Goal: Task Accomplishment & Management: Use online tool/utility

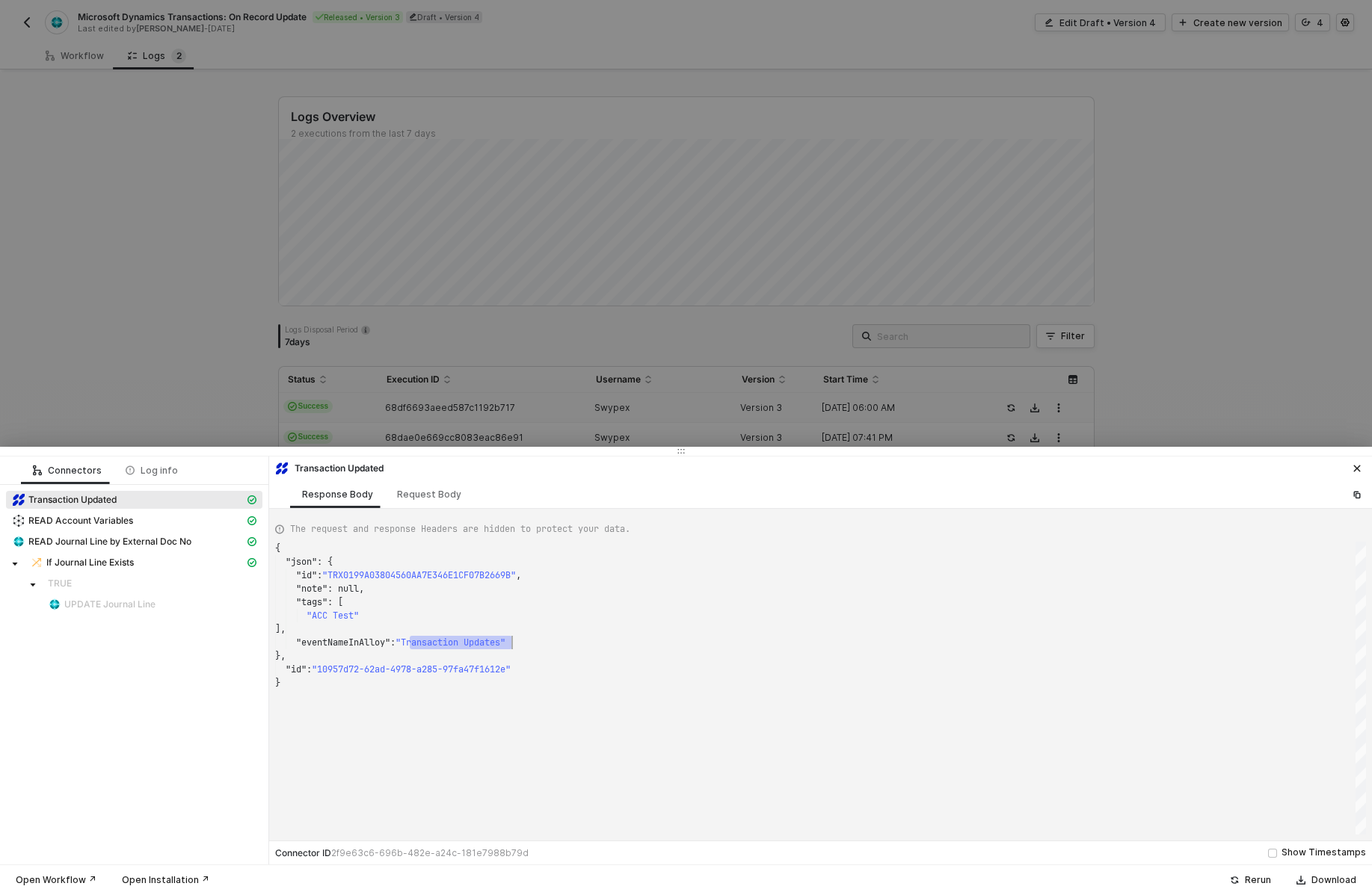
scroll to position [94, 237]
click at [664, 174] on div at bounding box center [686, 448] width 1372 height 895
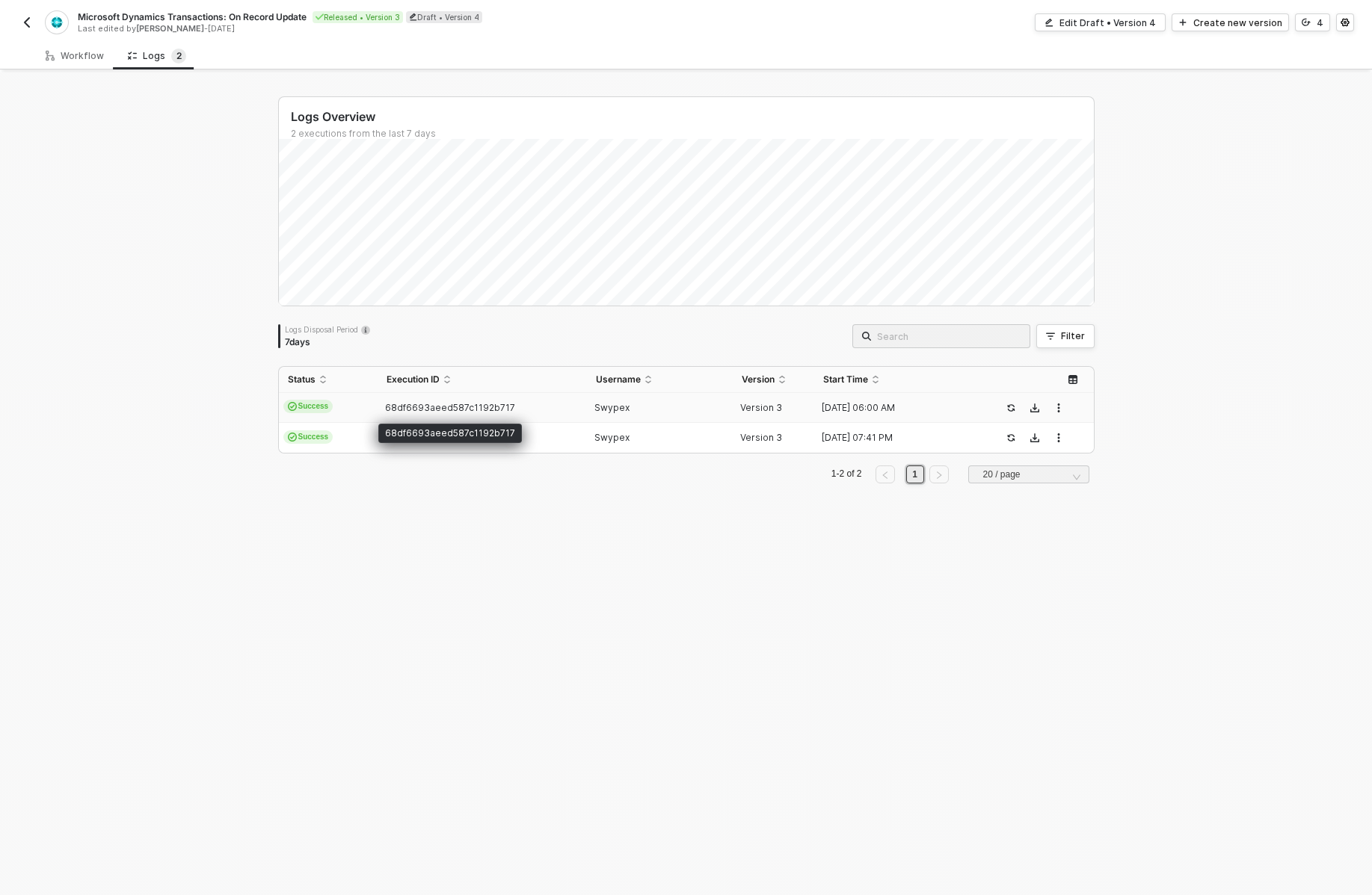
click at [418, 404] on span "68df6693aeed587c1192b717" at bounding box center [451, 408] width 130 height 11
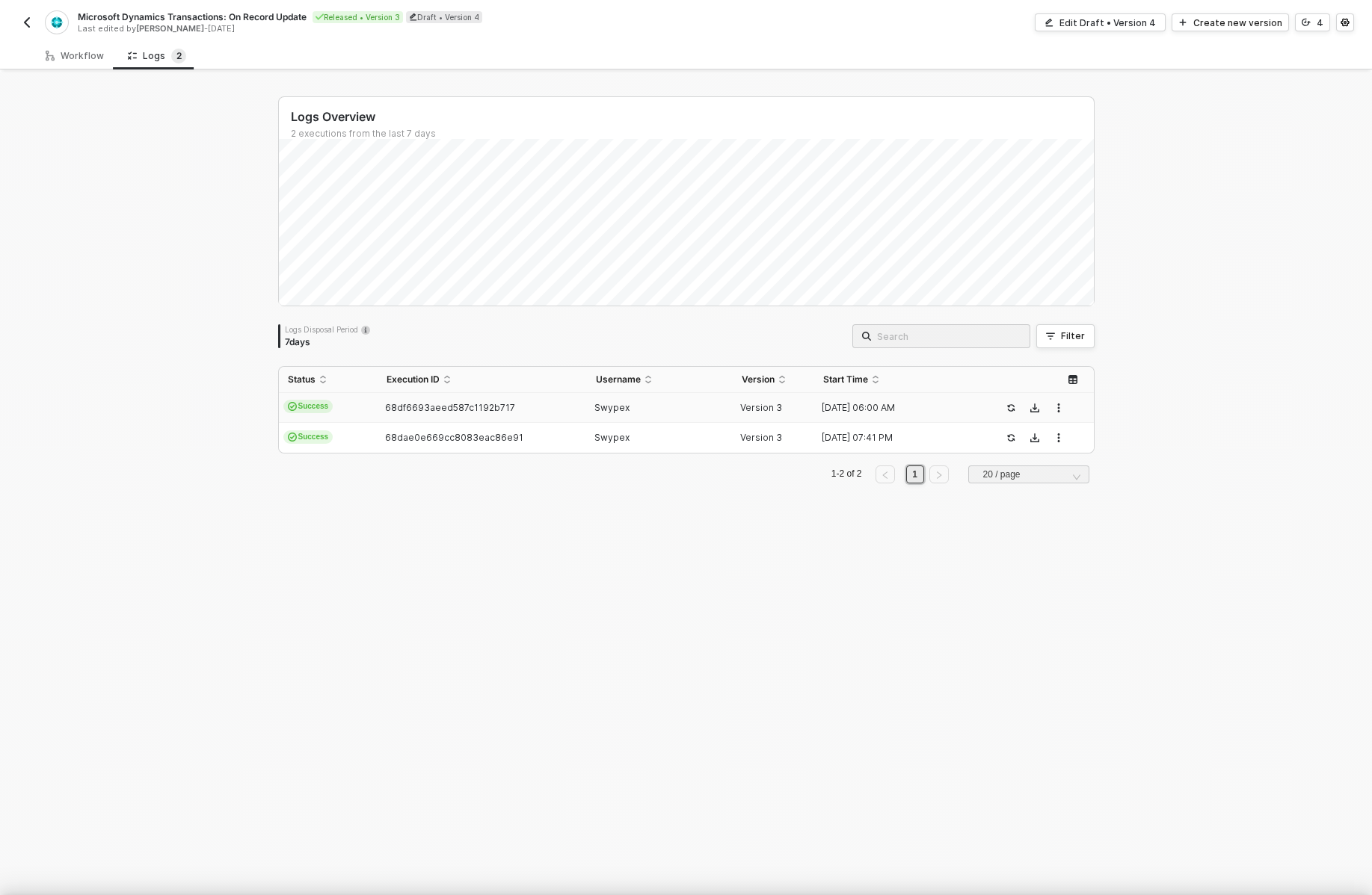
type textarea "{ "json": { "id": "TRX0199A03804560AA7E346E1CF07B2669B", "note": null, "tags": …"
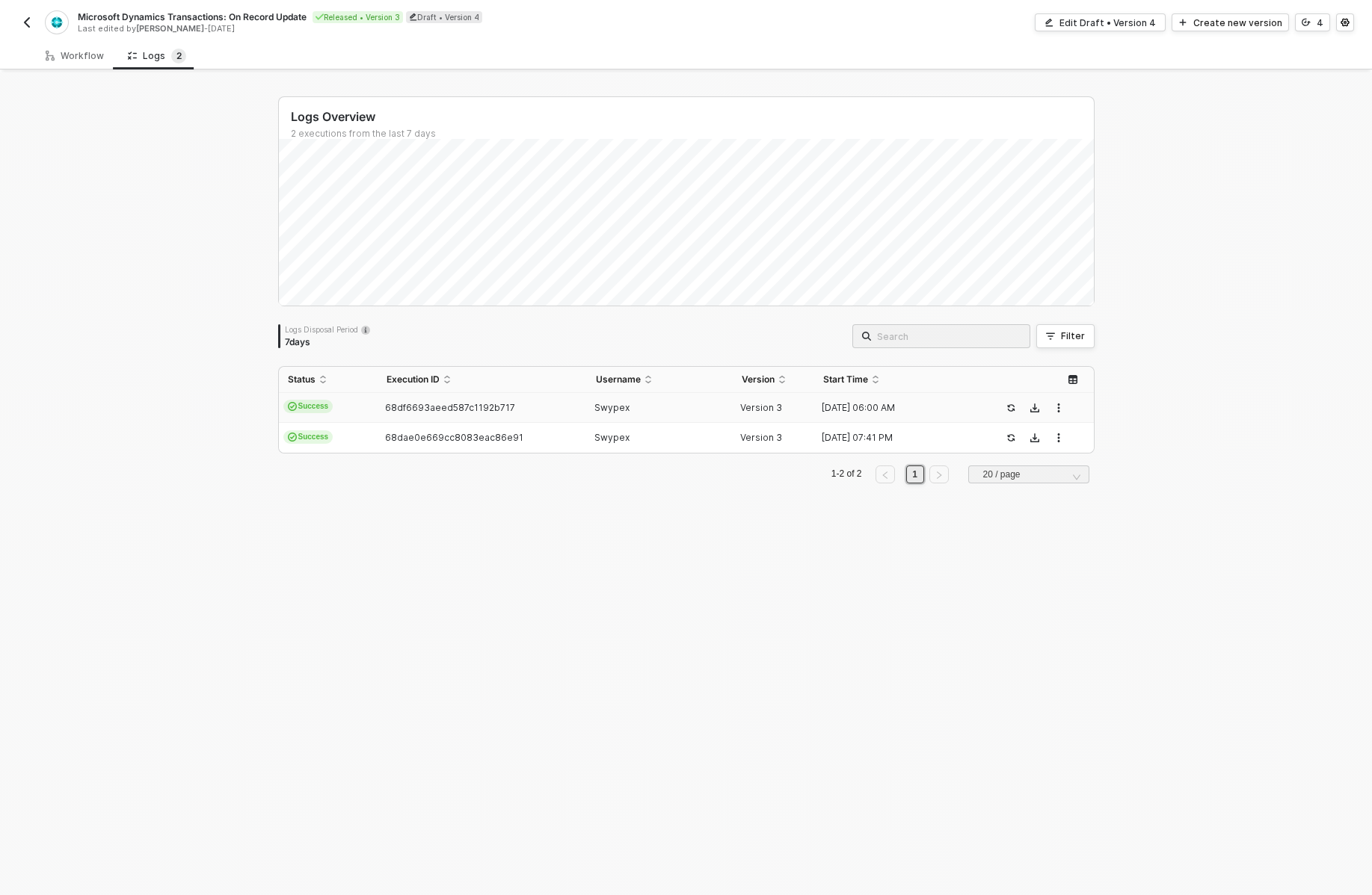
click at [492, 416] on td "68df6693aeed587c1192b717" at bounding box center [482, 407] width 209 height 30
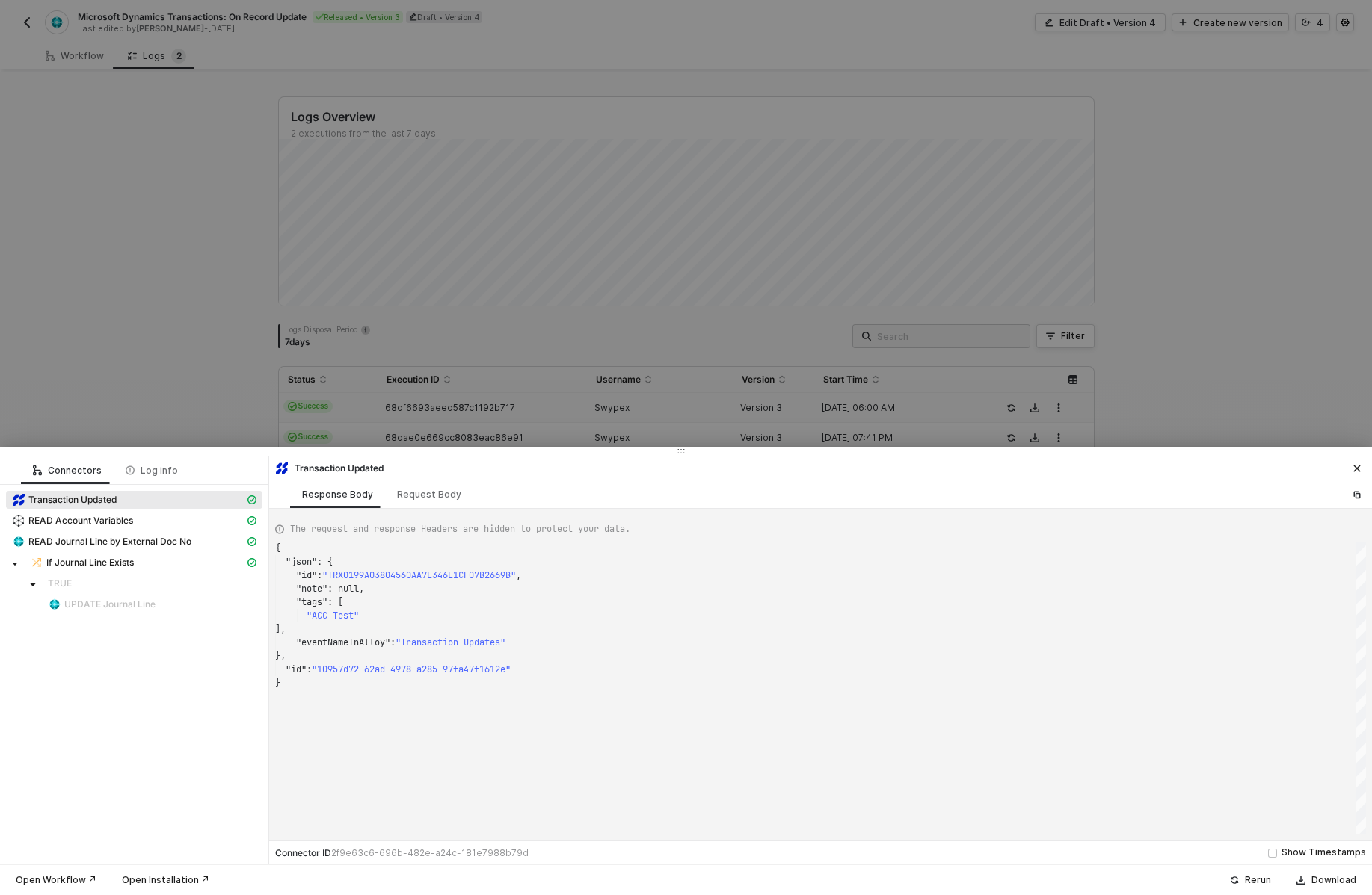
scroll to position [0, 5]
type textarea "{ "json": { "id": "TRX0199A03804560AA7E346E1CF07B2669B", "note": null, "tags": …"
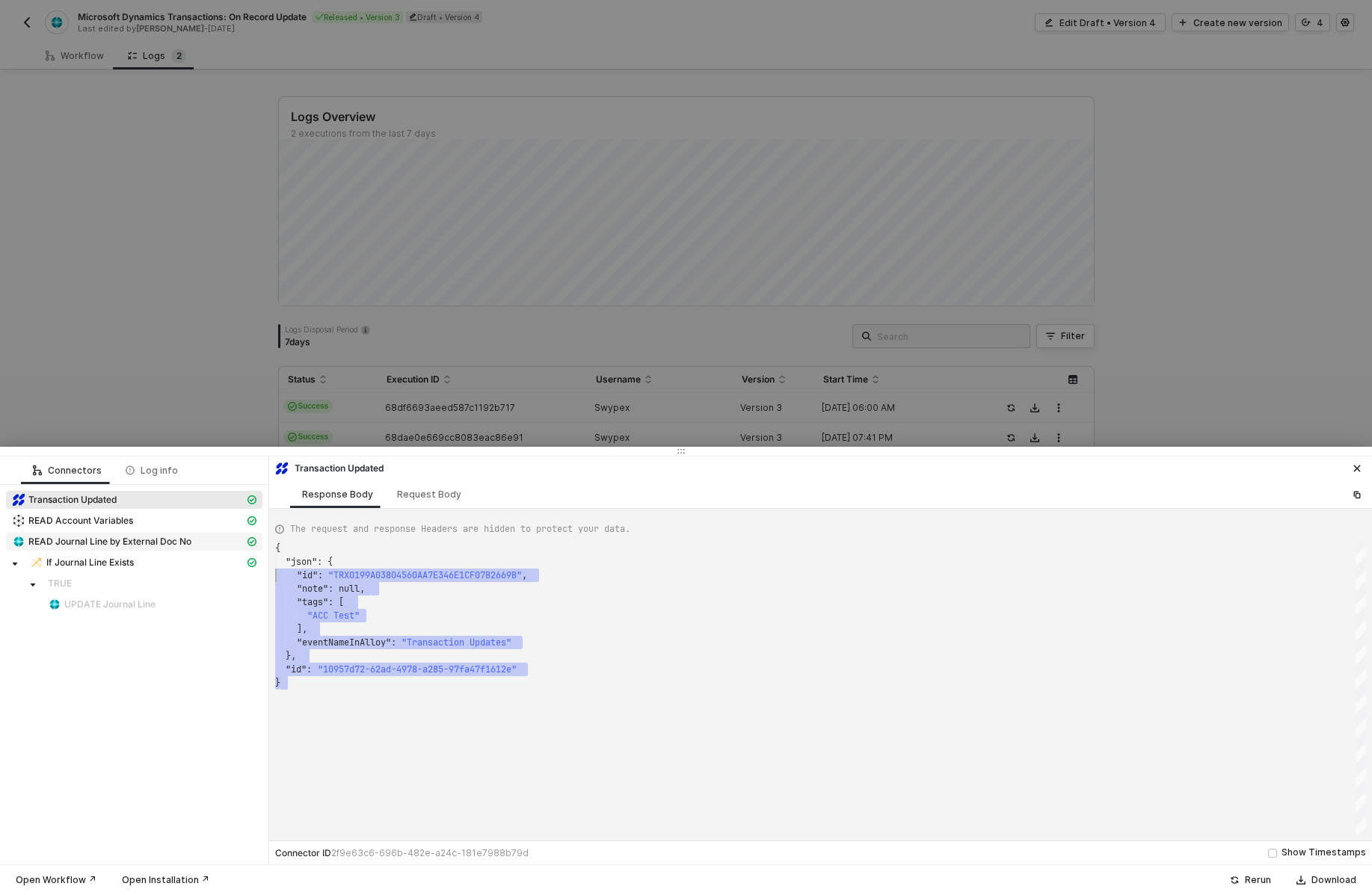
scroll to position [0, 0]
drag, startPoint x: 529, startPoint y: 743, endPoint x: 230, endPoint y: 547, distance: 357.5
click at [230, 547] on div "Connectors Log info Transaction Updated READ Account Variables READ Journal Lin…" at bounding box center [686, 661] width 1372 height 408
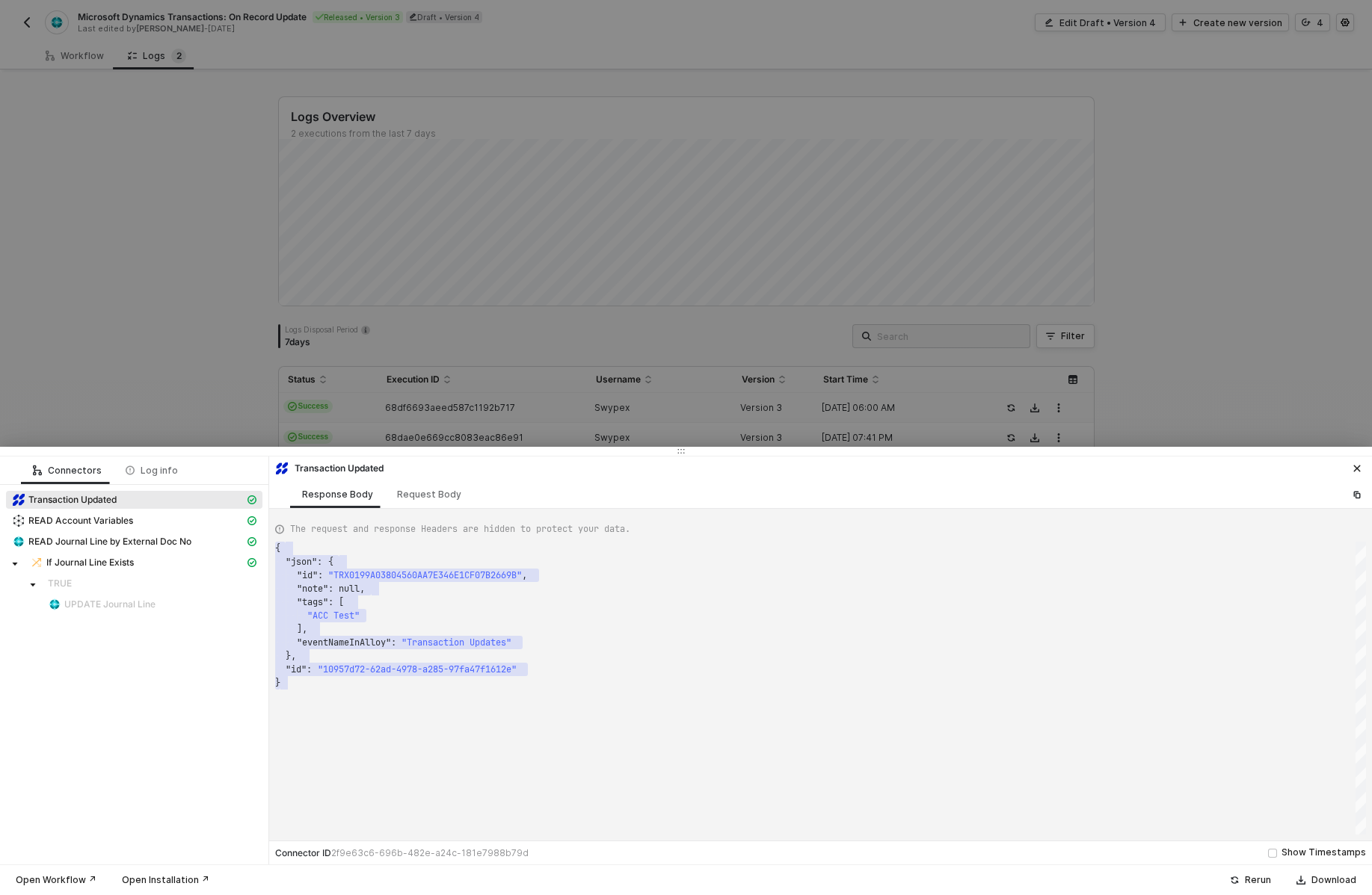
click at [395, 326] on div at bounding box center [686, 448] width 1372 height 895
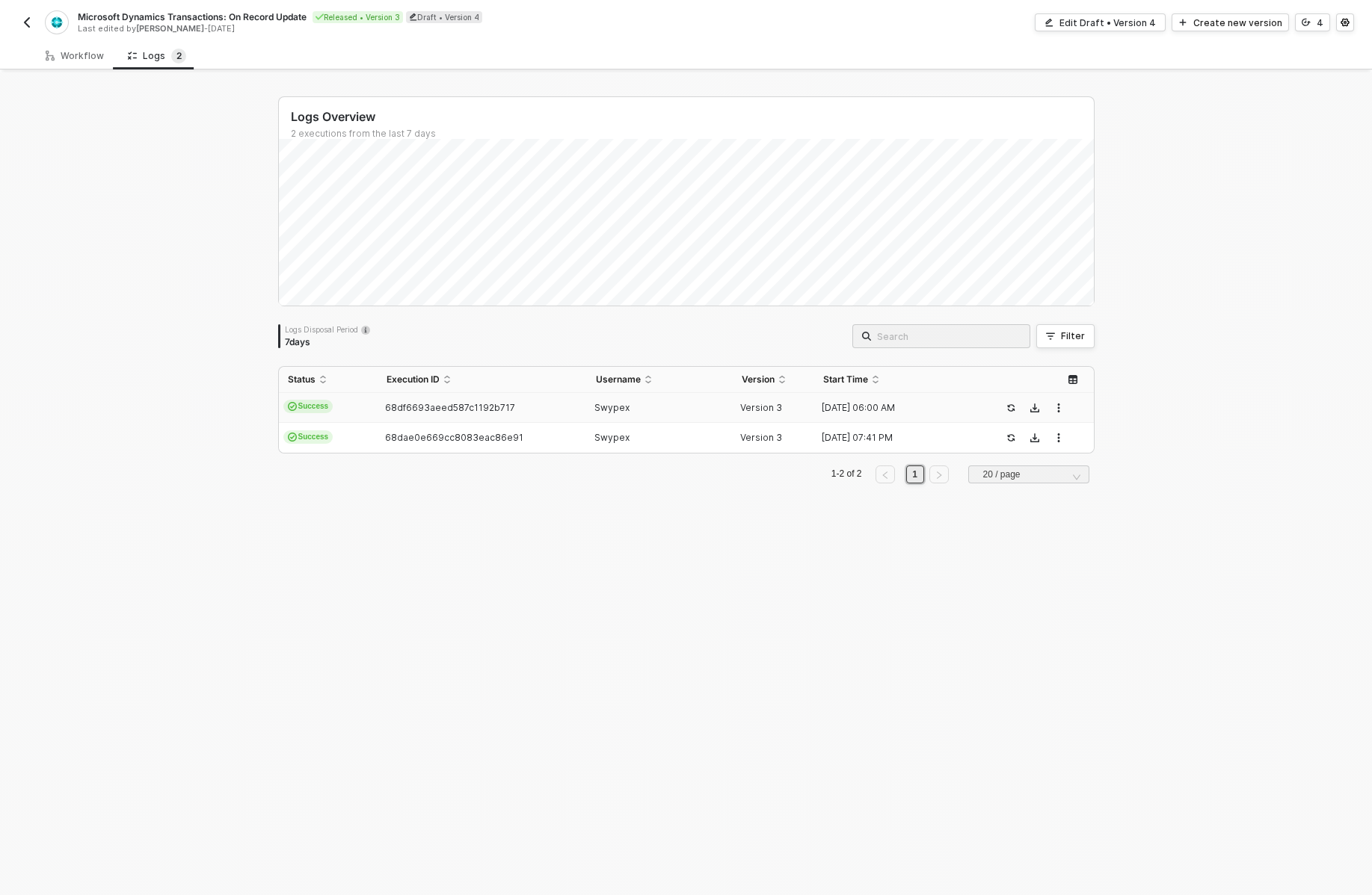
click at [21, 15] on button "button" at bounding box center [27, 22] width 18 height 18
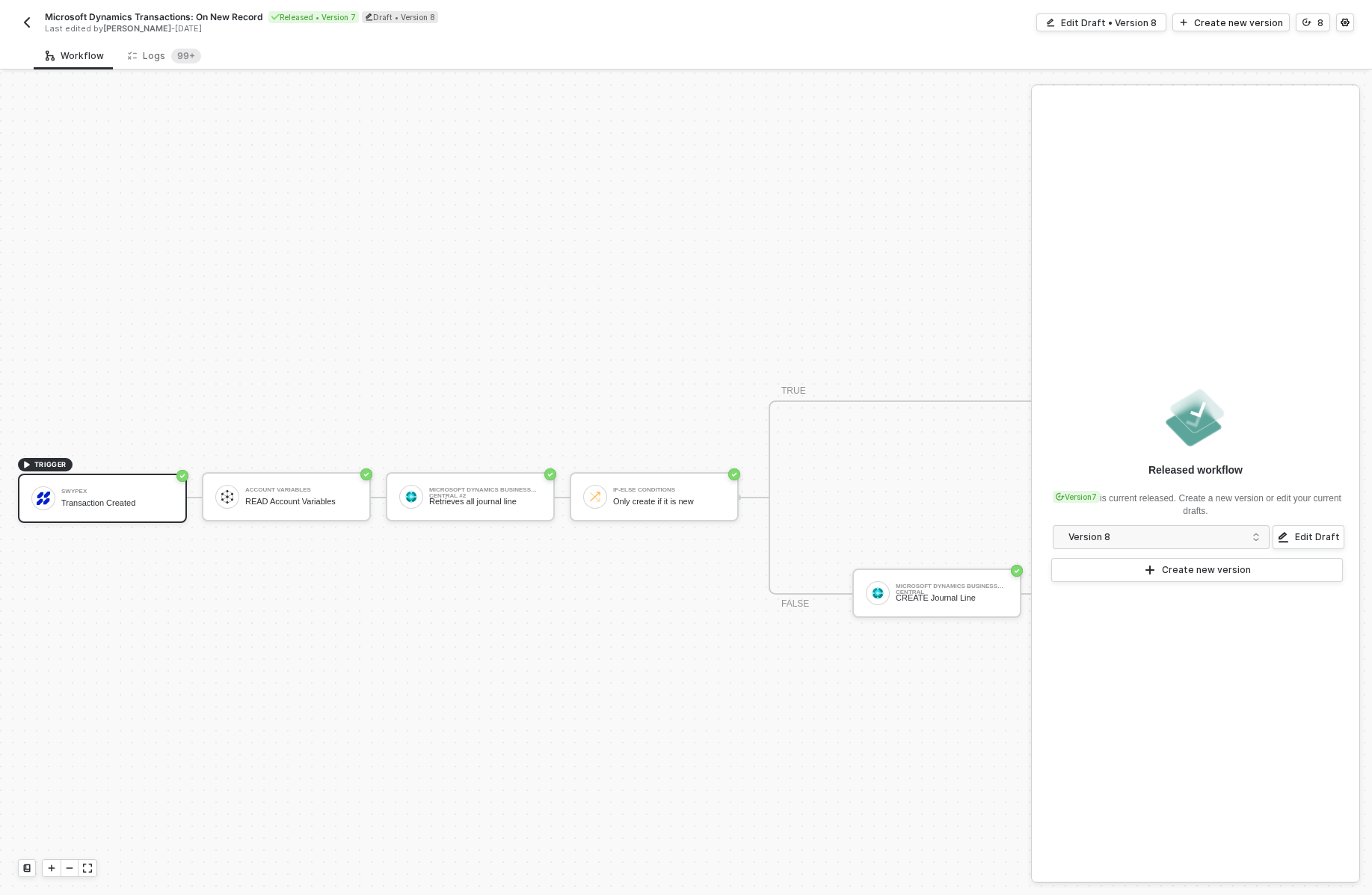
scroll to position [28, 0]
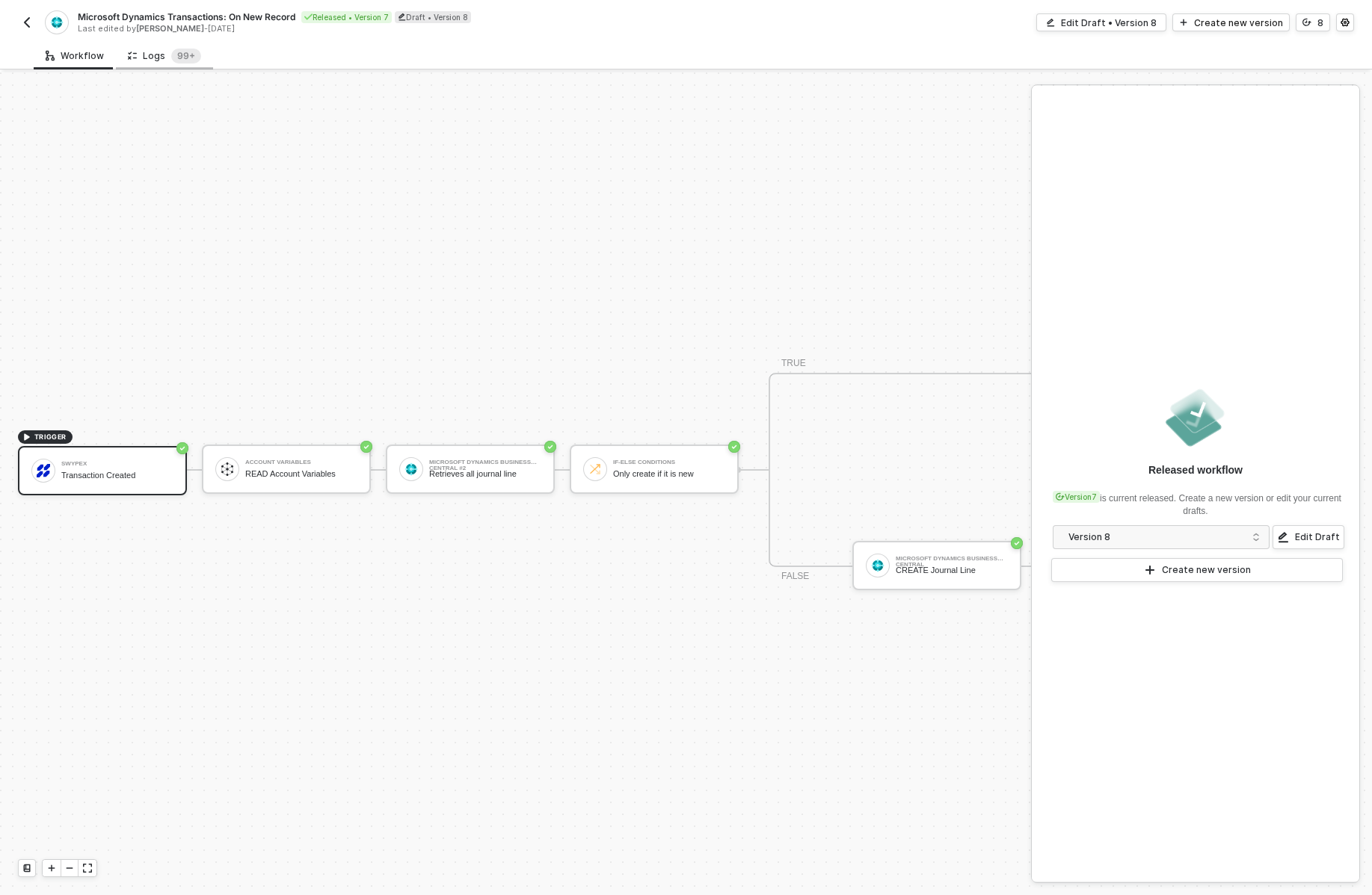
click at [138, 50] on div "Logs 99+" at bounding box center [164, 57] width 73 height 15
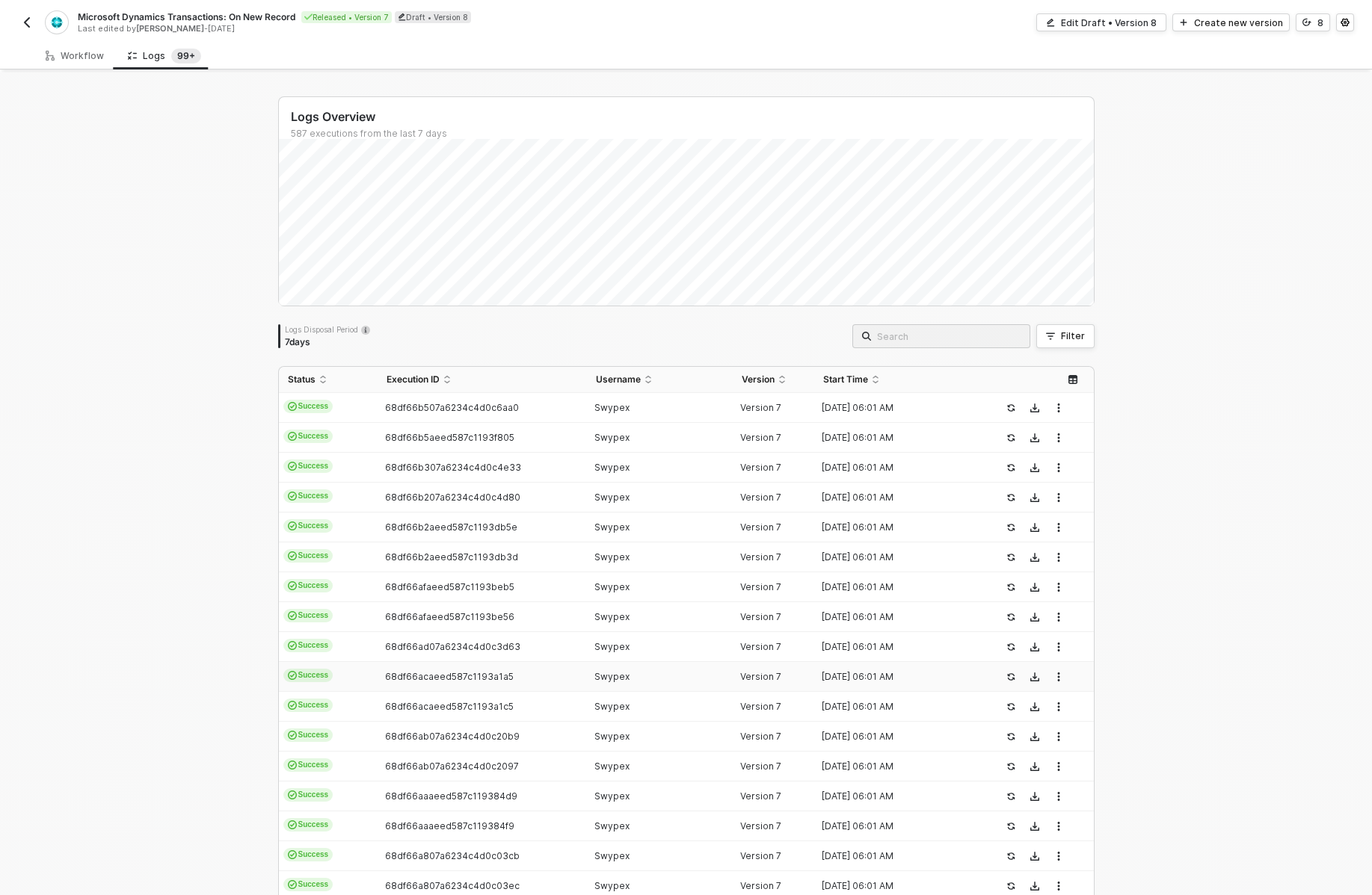
scroll to position [162, 0]
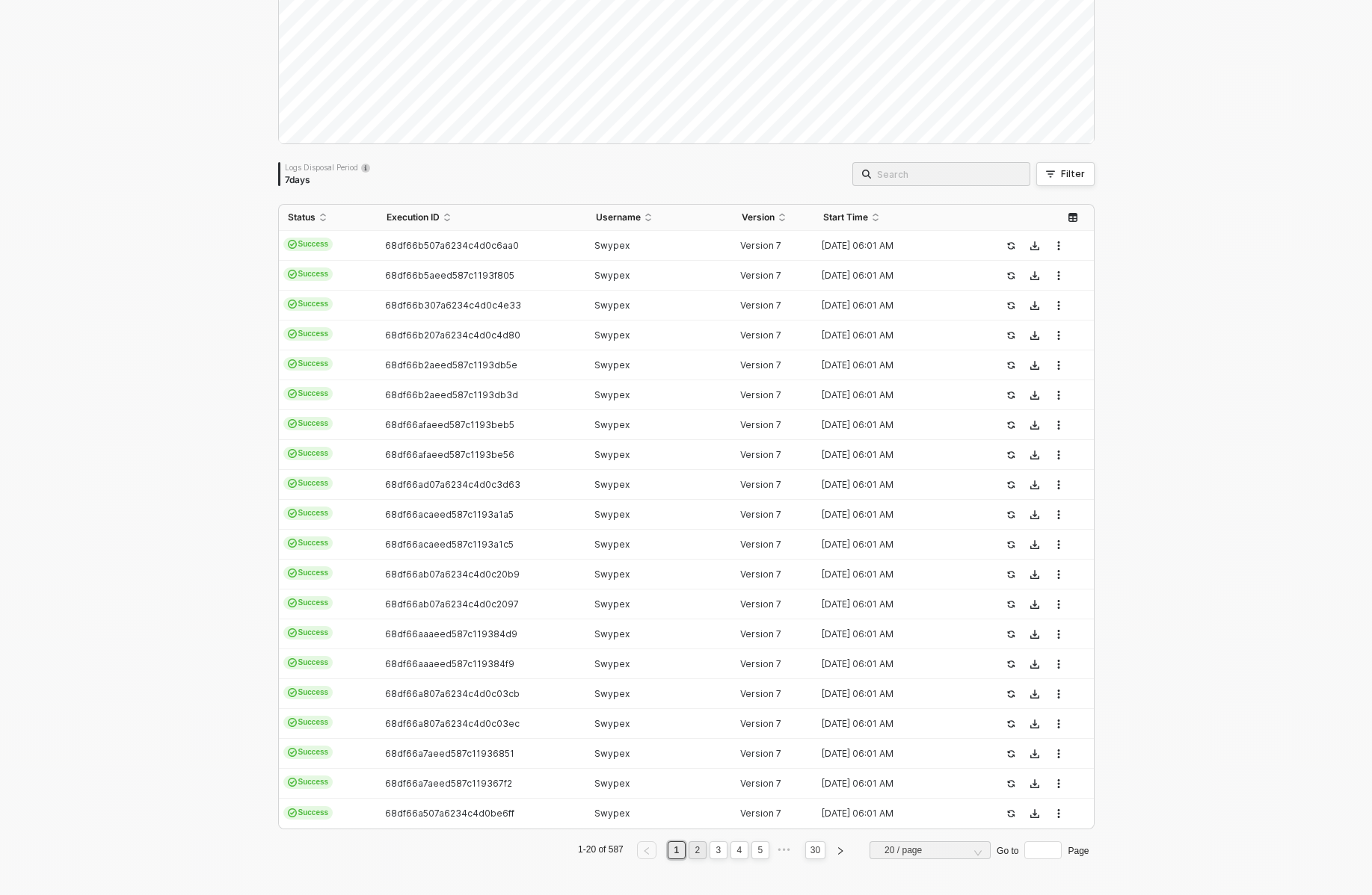
click at [691, 851] on link "2" at bounding box center [697, 850] width 14 height 16
click at [403, 237] on td "68df66a507a6234c4d0be720" at bounding box center [482, 245] width 209 height 30
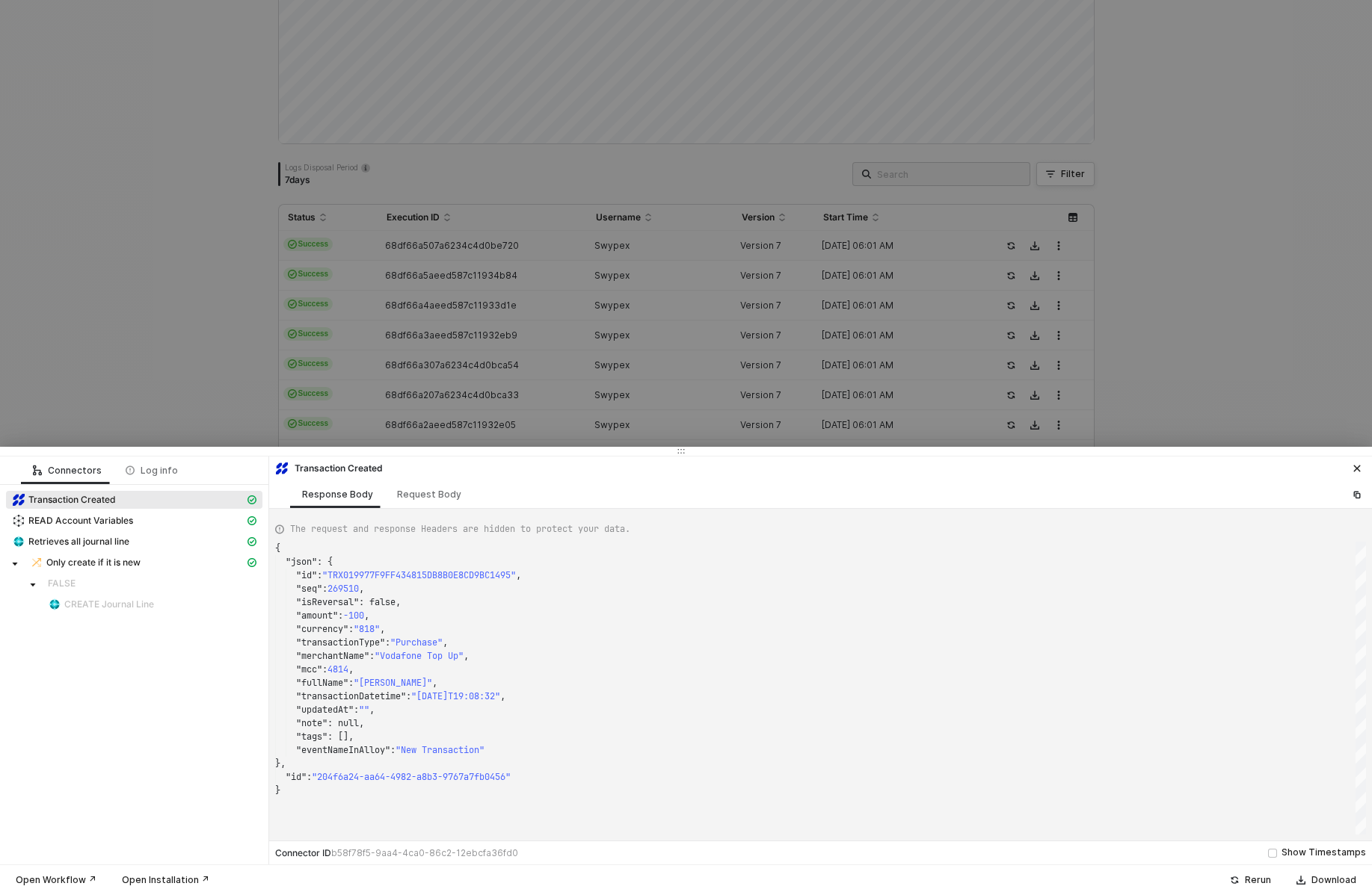
scroll to position [134, 0]
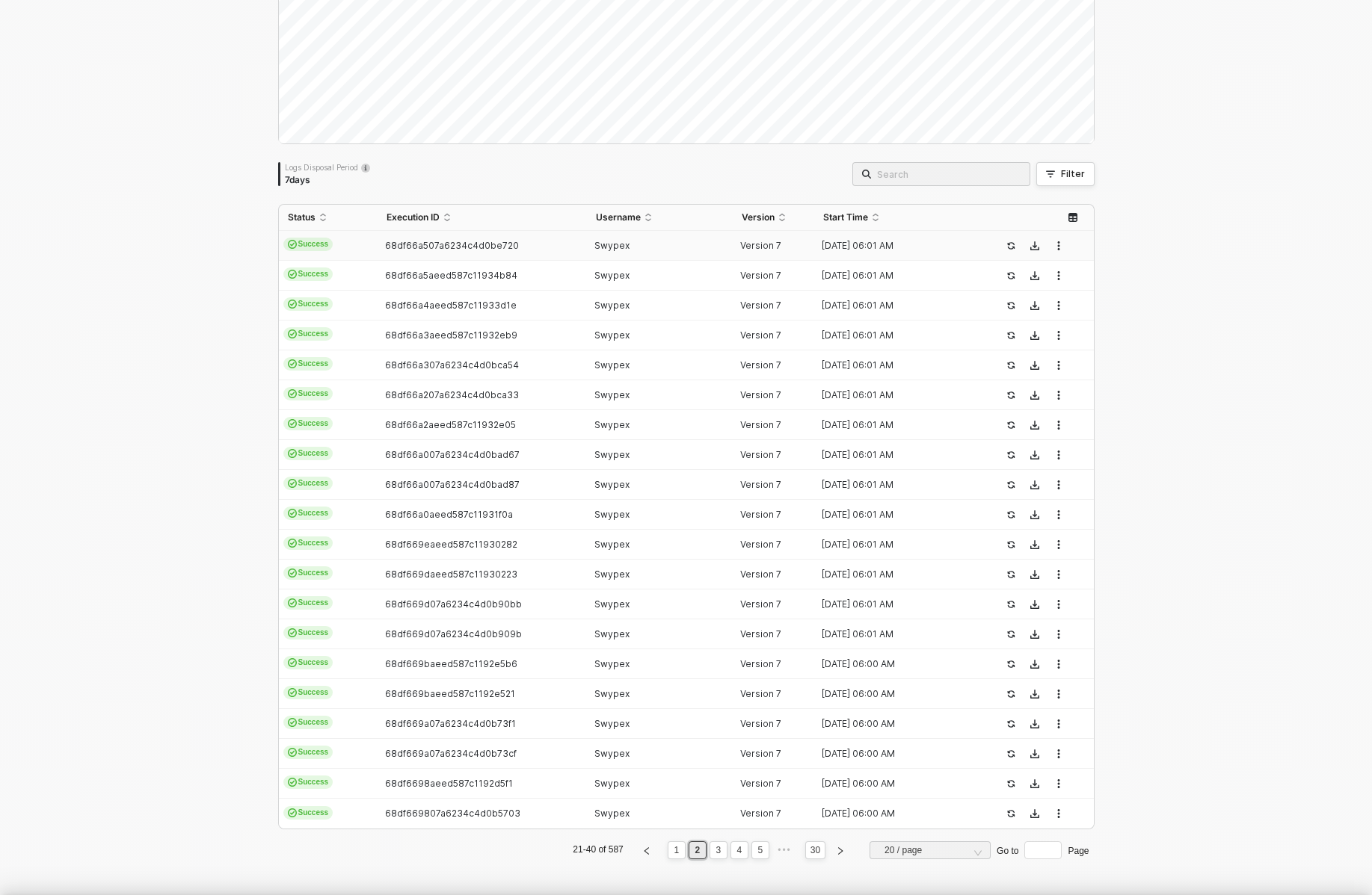
click at [403, 260] on div at bounding box center [686, 448] width 1372 height 895
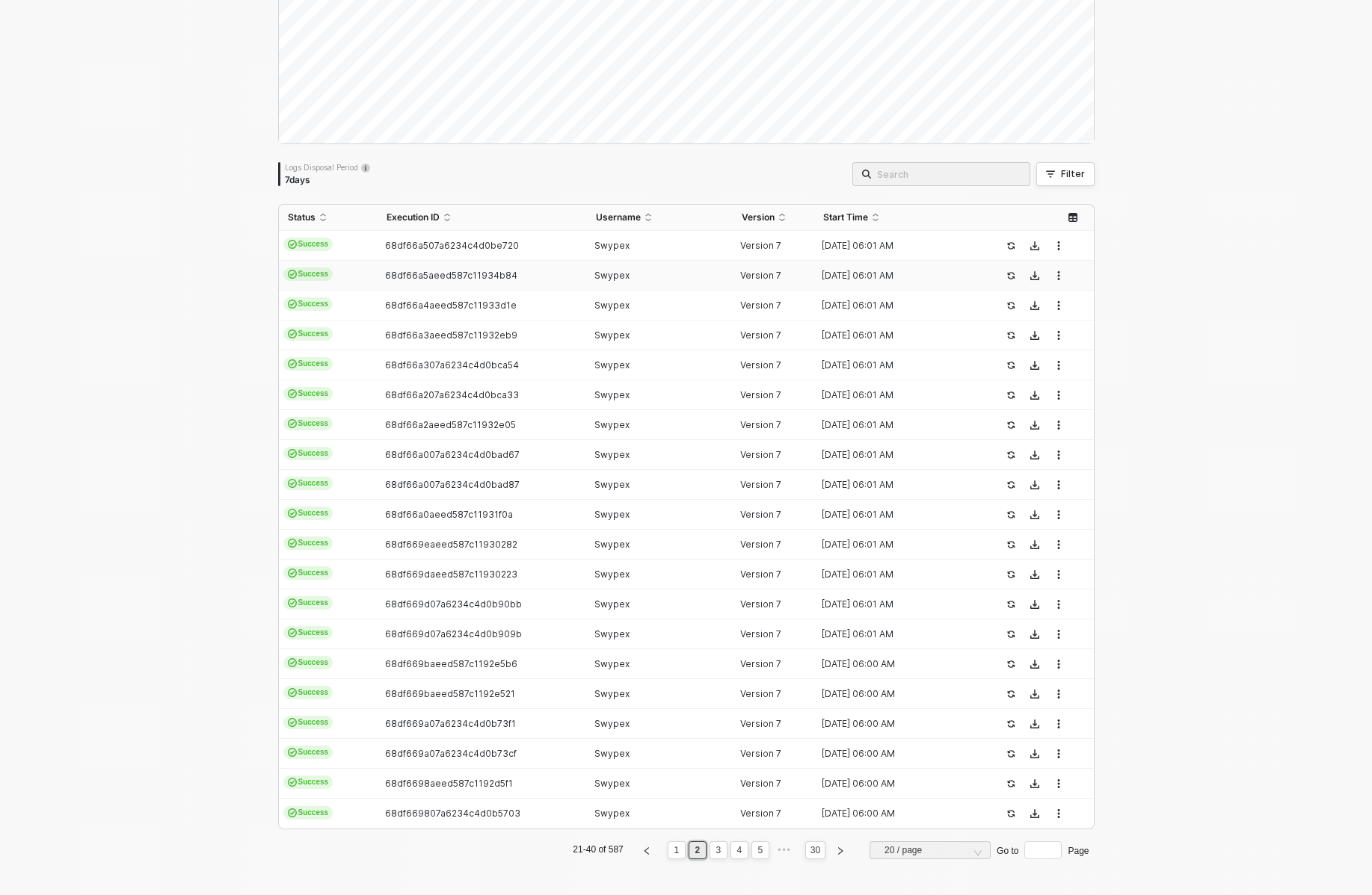
click at [403, 283] on td "68df66a5aeed587c11934b84" at bounding box center [482, 275] width 209 height 30
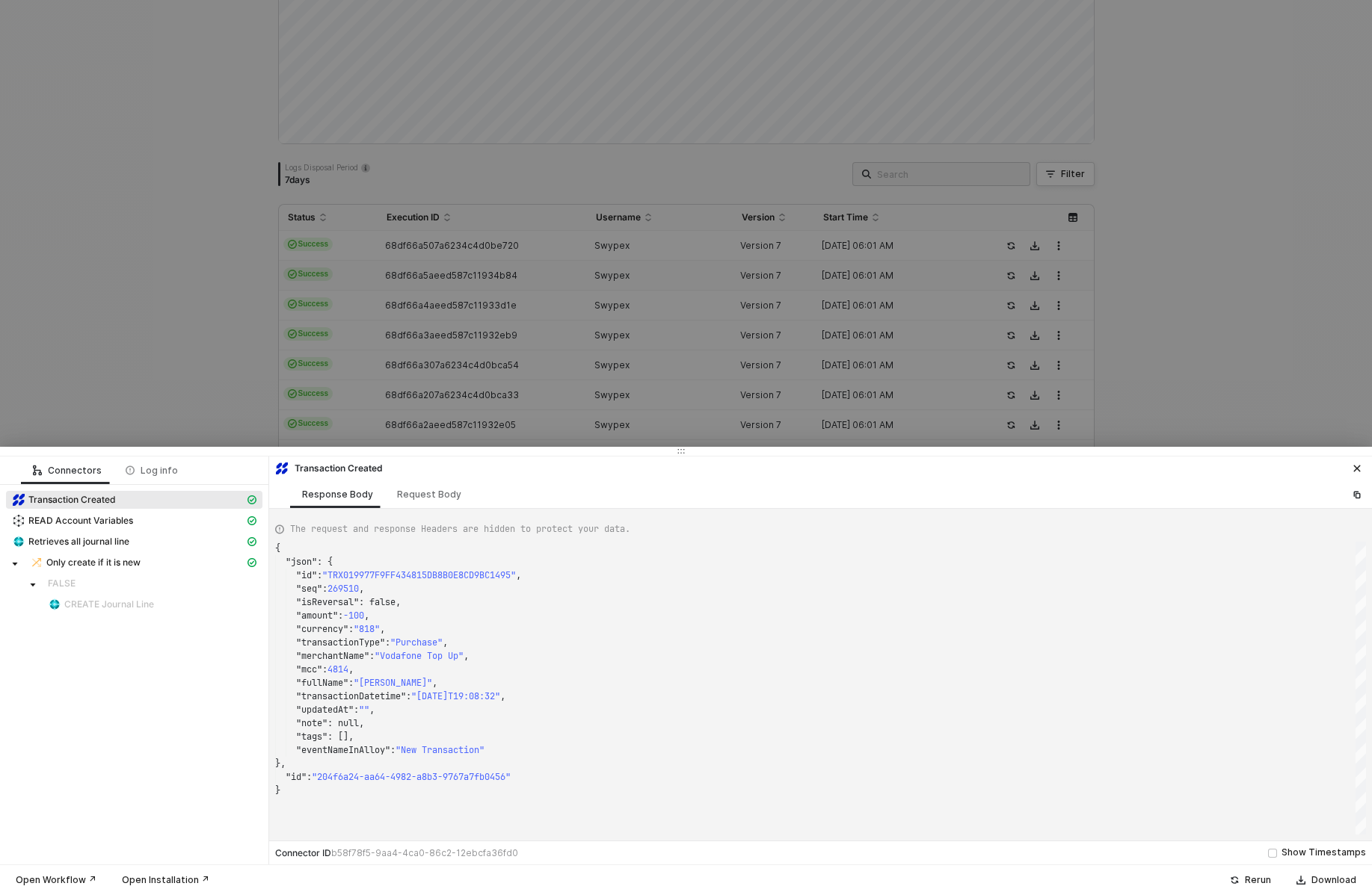
type textarea "{ "json": { "id": "TRX0199A4B2B2DC1A5C46077348966BE1A2", "seq": 280965, "isReve…"
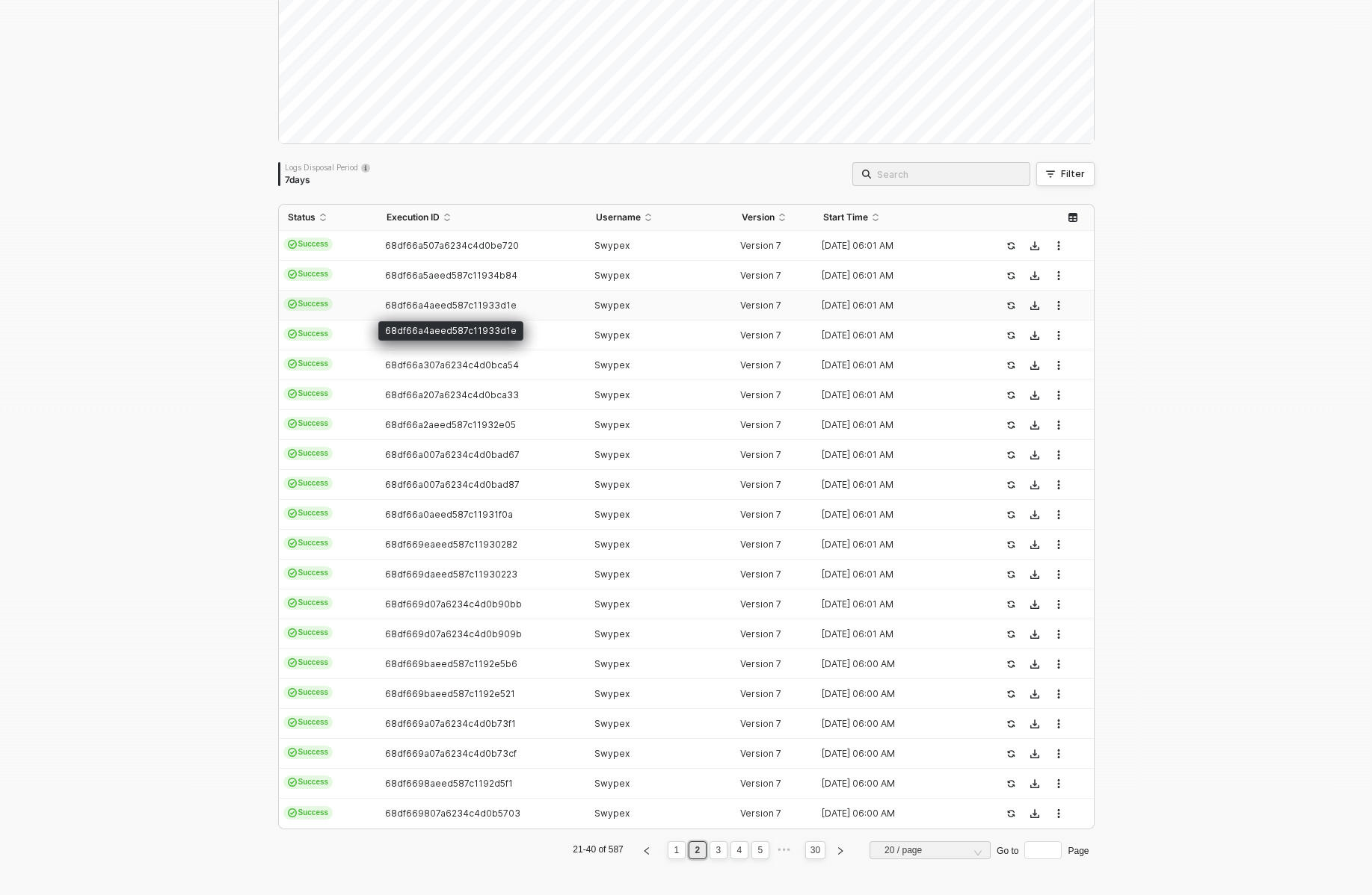
click at [406, 308] on span "68df66a4aeed587c11933d1e" at bounding box center [451, 306] width 131 height 11
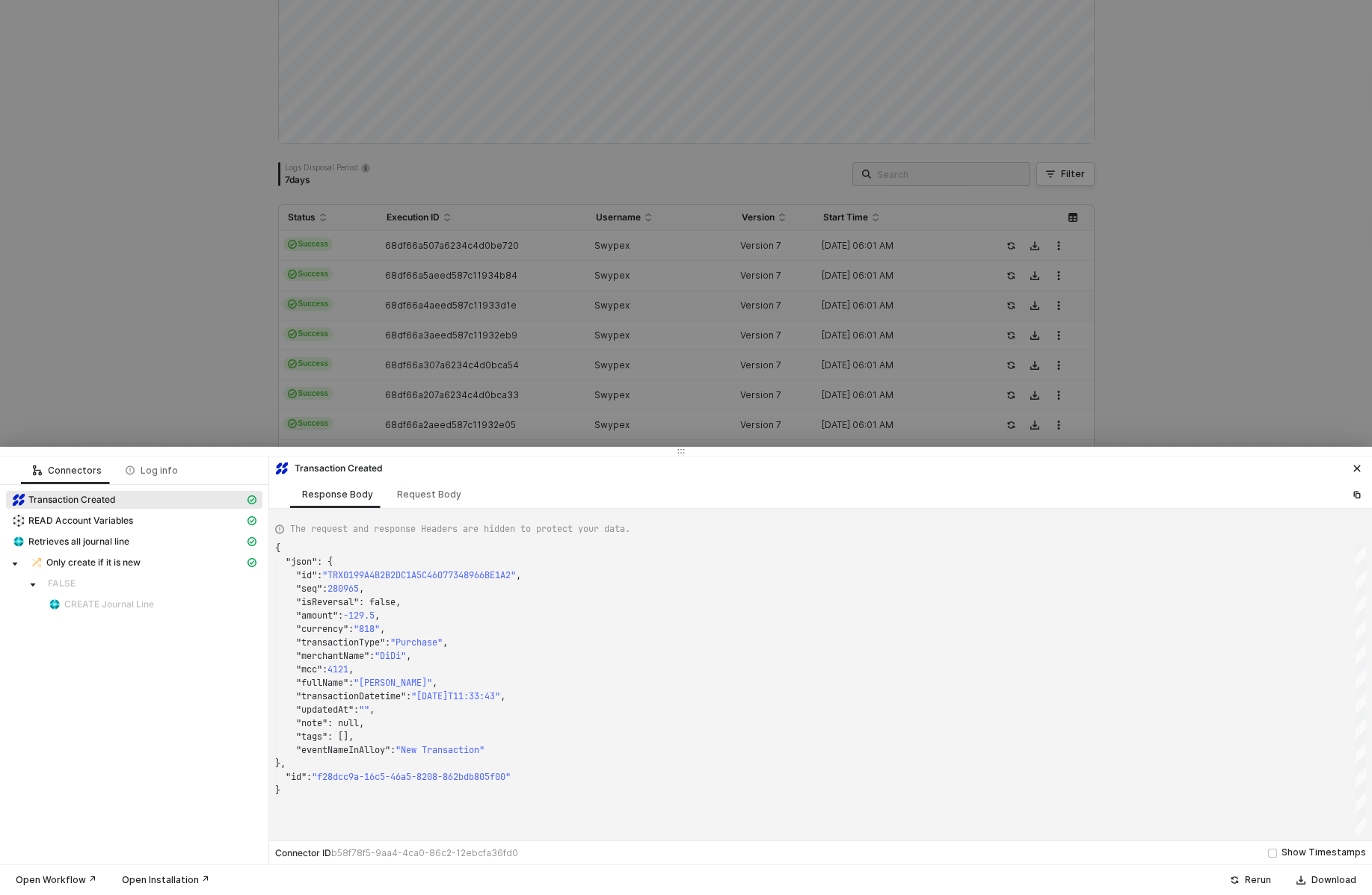
type textarea "{ "json": { "id": "TRX0199A4AB1D9618CACCD15A192DB74C9D", "seq": 280946, "isReve…"
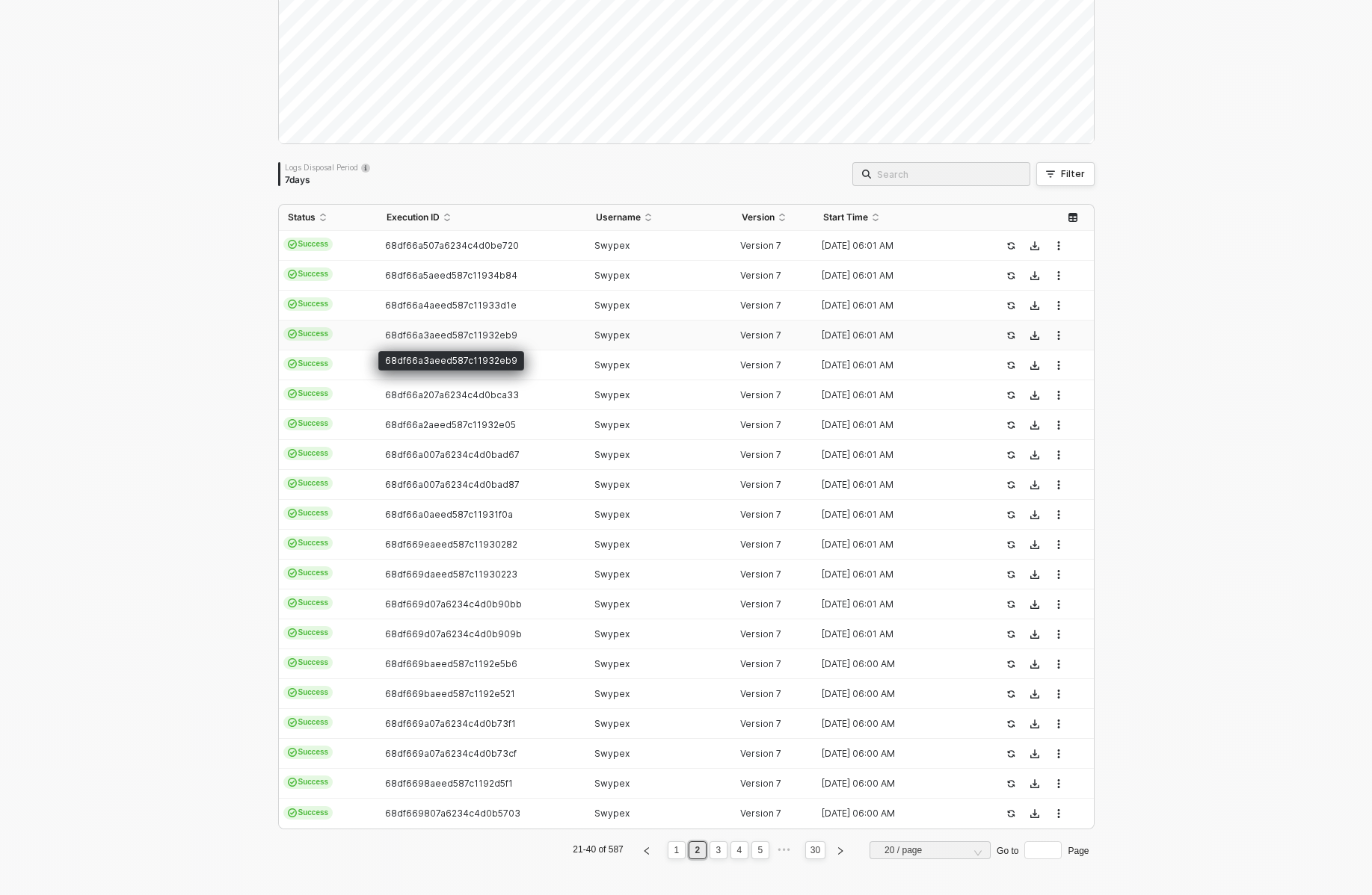
click at [408, 333] on span "68df66a3aeed587c11932eb9" at bounding box center [452, 335] width 132 height 11
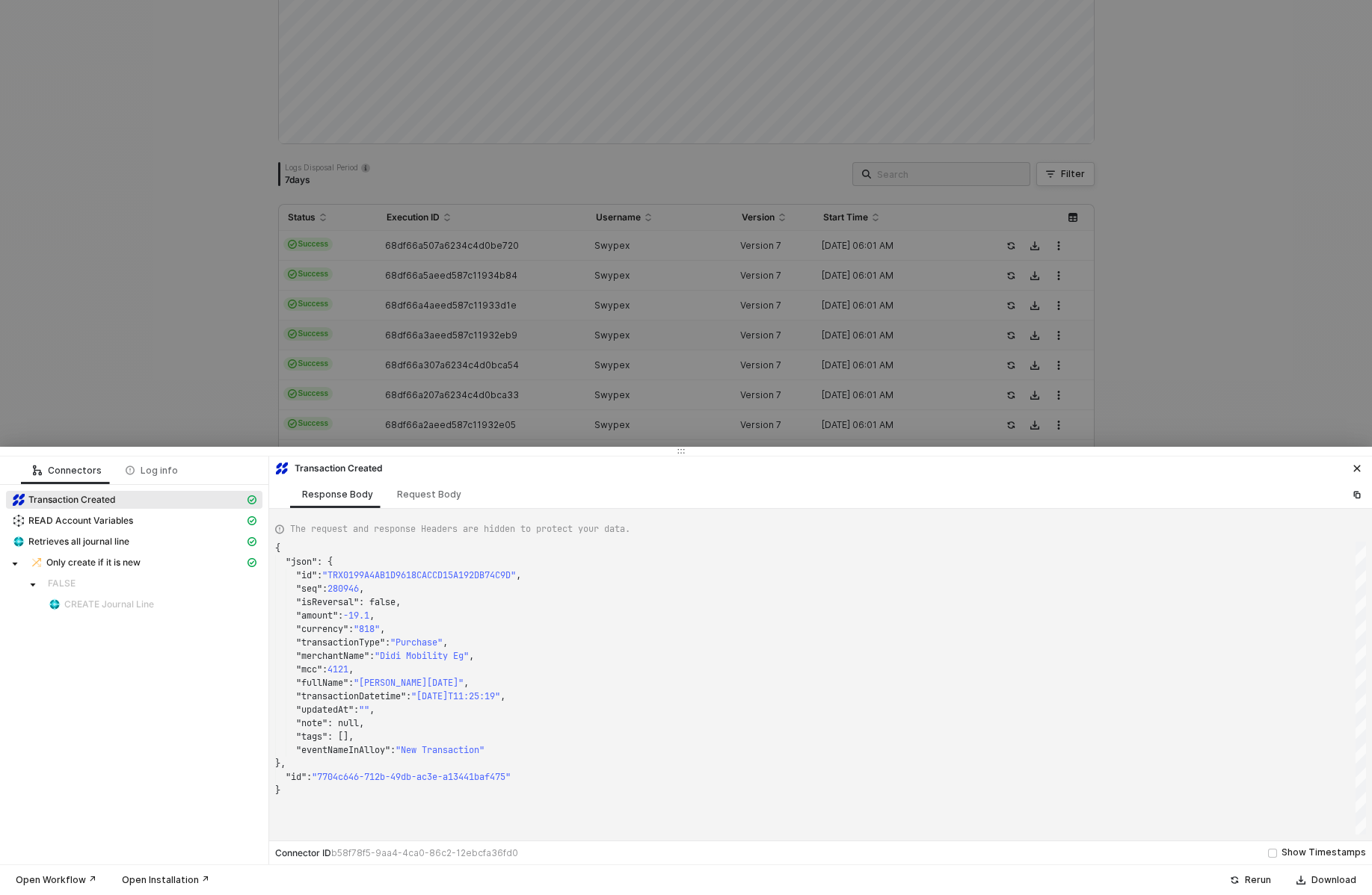
type textarea "{ "json": { "id": "TRX0199A3979179F771D403771F0E9AFC0A", "seq": 280271, "isReve…"
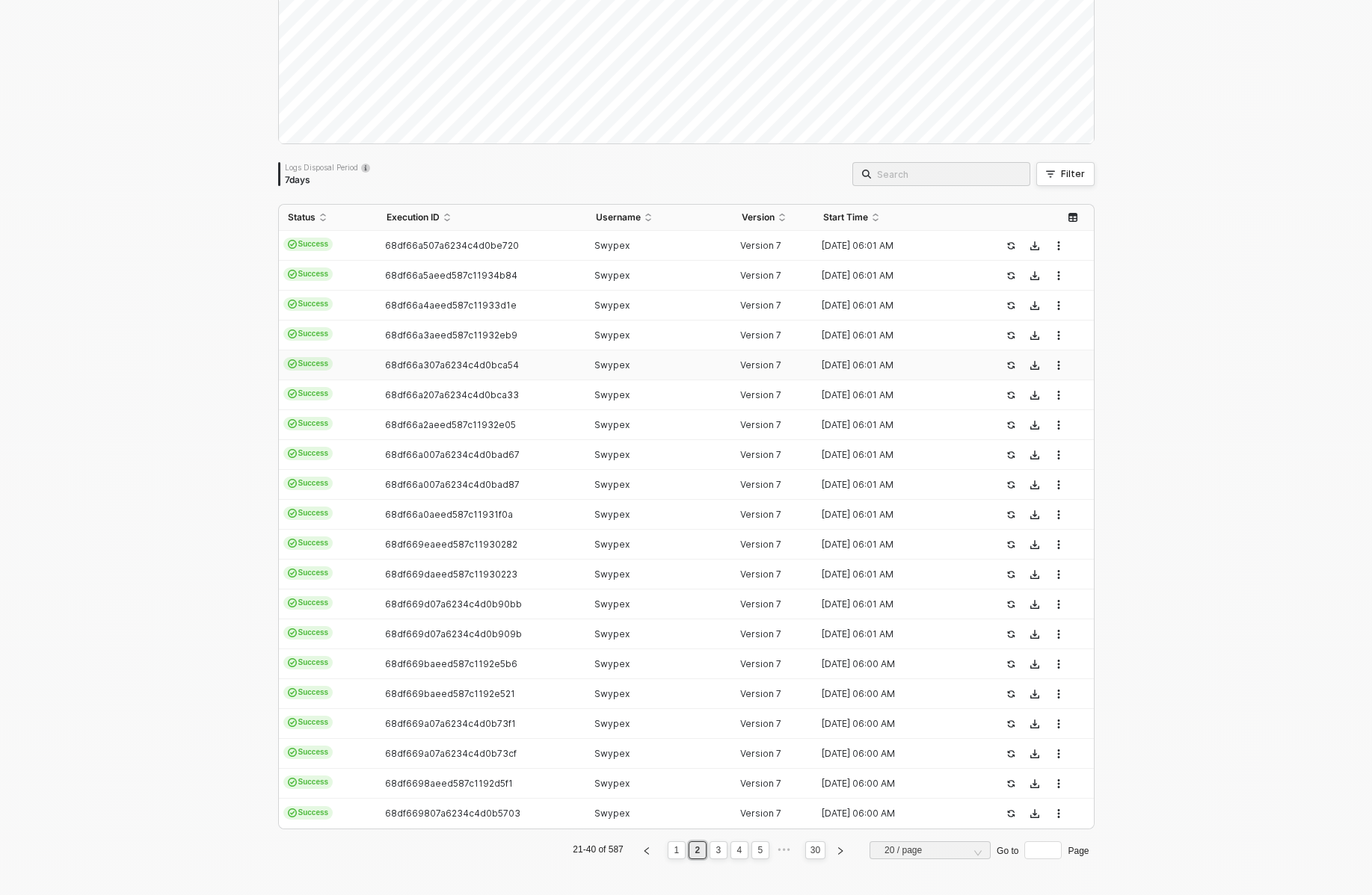
click at [477, 352] on td "68df66a307a6234c4d0bca54" at bounding box center [482, 365] width 209 height 30
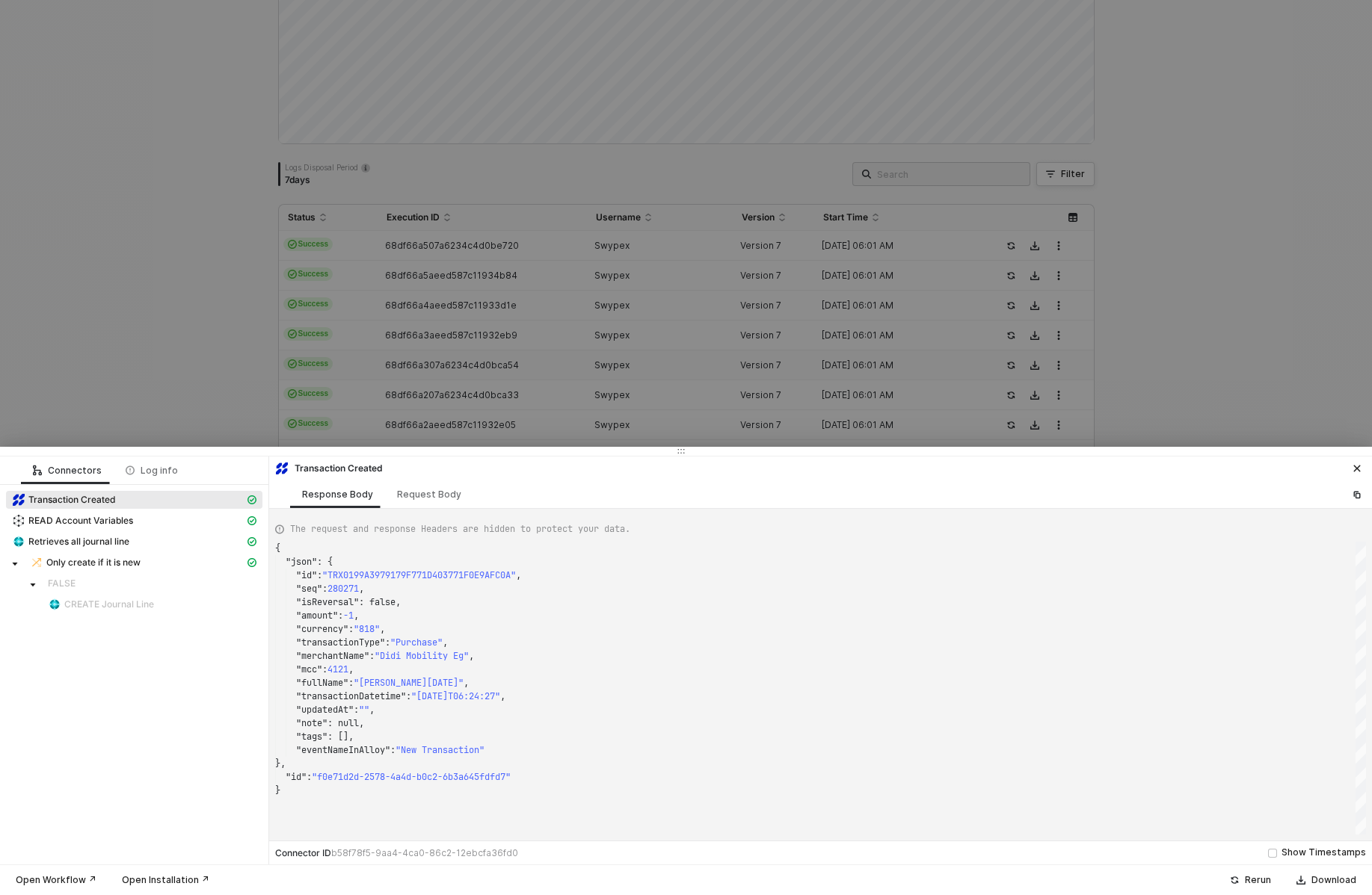
type textarea "{ "json": { "id": "TRX0199A5751FFCB9F4AED02563D74D454A", "seq": 281523, "isReve…"
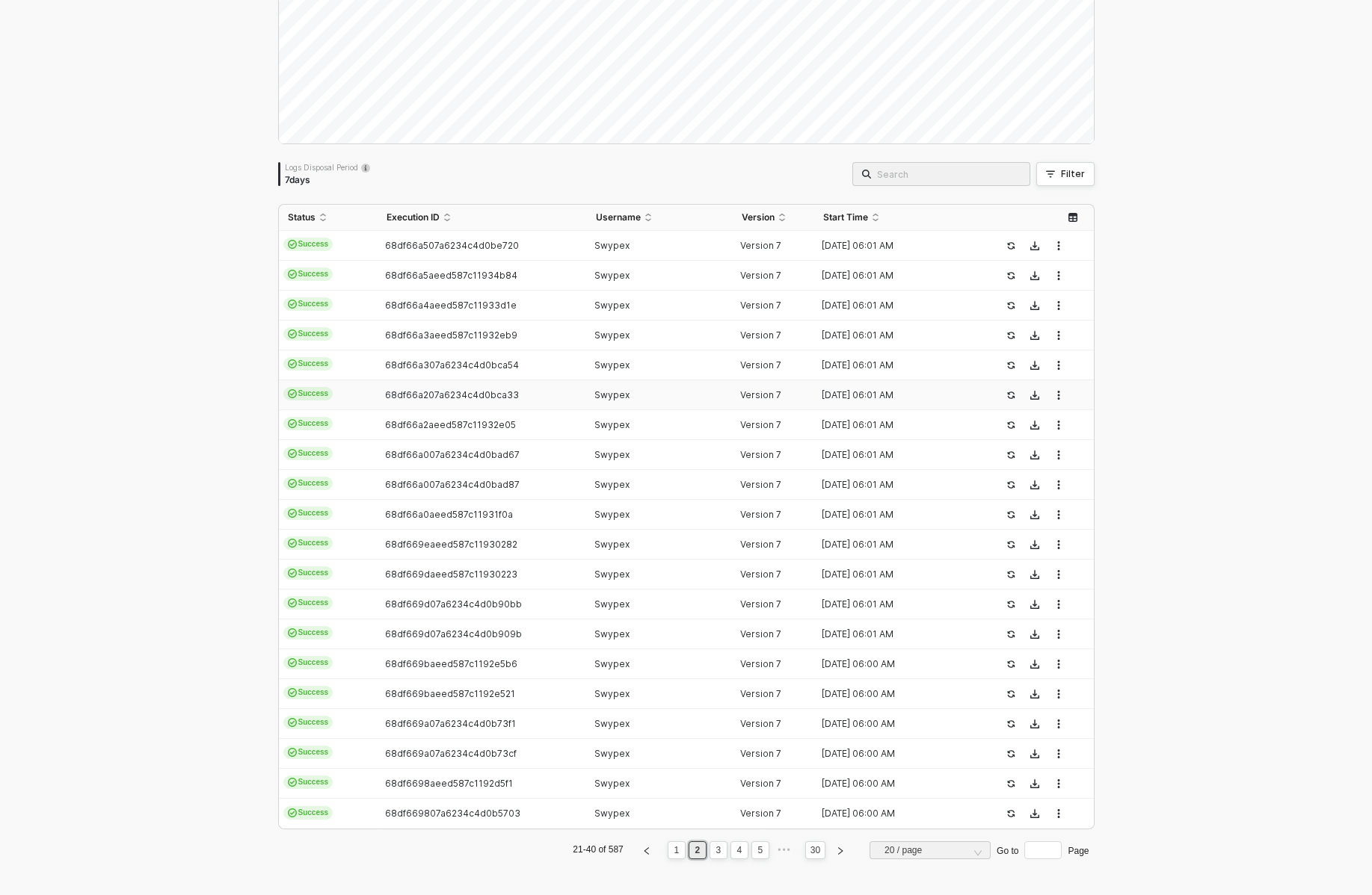
click at [476, 388] on td "68df66a207a6234c4d0bca33" at bounding box center [482, 395] width 209 height 30
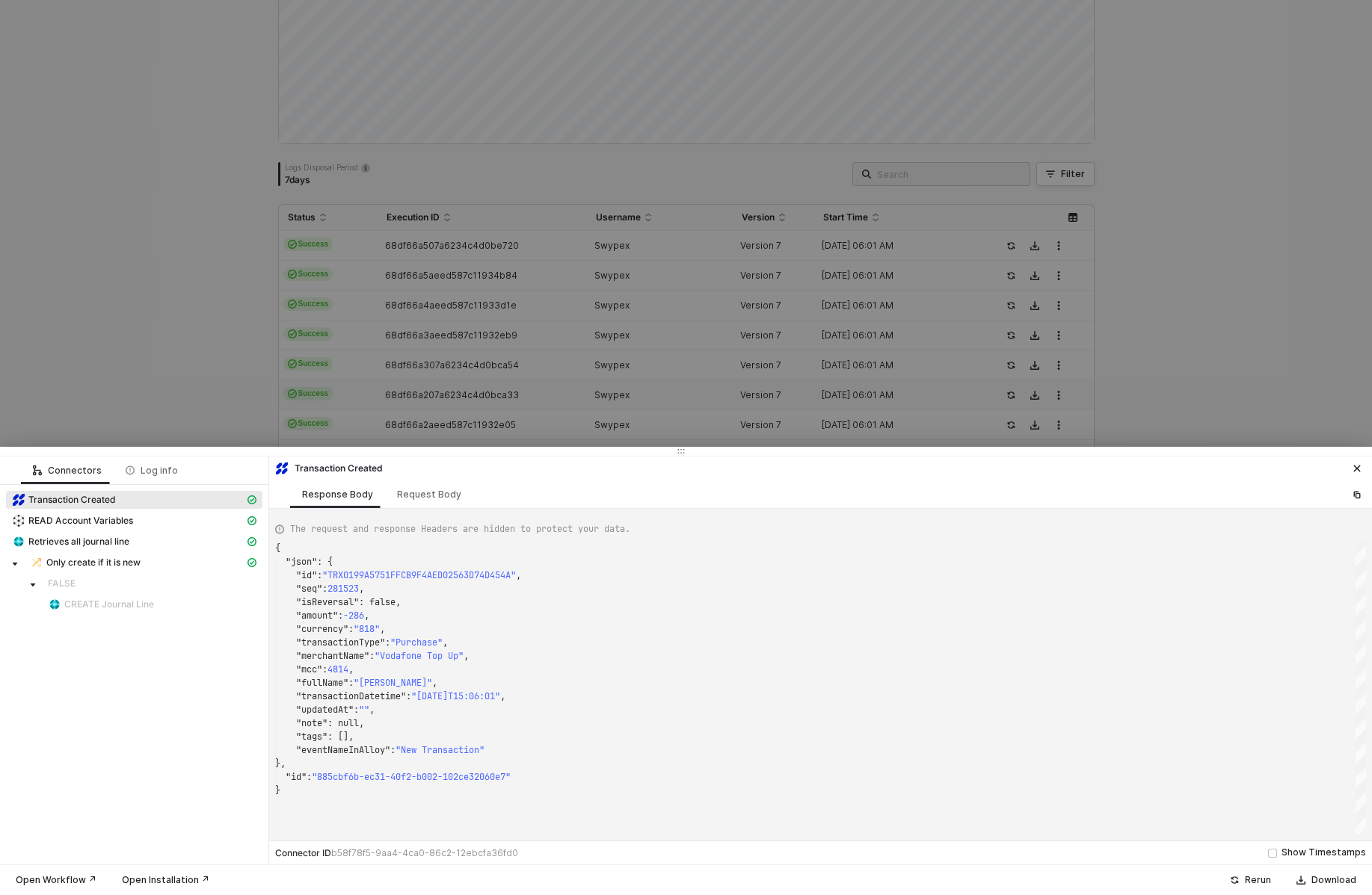
type textarea "{ "json": { "id": "TRX0199A39791BD5044227186094304A70C", "seq": 280272, "isReve…"
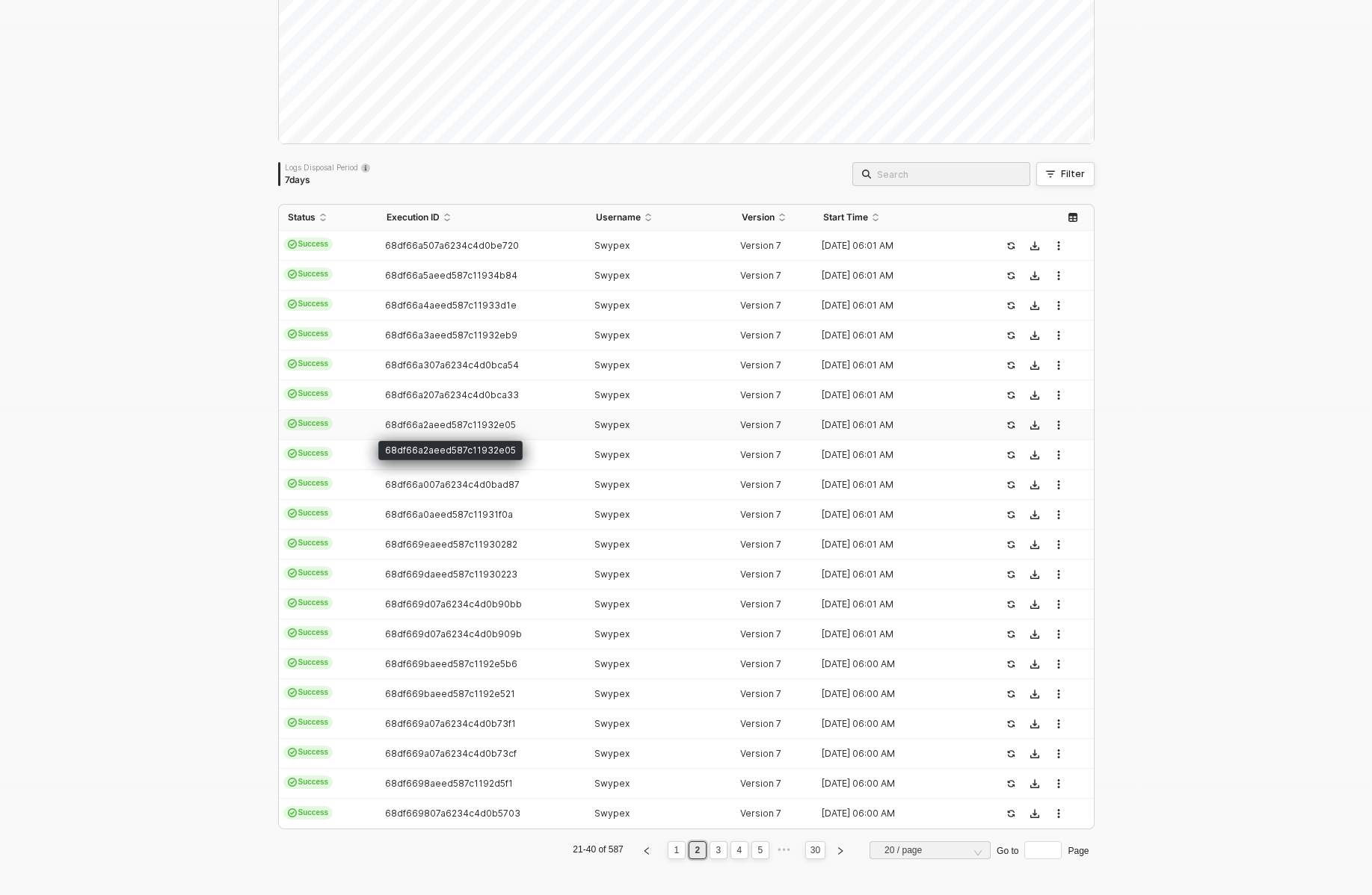
click at [470, 426] on span "68df66a2aeed587c11932e05" at bounding box center [451, 425] width 131 height 11
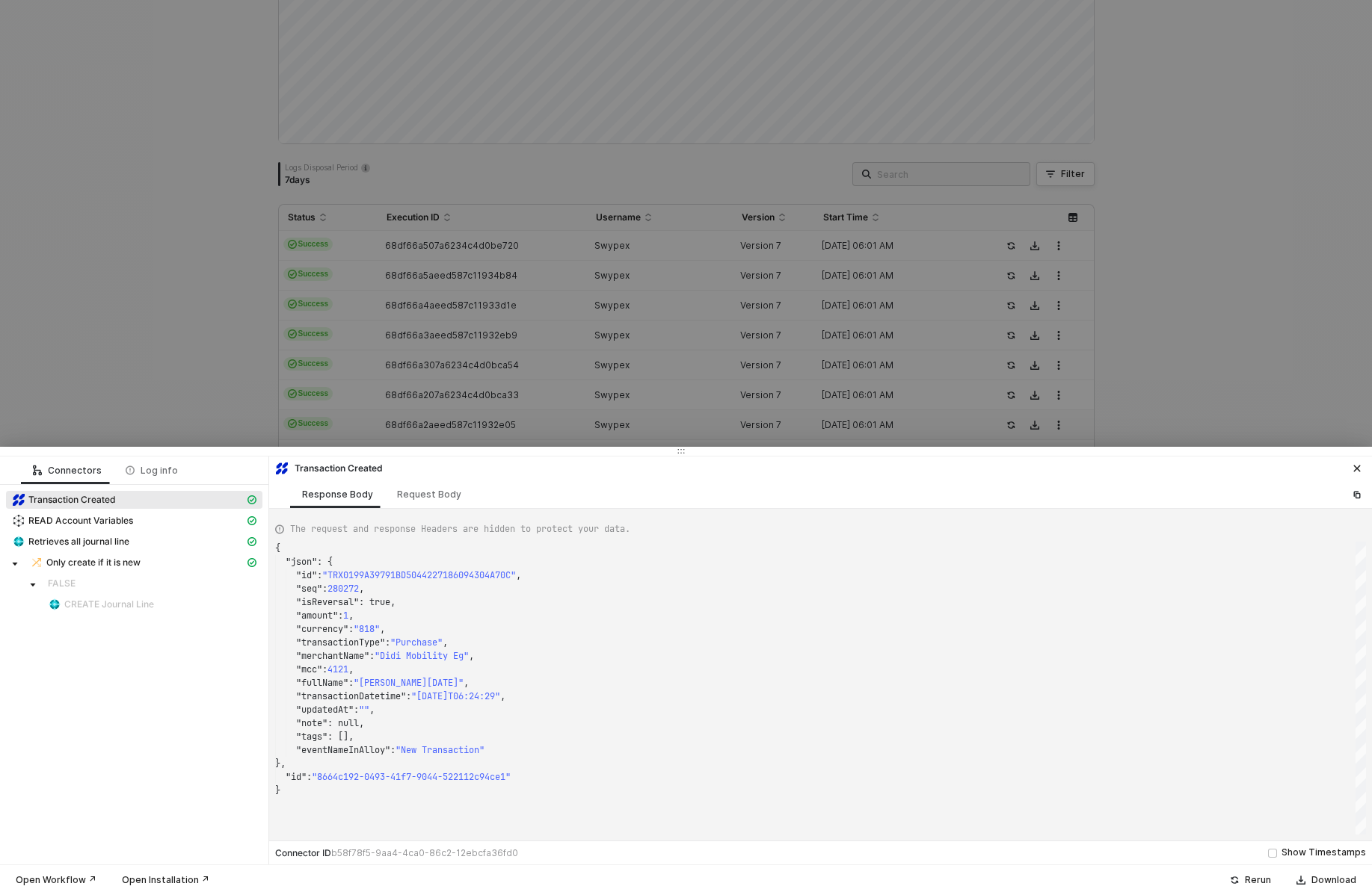
type textarea "{ "json": { "id": "TRX0199A0DF59D455B8066728EF873FB03F", "seq": 279889, "isReve…"
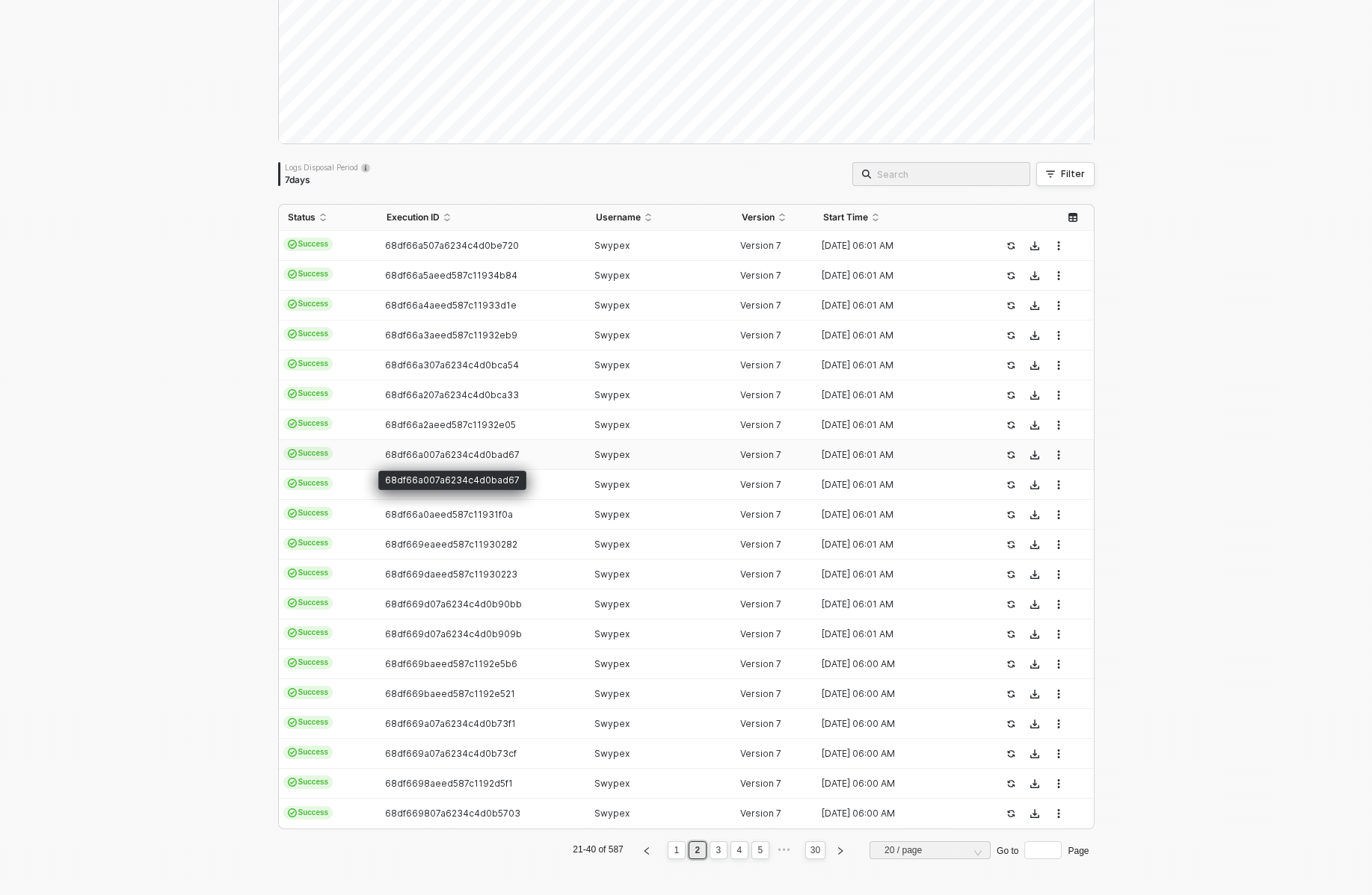
click at [468, 457] on span "68df66a007a6234c4d0bad67" at bounding box center [453, 455] width 134 height 11
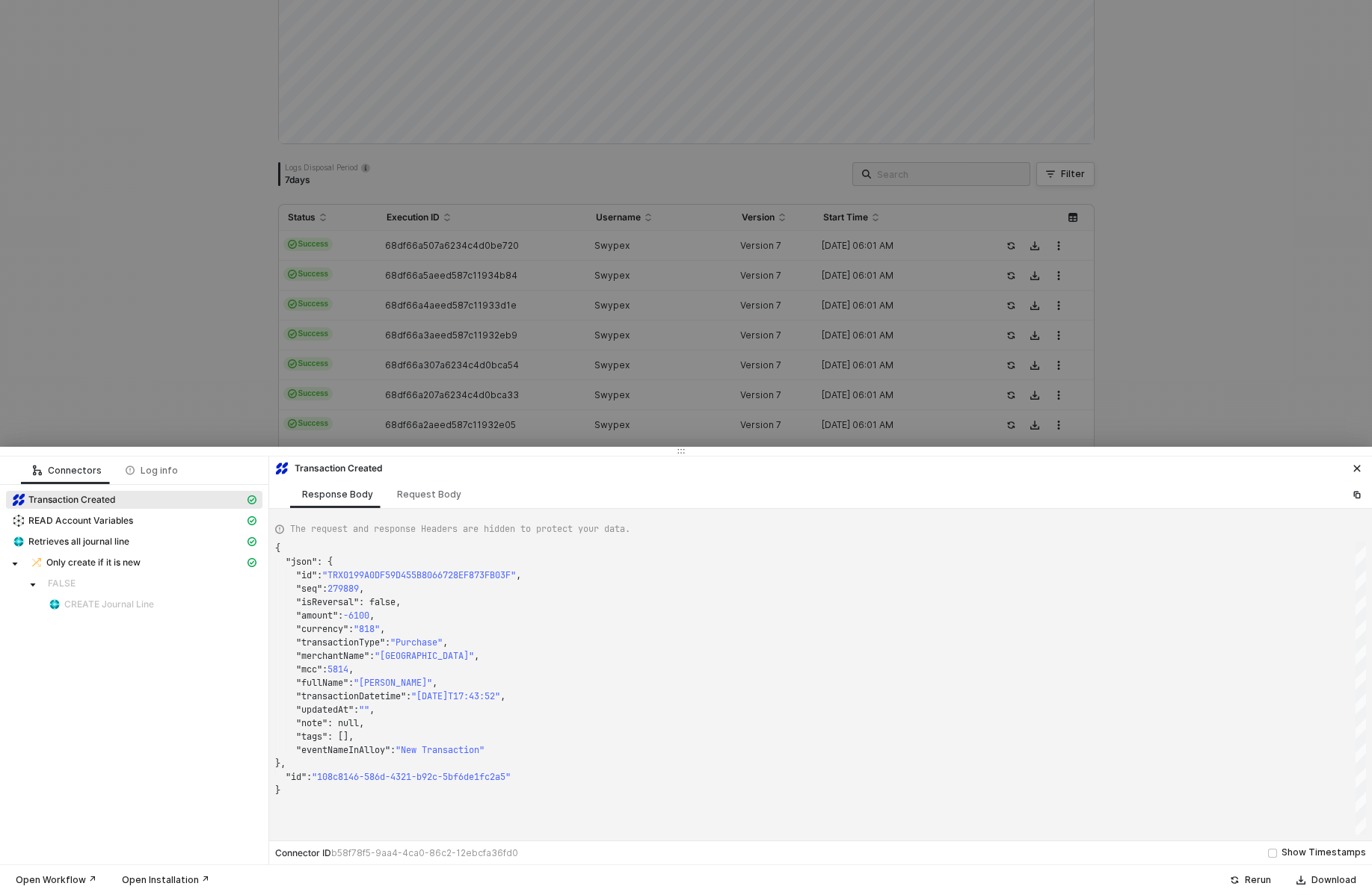
type textarea "{ "json": { "id": "TRX0199A0D67419BB70A7B7681CEE8F6A27", "seq": 279885, "isReve…"
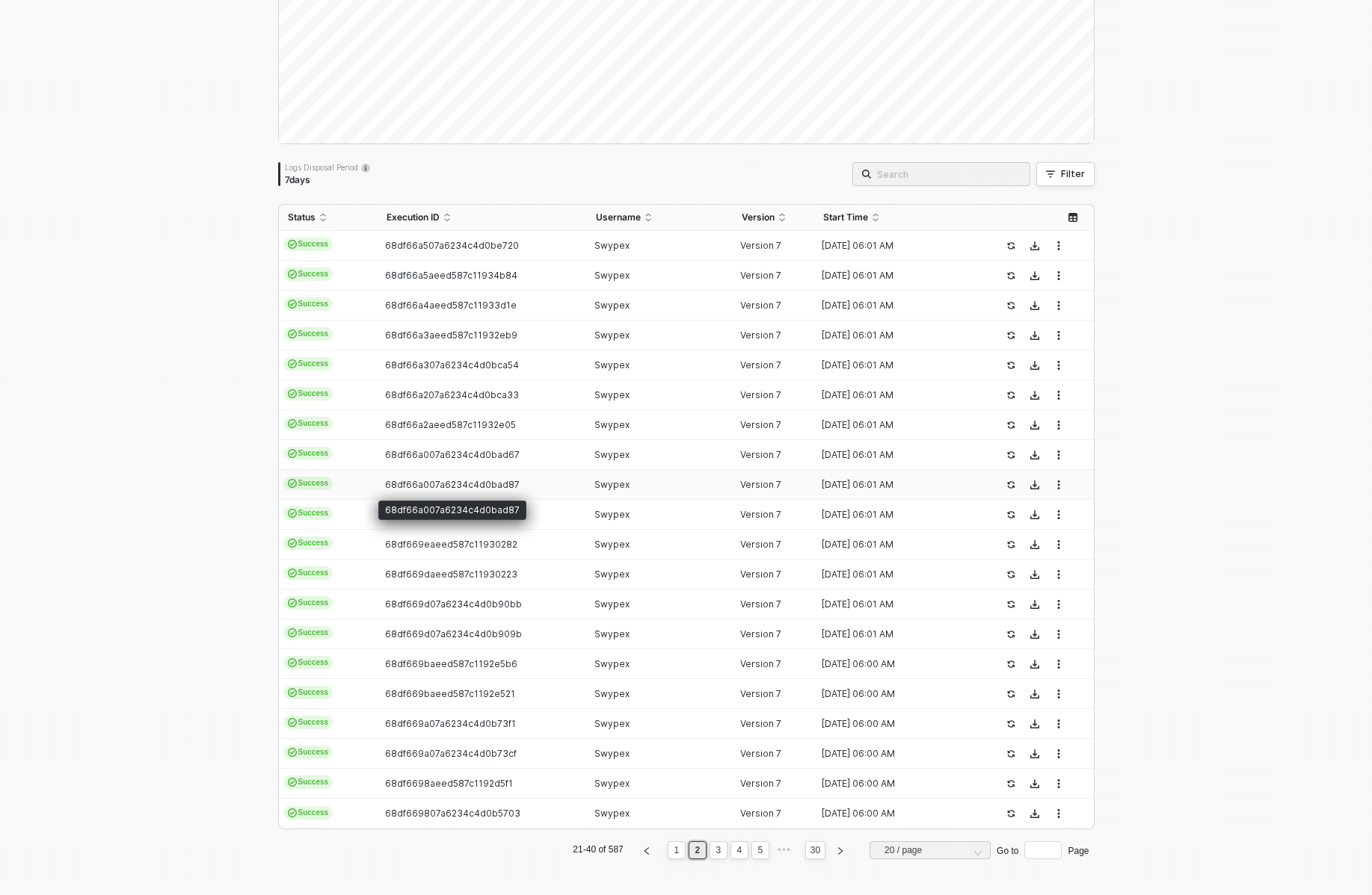
click at [460, 489] on span "68df66a007a6234c4d0bad87" at bounding box center [453, 485] width 134 height 11
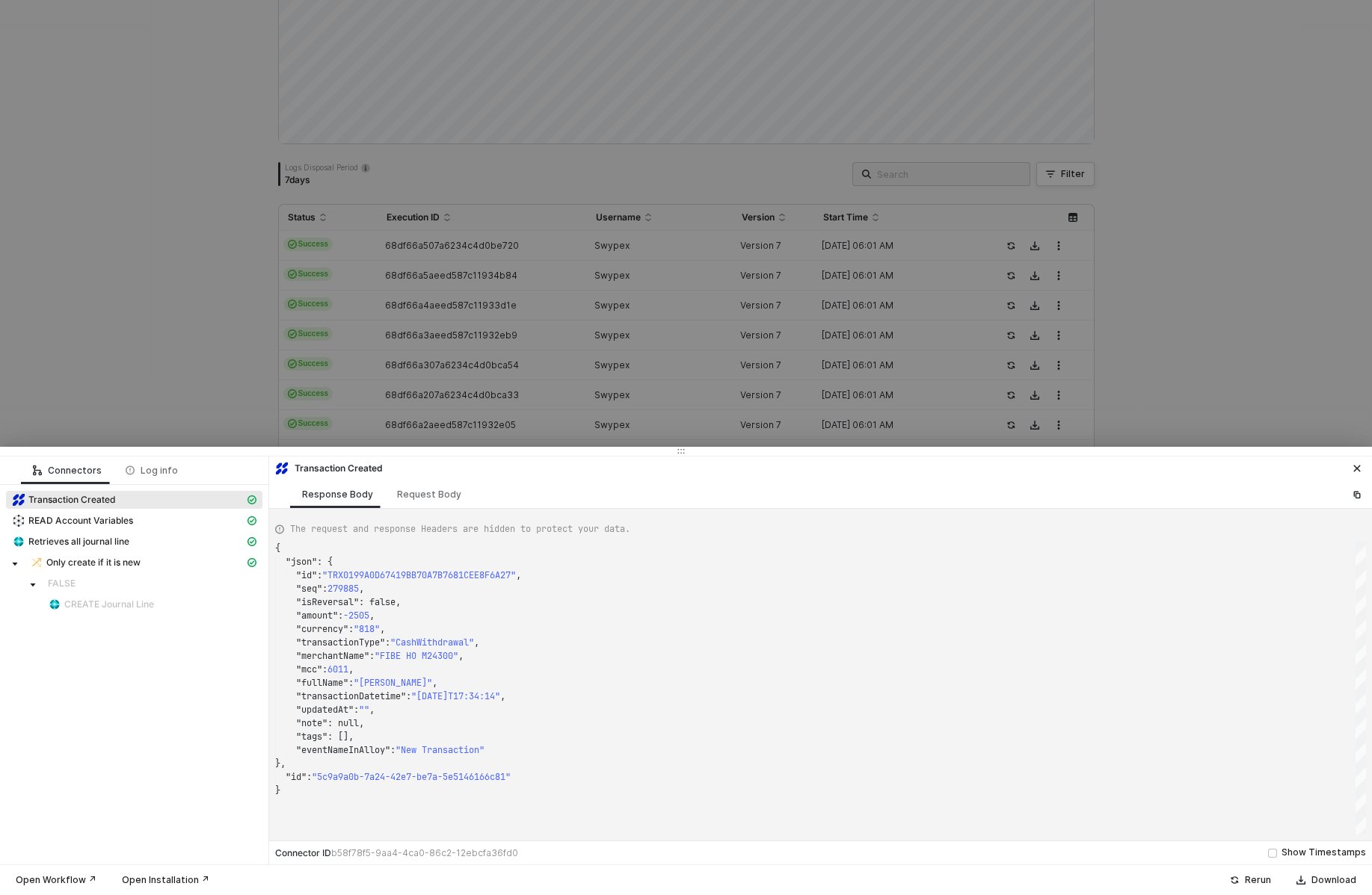
type textarea "{ "json": { "id": "TRX0199A10863E4639242A60AE398BE4FBE", "seq": 279907, "isReve…"
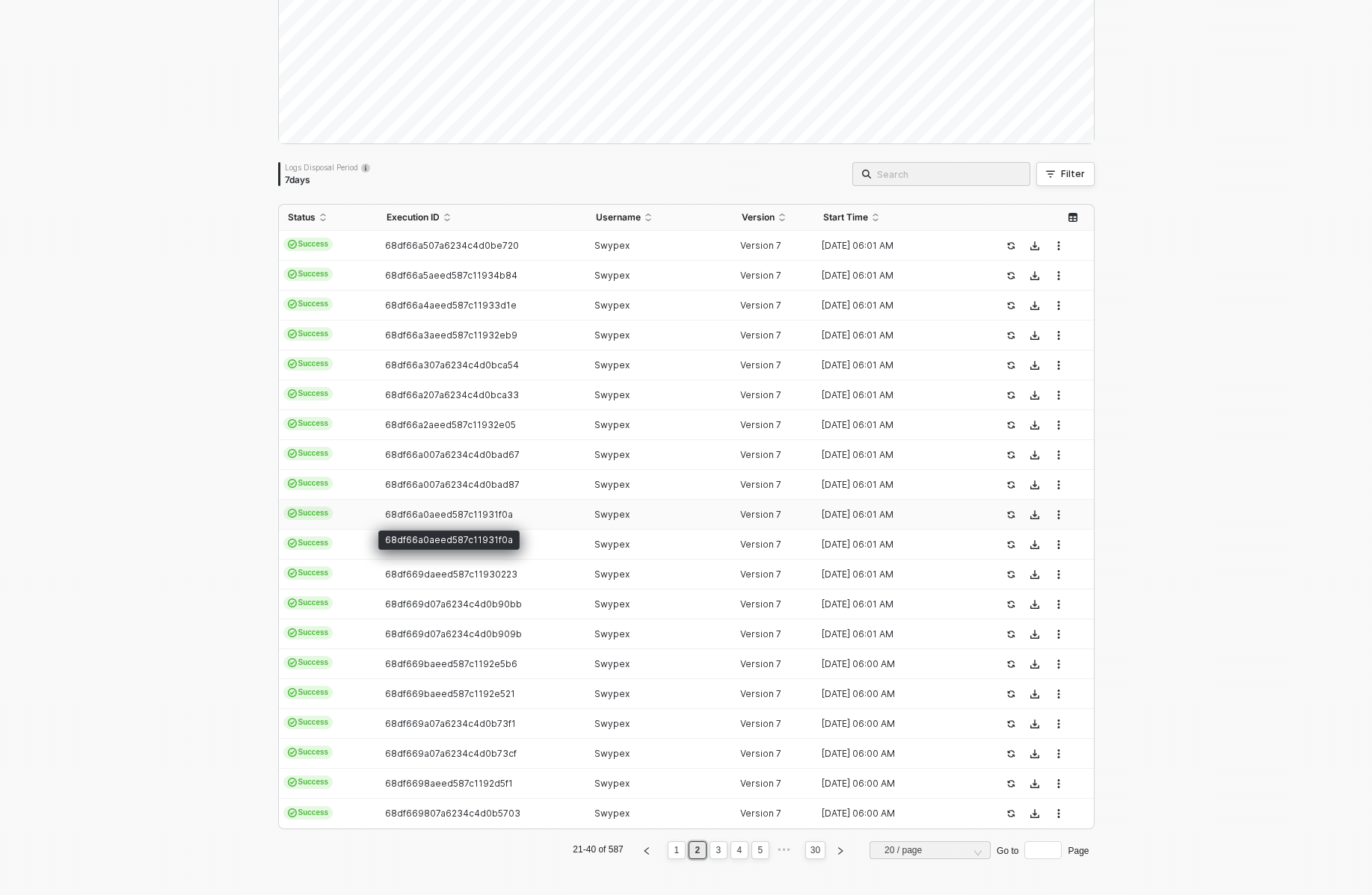
click at [453, 515] on span "68df66a0aeed587c11931f0a" at bounding box center [449, 515] width 128 height 11
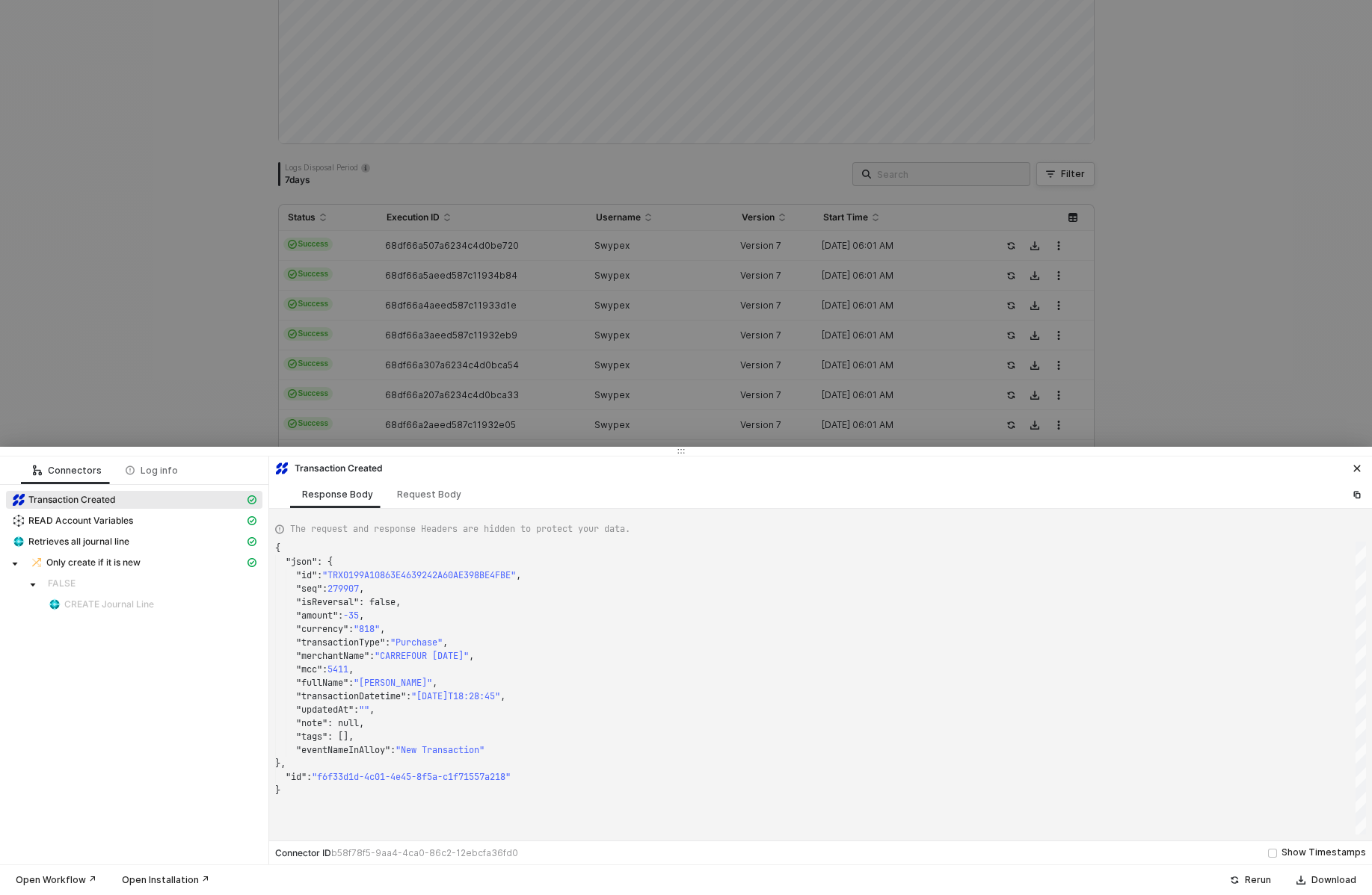
type textarea "{ "json": { "id": "TRX01999FC703D9F657133862CC7670C402", "seq": 279443, "isReve…"
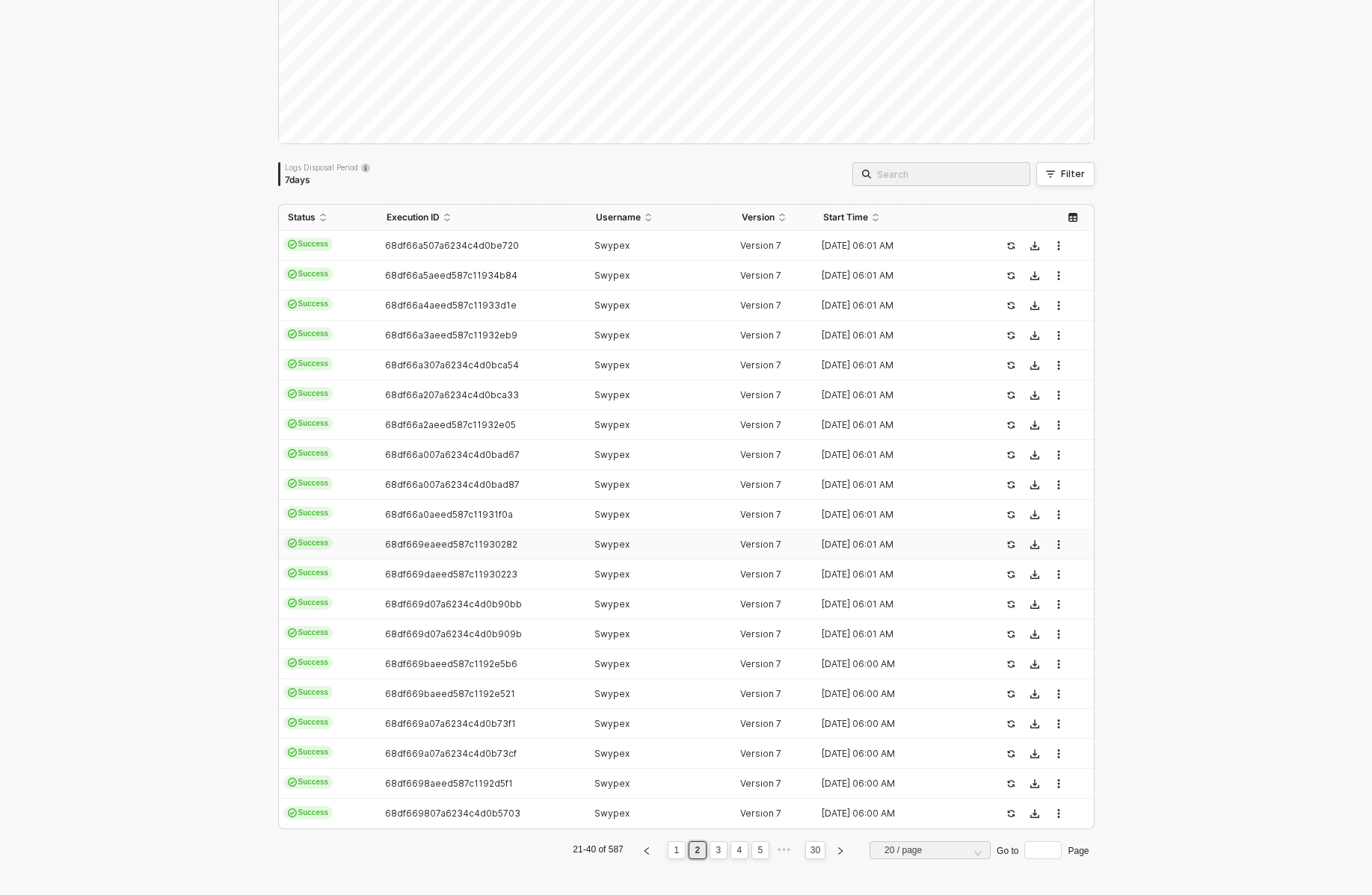
click at [452, 534] on td "68df669eaeed587c11930282" at bounding box center [482, 544] width 209 height 30
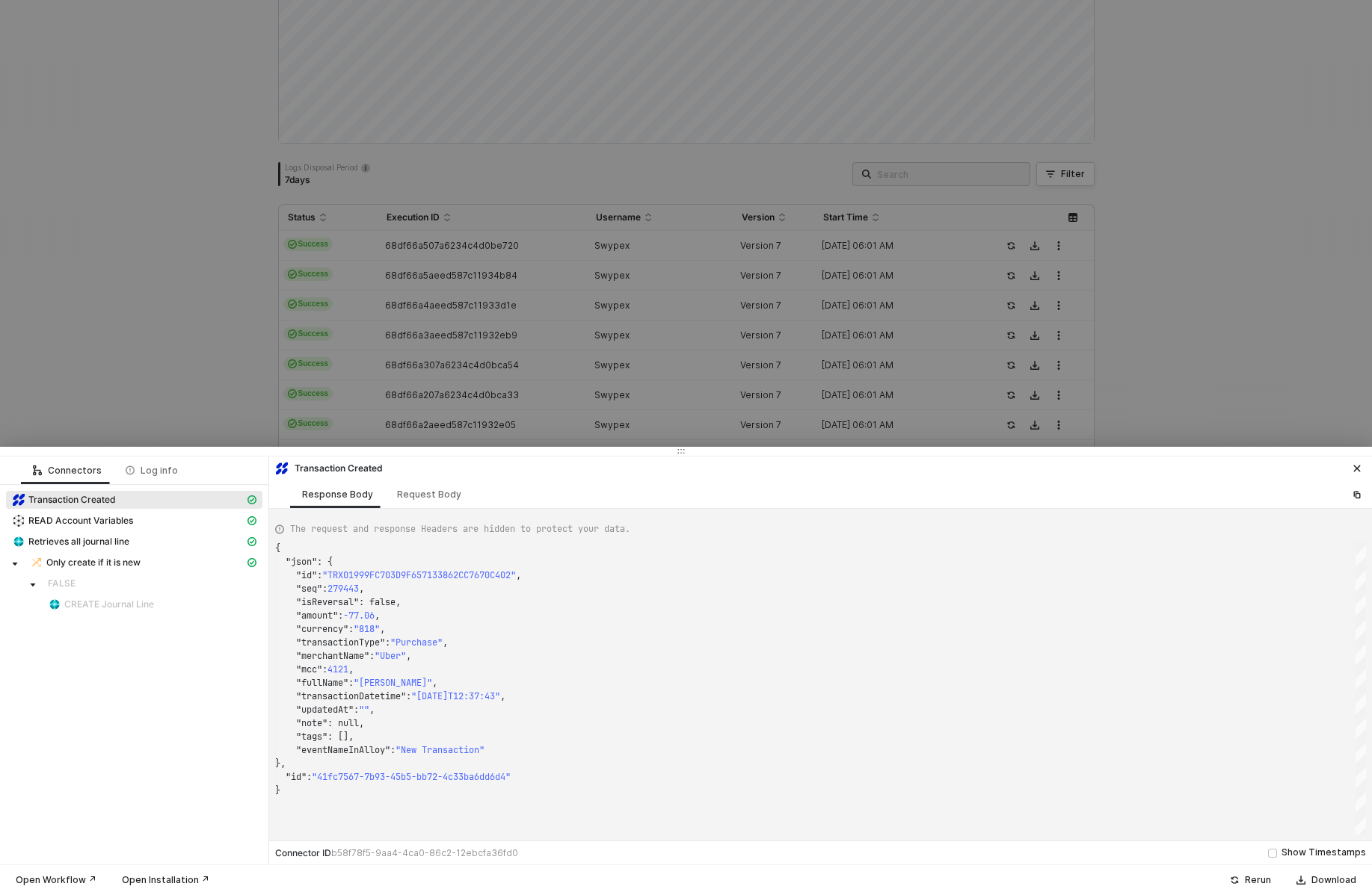
type textarea "{ "json": { "id": "TRX01999EC9A3E7648AED9FDB856B1DC154", "seq": 278789, "isReve…"
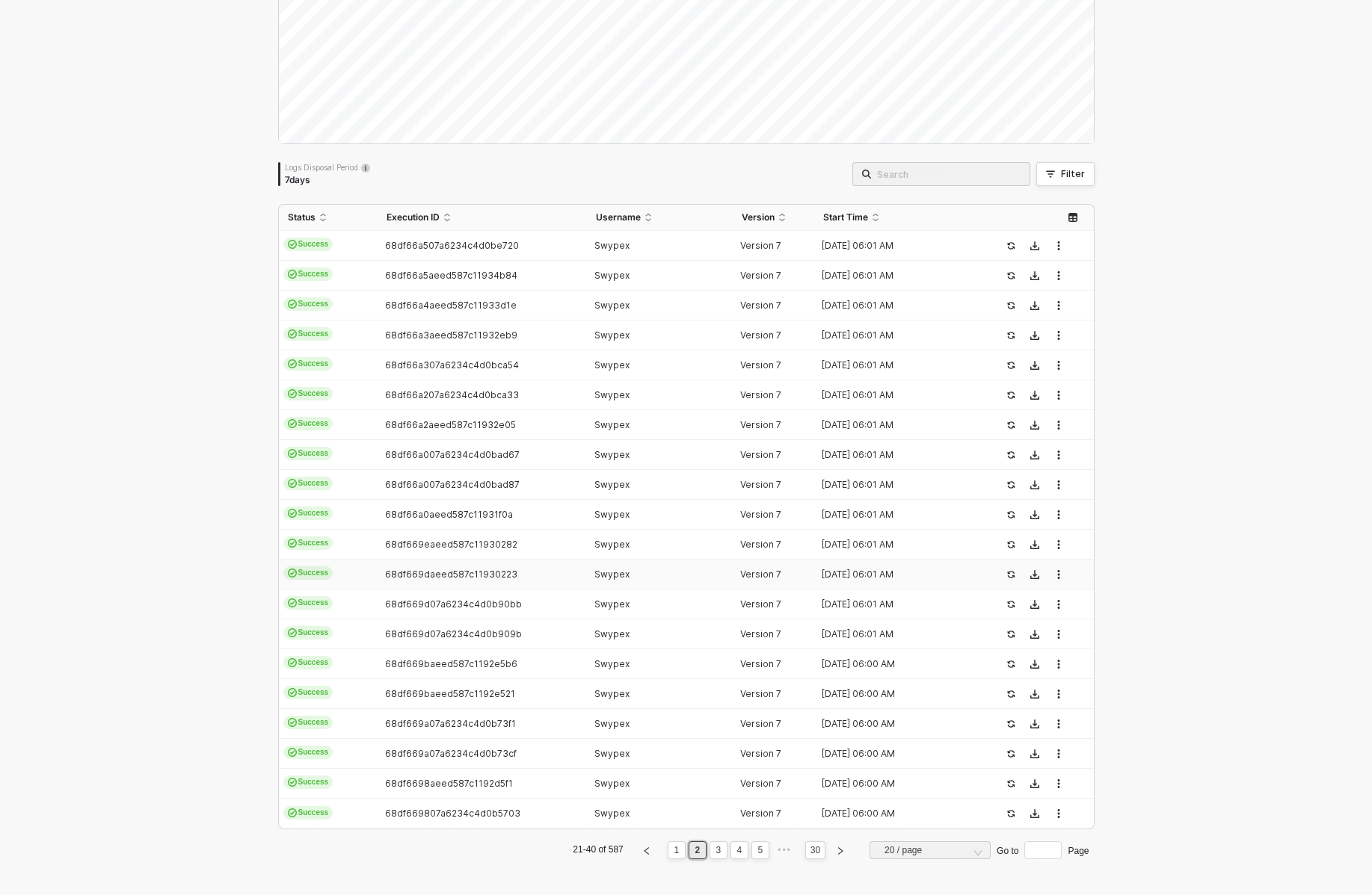
click at [450, 560] on td "68df669daeed587c11930223" at bounding box center [482, 574] width 209 height 30
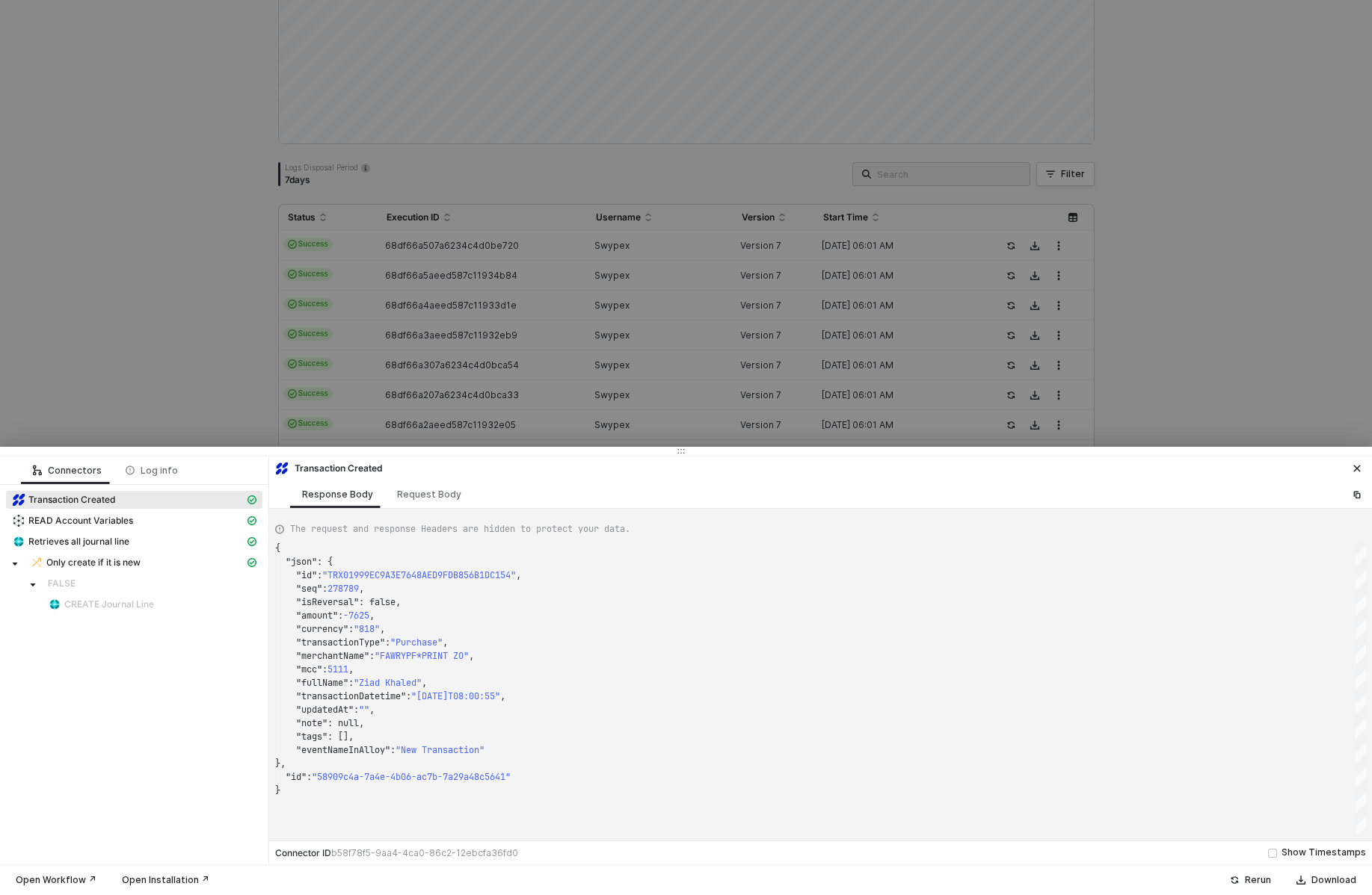
type textarea "{ "json": { "id": "TRX019996606A62DA68DEB86851A243E676", "seq": 276836, "isReve…"
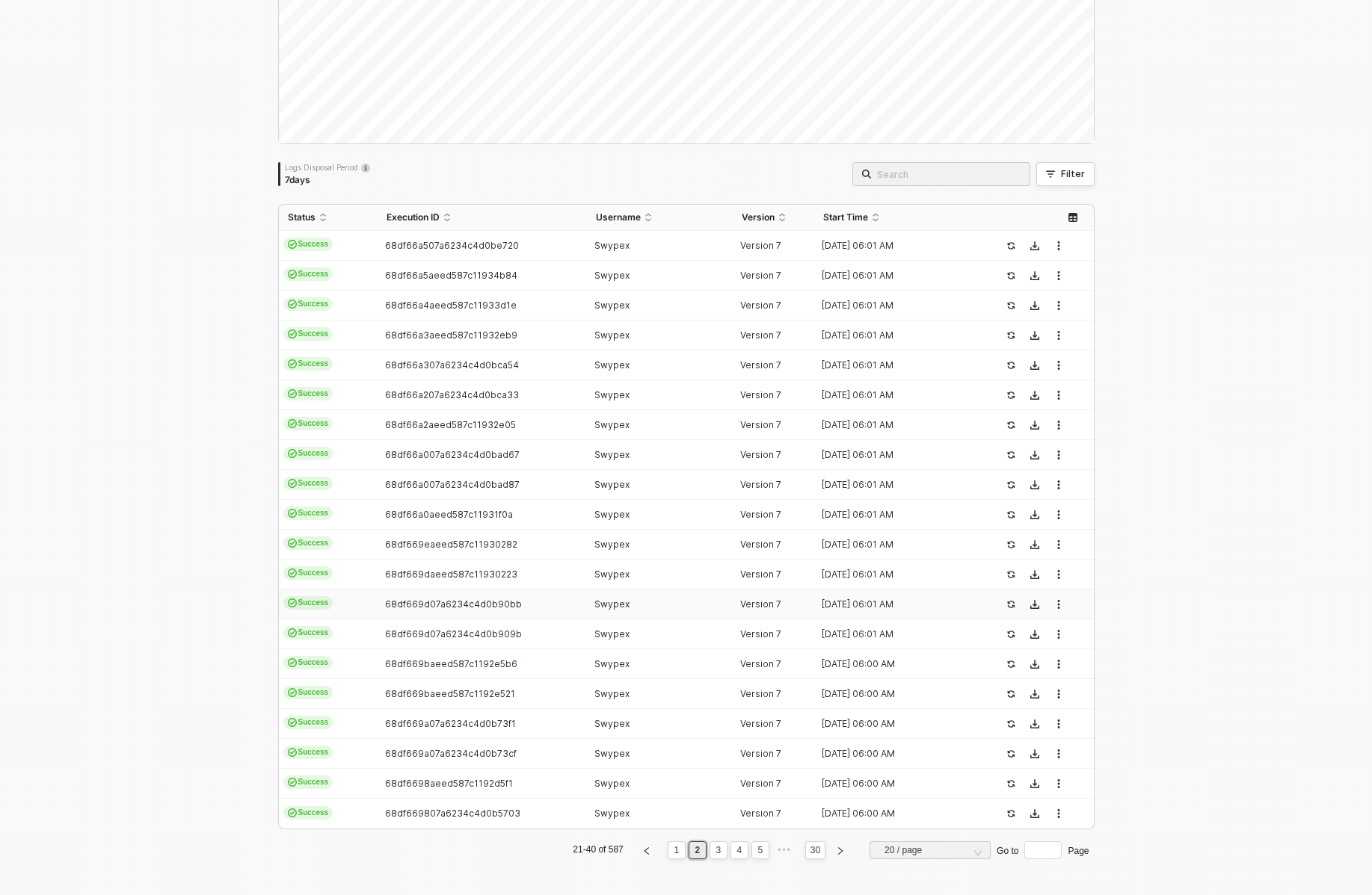
click at [450, 593] on td "68df669d07a6234c4d0b90bb" at bounding box center [482, 604] width 209 height 30
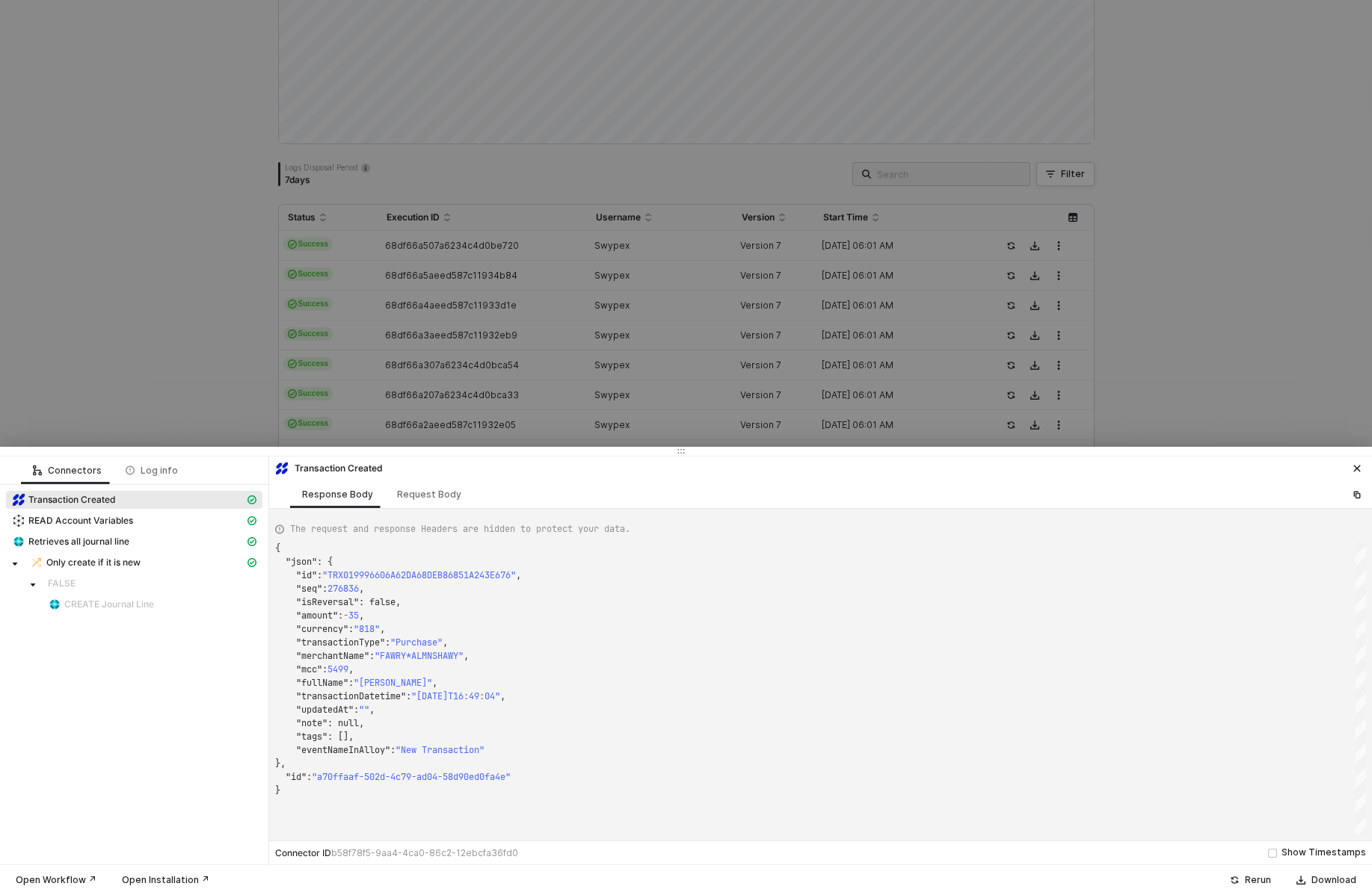
type textarea "{ "json": { "id": "TRX01999BB5E72466461412BFD9DBB14A33", "seq": 278360, "isReve…"
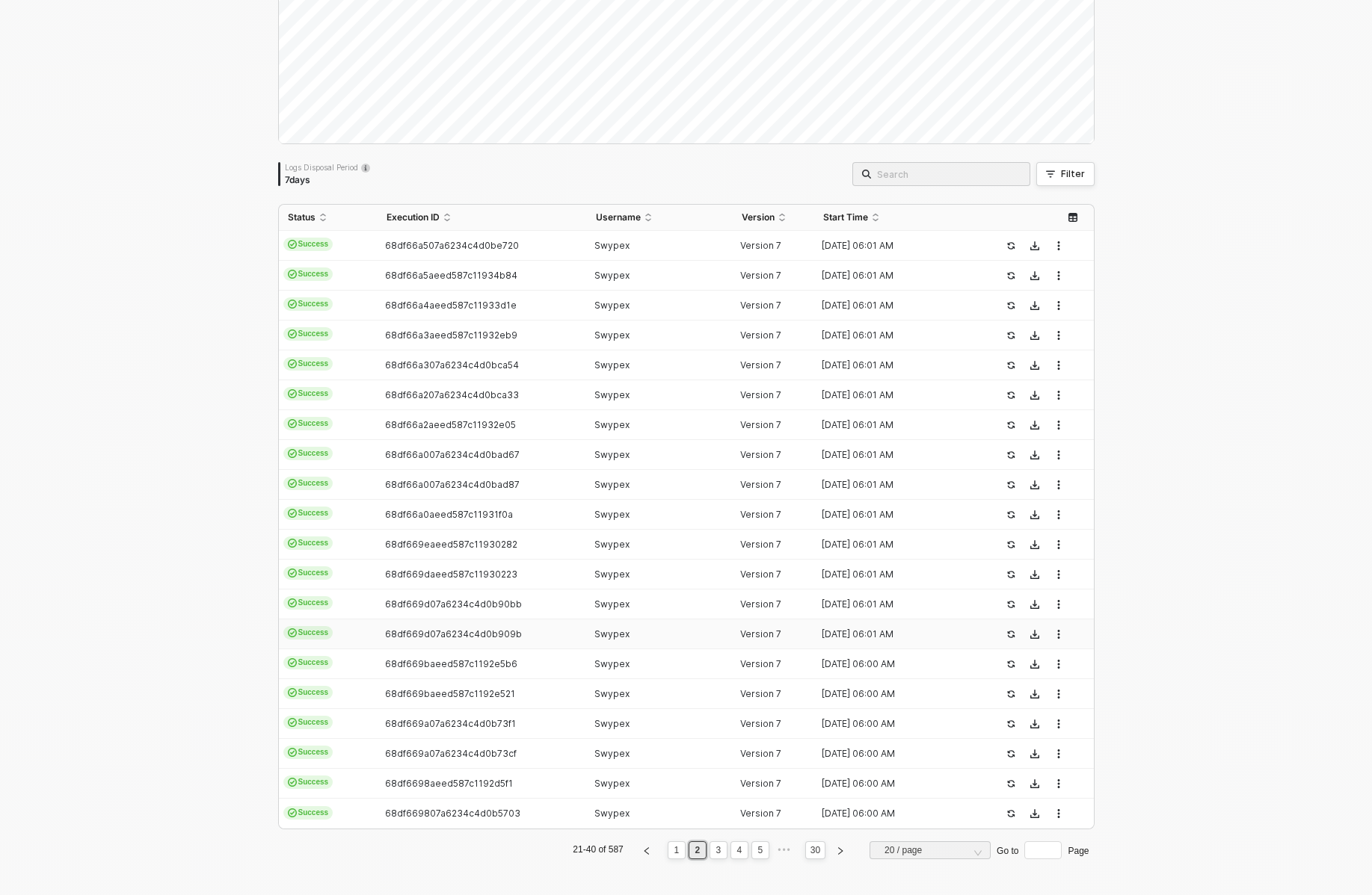
click at [451, 627] on td "68df669d07a6234c4d0b909b" at bounding box center [482, 634] width 209 height 30
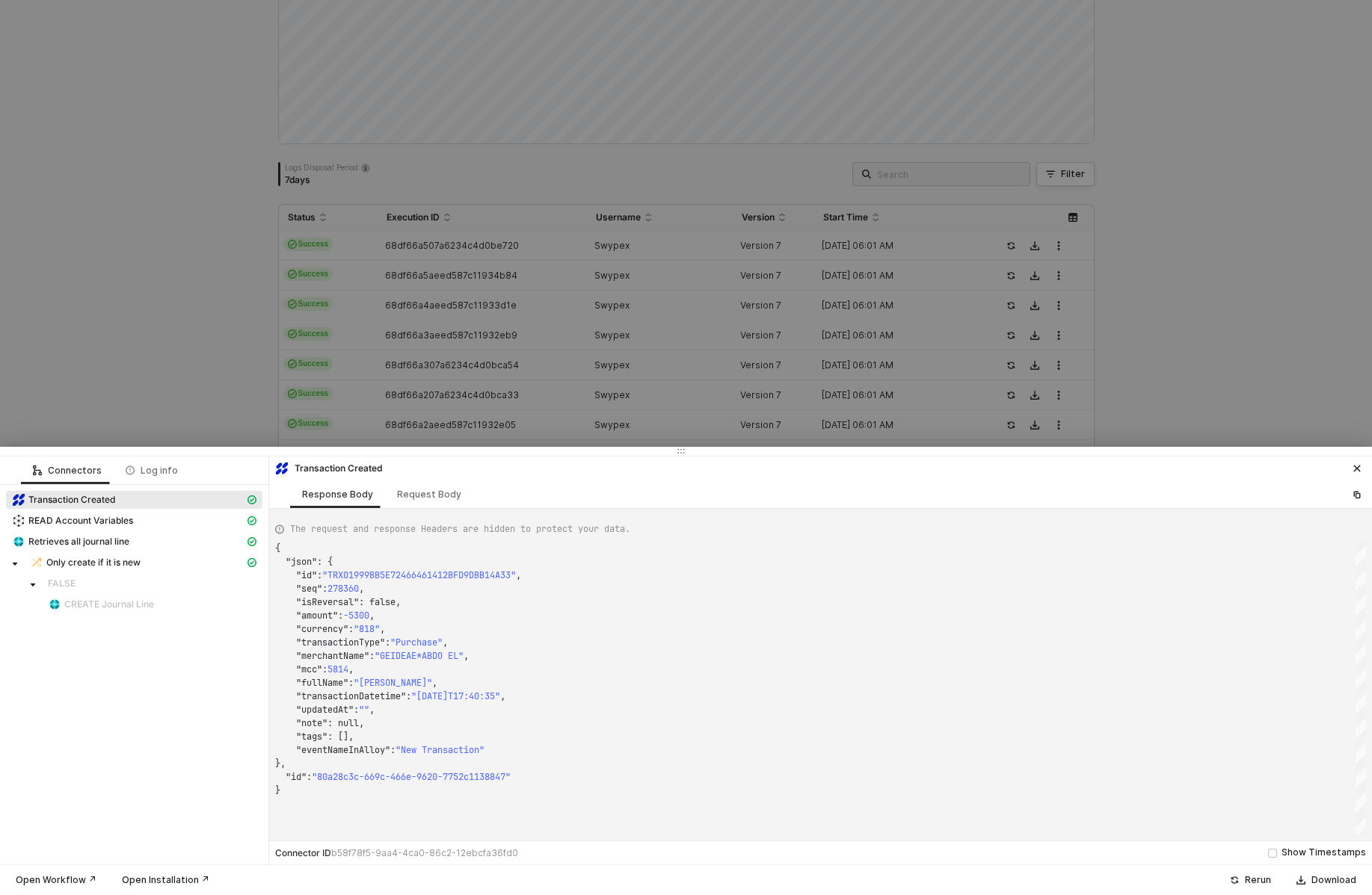
type textarea "{ "json": { "id": "TRX01999B0C41554499EE17AD8D81CA91C7", "seq": 278148, "isReve…"
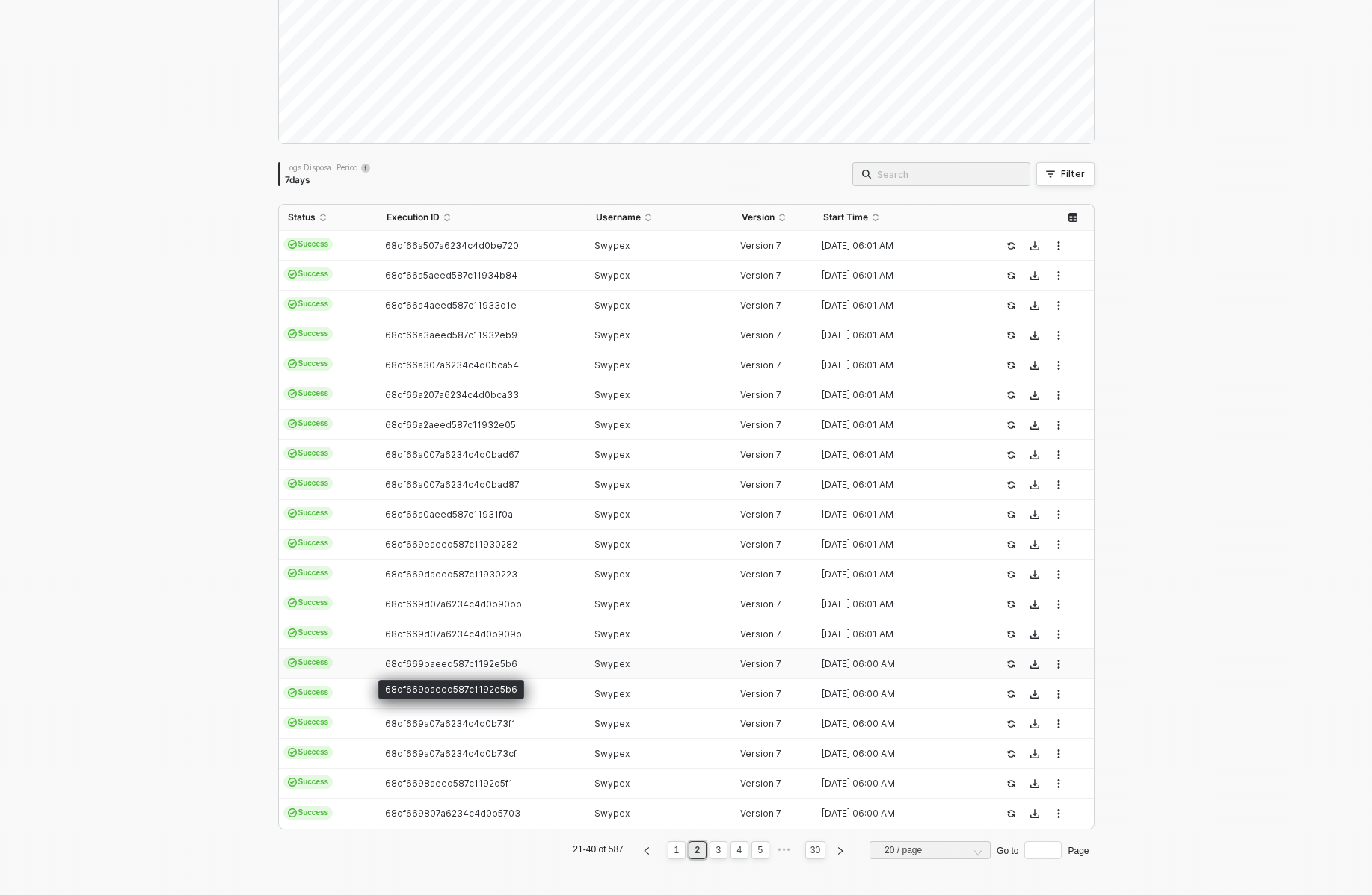
click at [453, 664] on span "68df669baeed587c1192e5b6" at bounding box center [452, 664] width 132 height 11
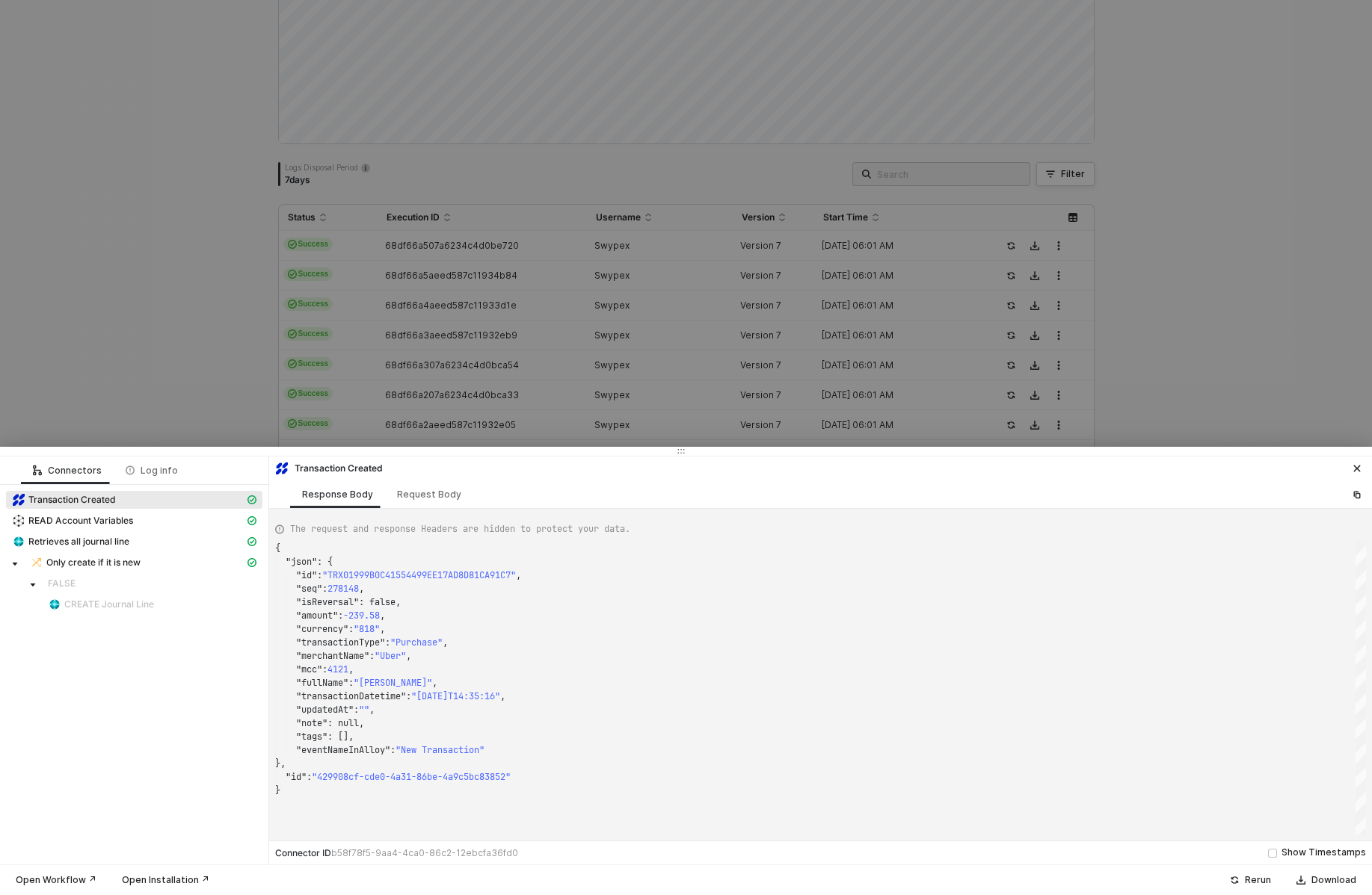
type textarea "{ "json": { "id": "TRX019981C0D187D7C00CF2D68E2867C4CE", "seq": 272433, "isReve…"
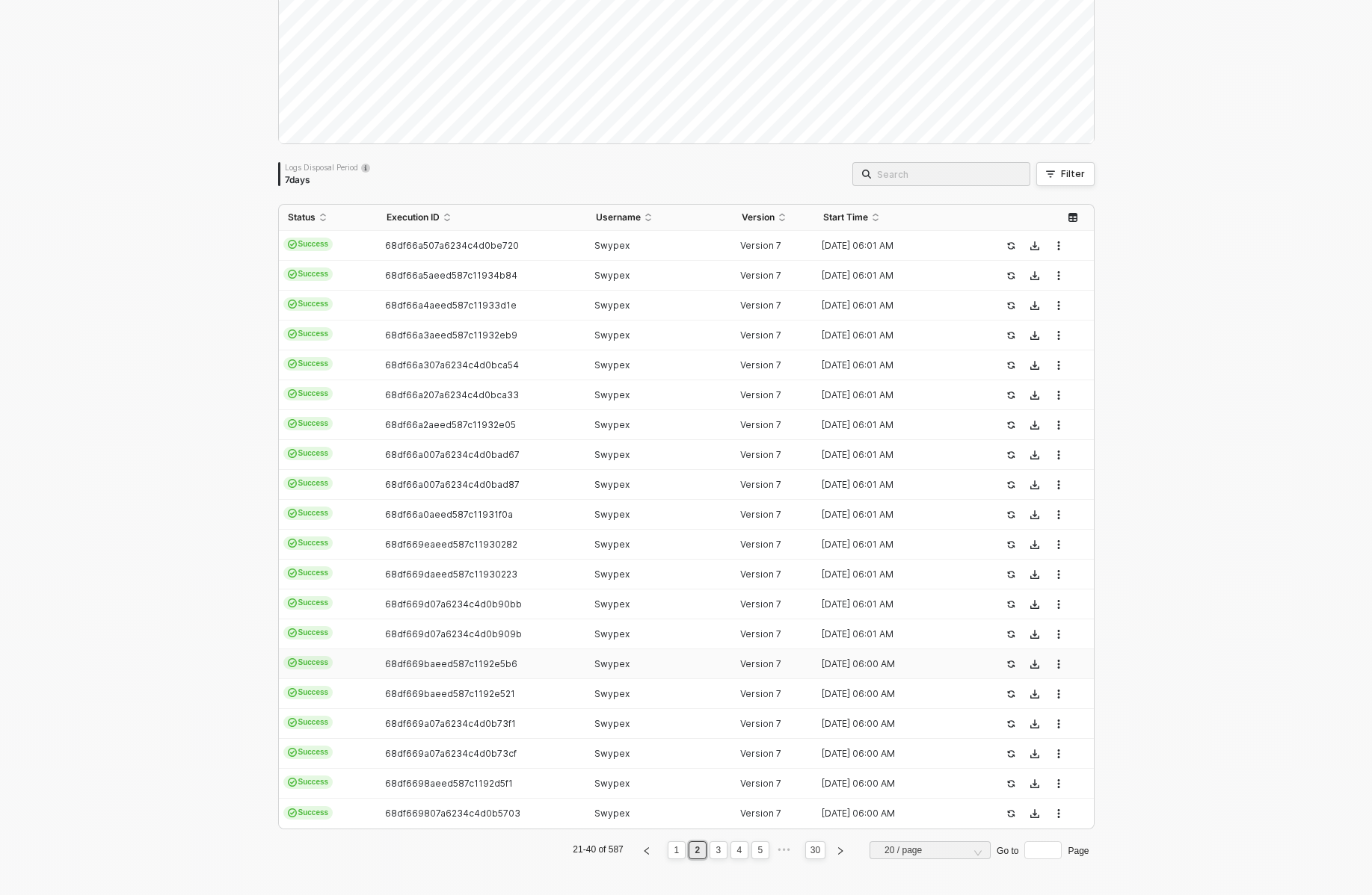
click at [452, 690] on span "68df669baeed587c1192e521" at bounding box center [451, 694] width 130 height 11
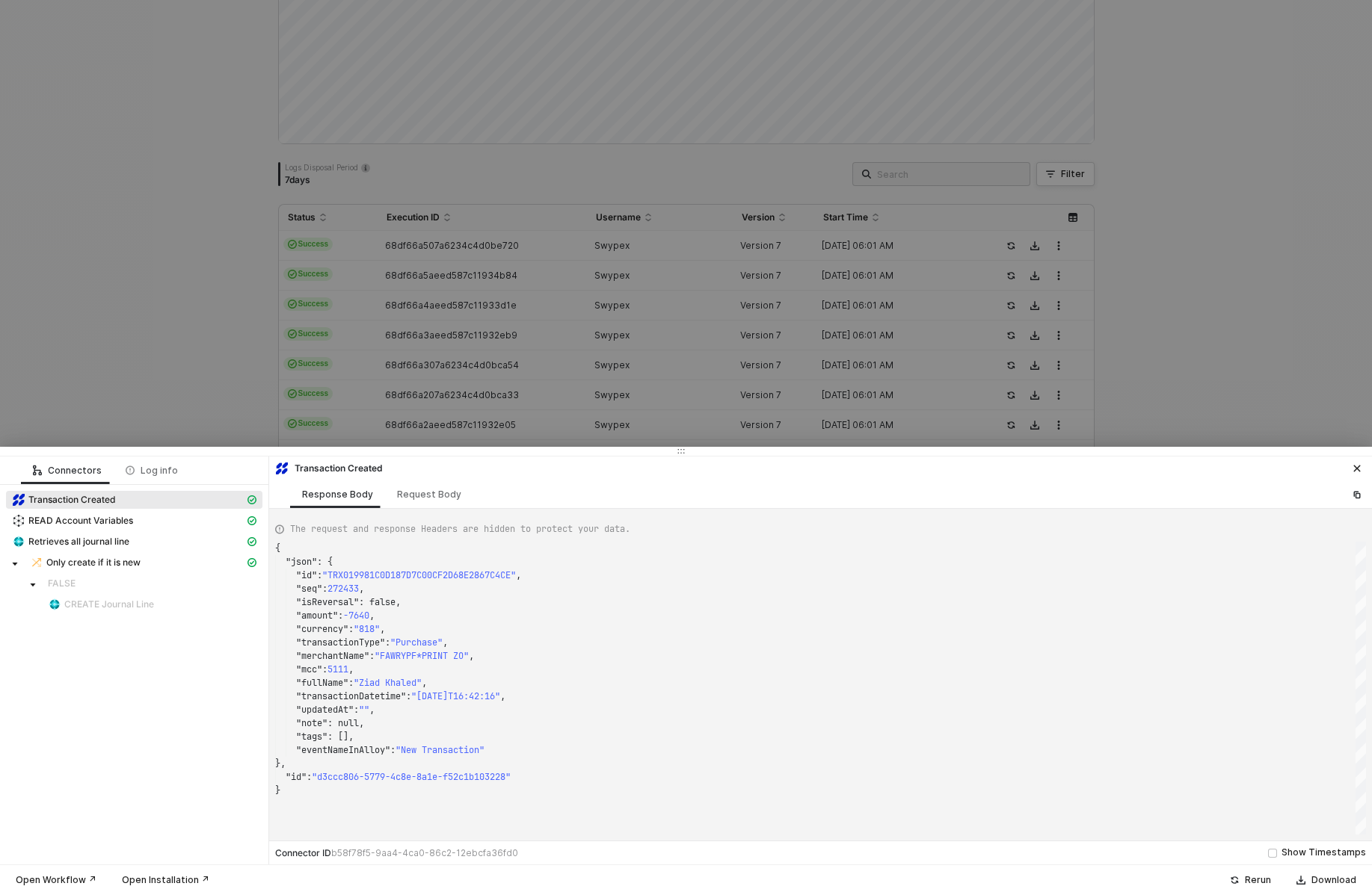
type textarea "{ "json": { "id": "TRX01997C4B5E8AE6D48034BF4F0A8E8D0F", "seq": 270967, "isReve…"
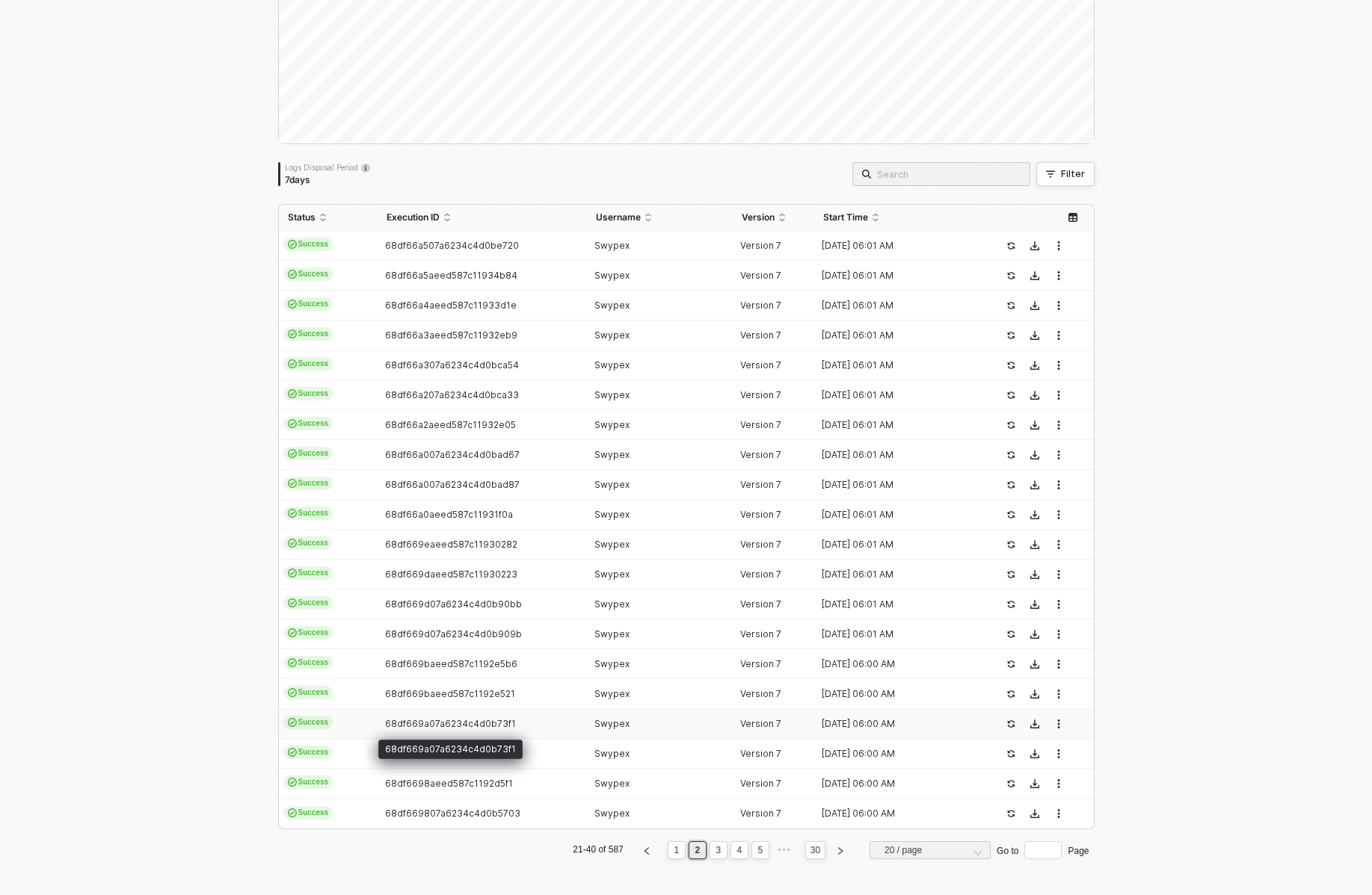
click at [448, 723] on span "68df669a07a6234c4d0b73f1" at bounding box center [451, 724] width 131 height 11
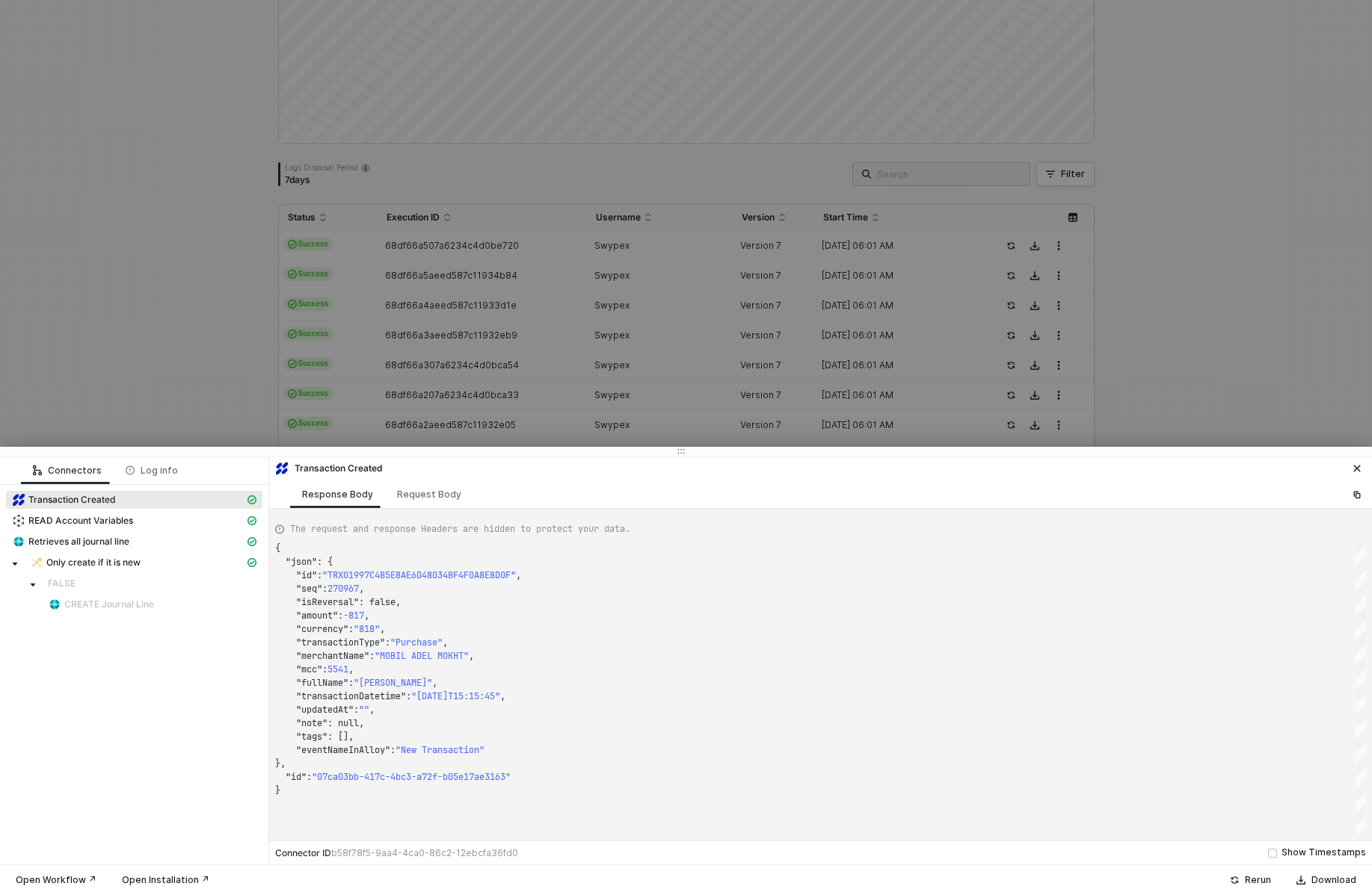
type textarea "{ "json": { "id": "TRX019999B693E61271087CAD2DF4EA1BF5", "seq": 277340, "isReve…"
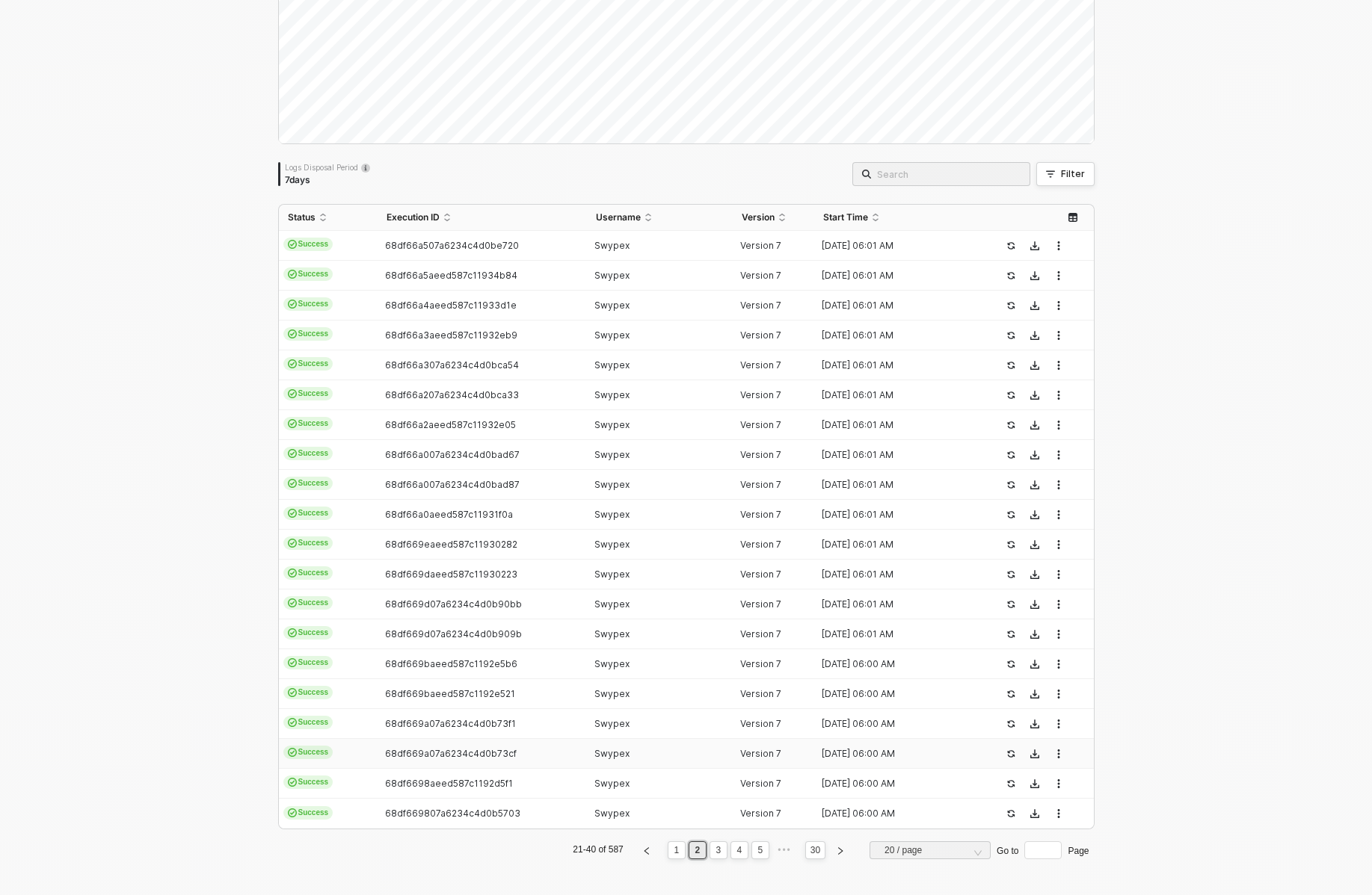
click at [444, 750] on span "68df669a07a6234c4d0b73cf" at bounding box center [451, 754] width 131 height 11
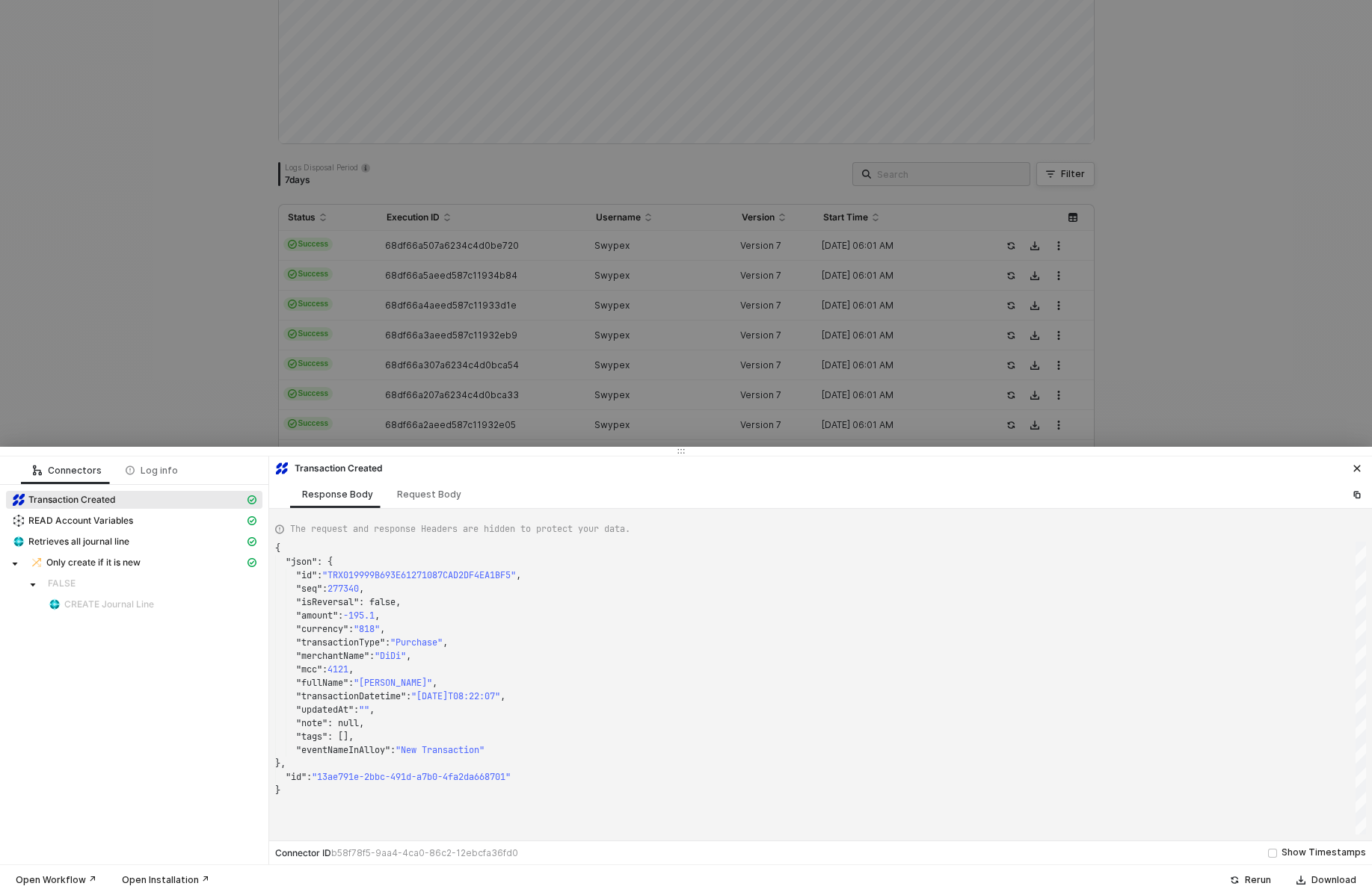
type textarea "{ "json": { "id": "TRX0199878F7DDA889E4580541AE7C1C48E", "seq": 273019, "isReve…"
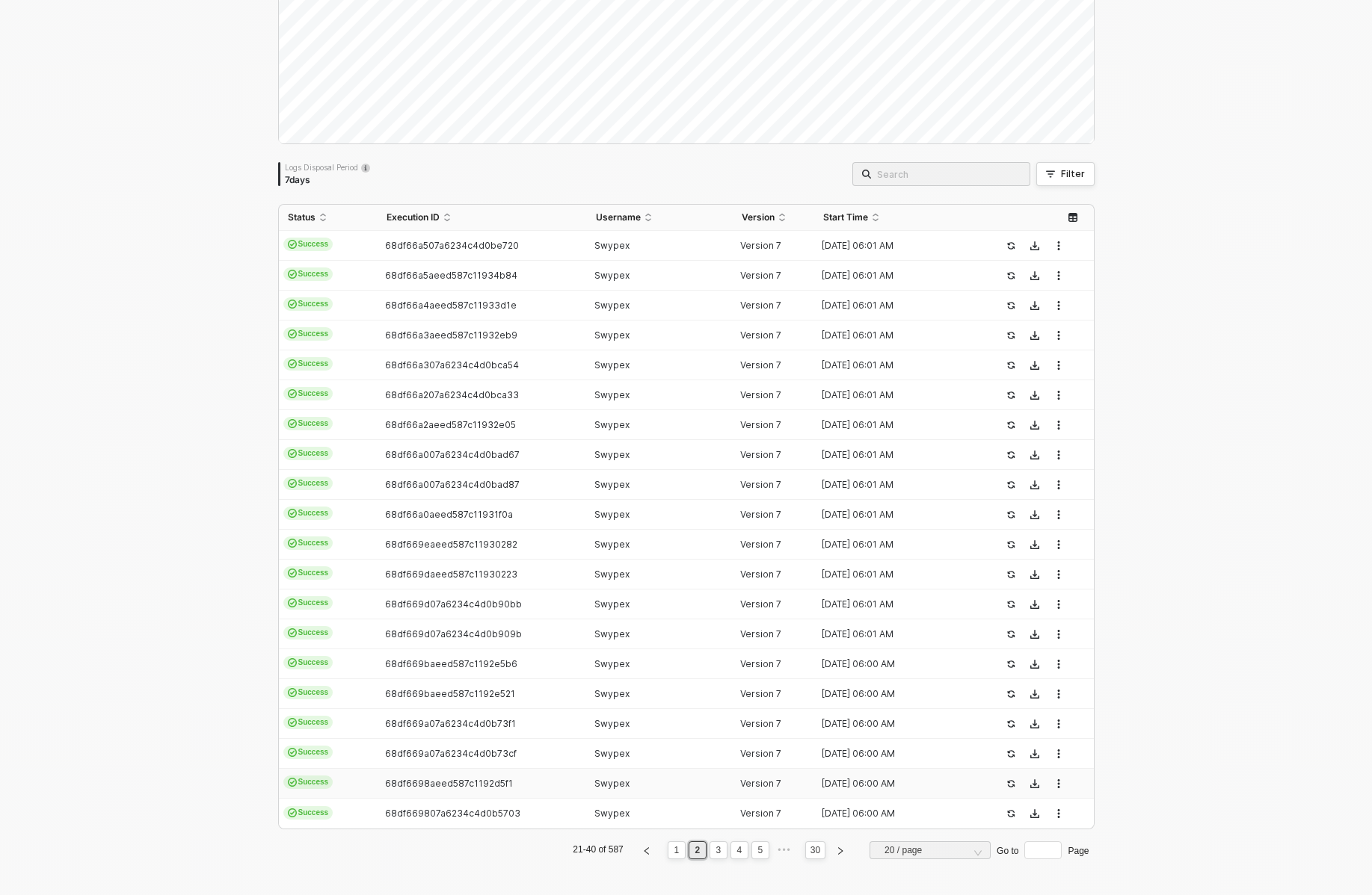
click at [443, 772] on td "68df6698aeed587c1192d5f1" at bounding box center [482, 784] width 209 height 30
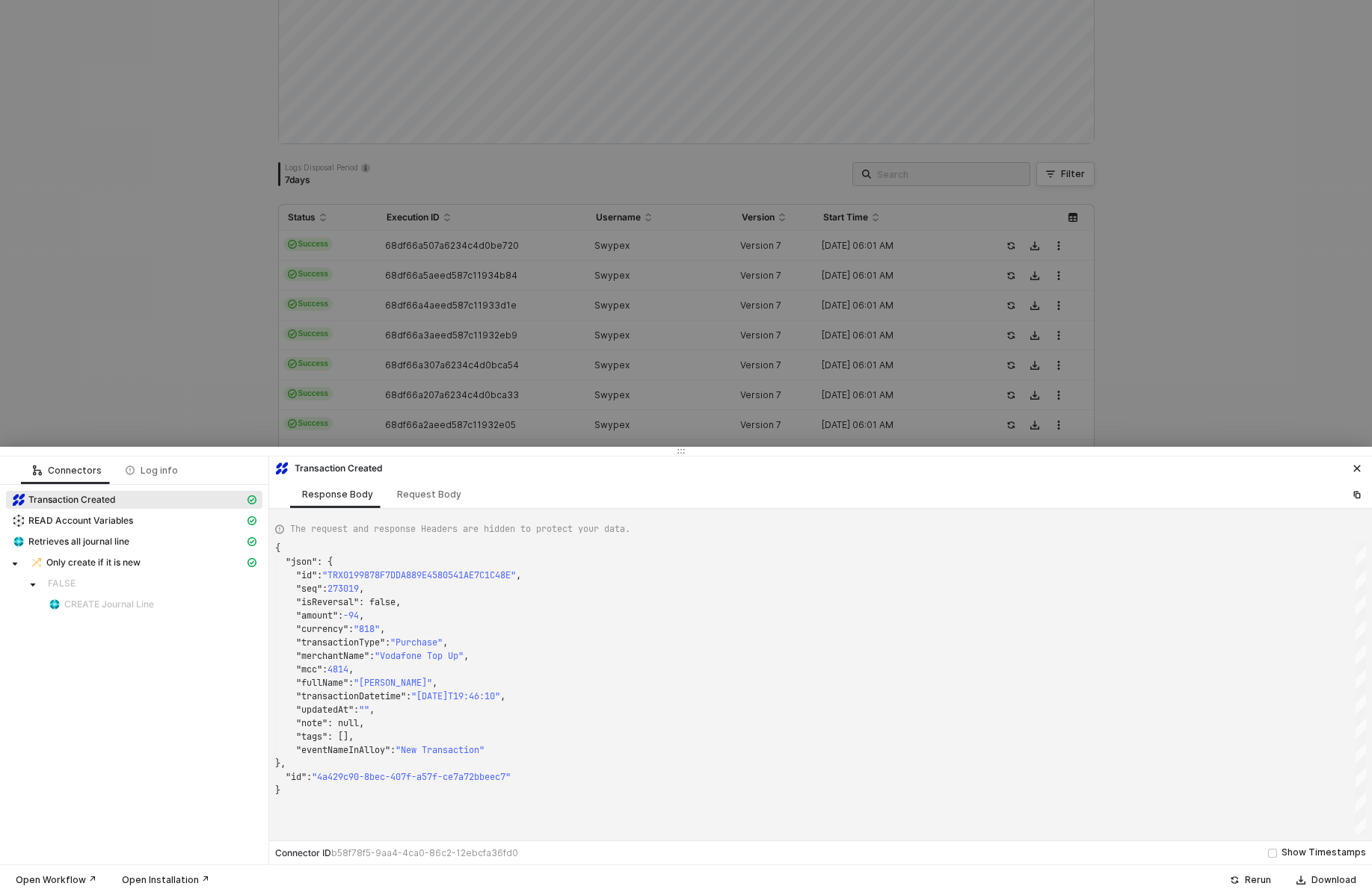
type textarea "{ "json": { "id": "TRX01997BCA23774E756AAEC2933816BA33", "seq": 270682, "isReve…"
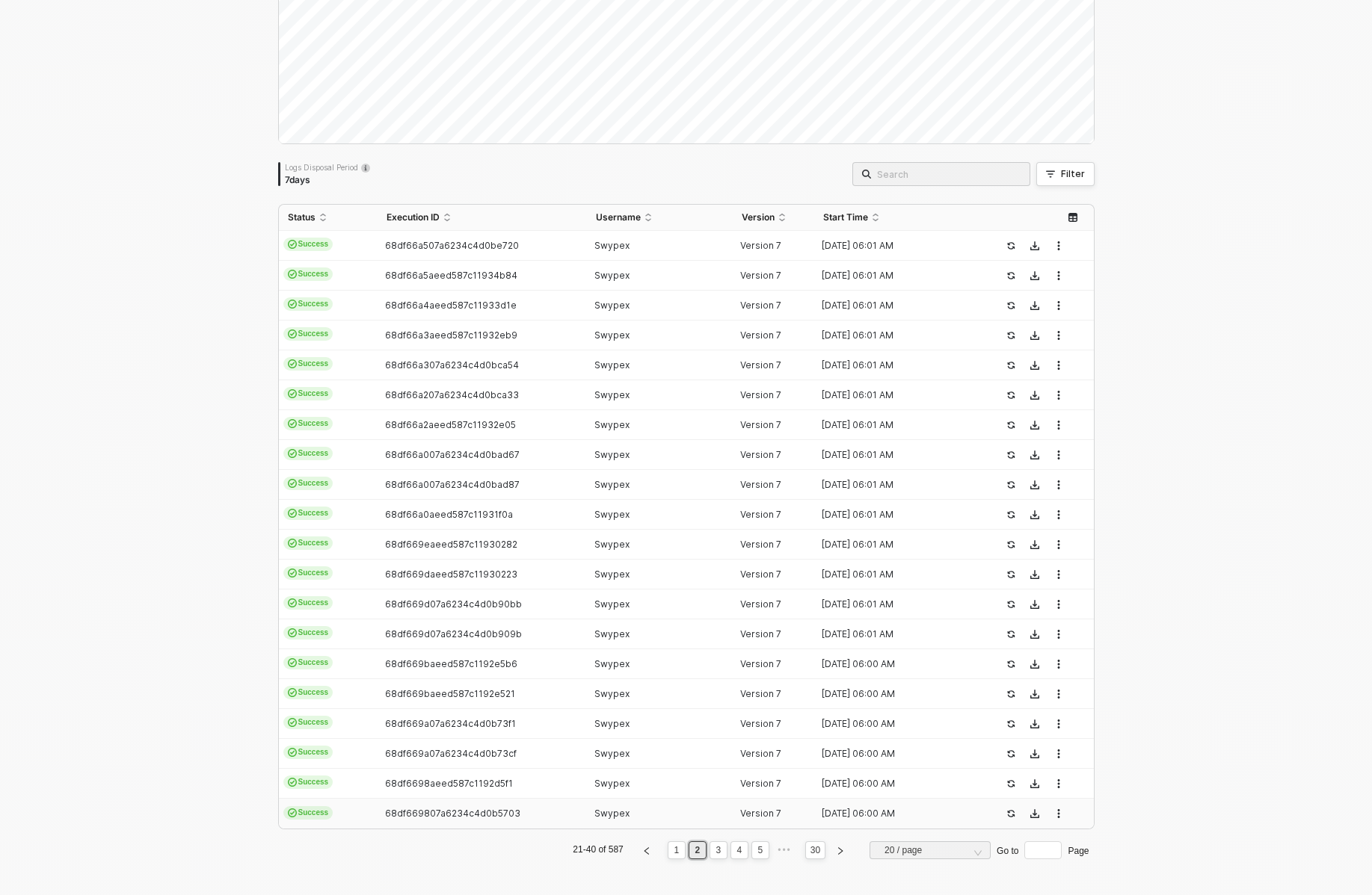
click at [444, 808] on span "68df669807a6234c4d0b5703" at bounding box center [453, 814] width 135 height 11
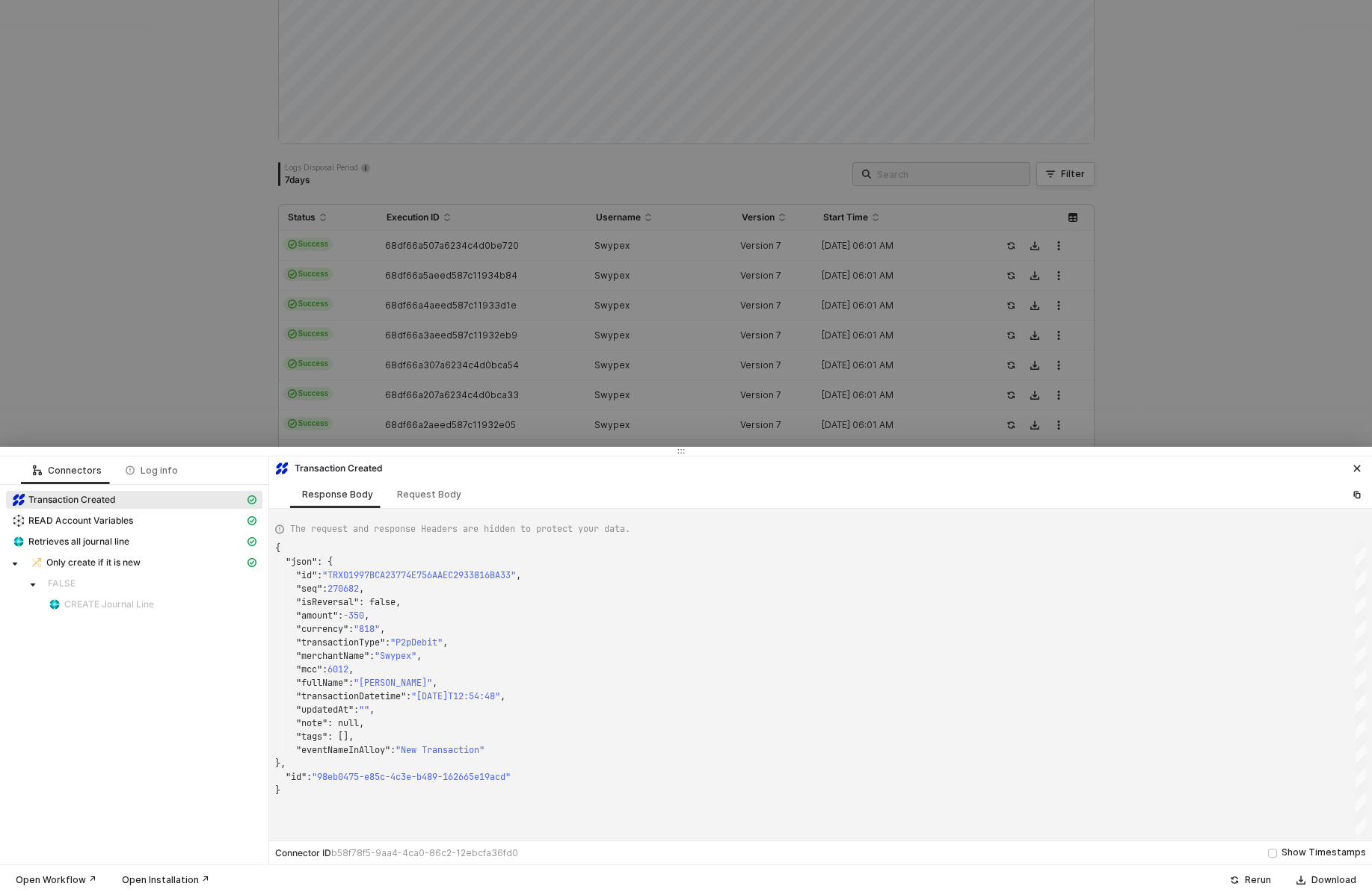
type textarea "{ "json": { "id": "TRX0199A03804560AA7E346E1CF07B2669B", "seq": 279702, "isReve…"
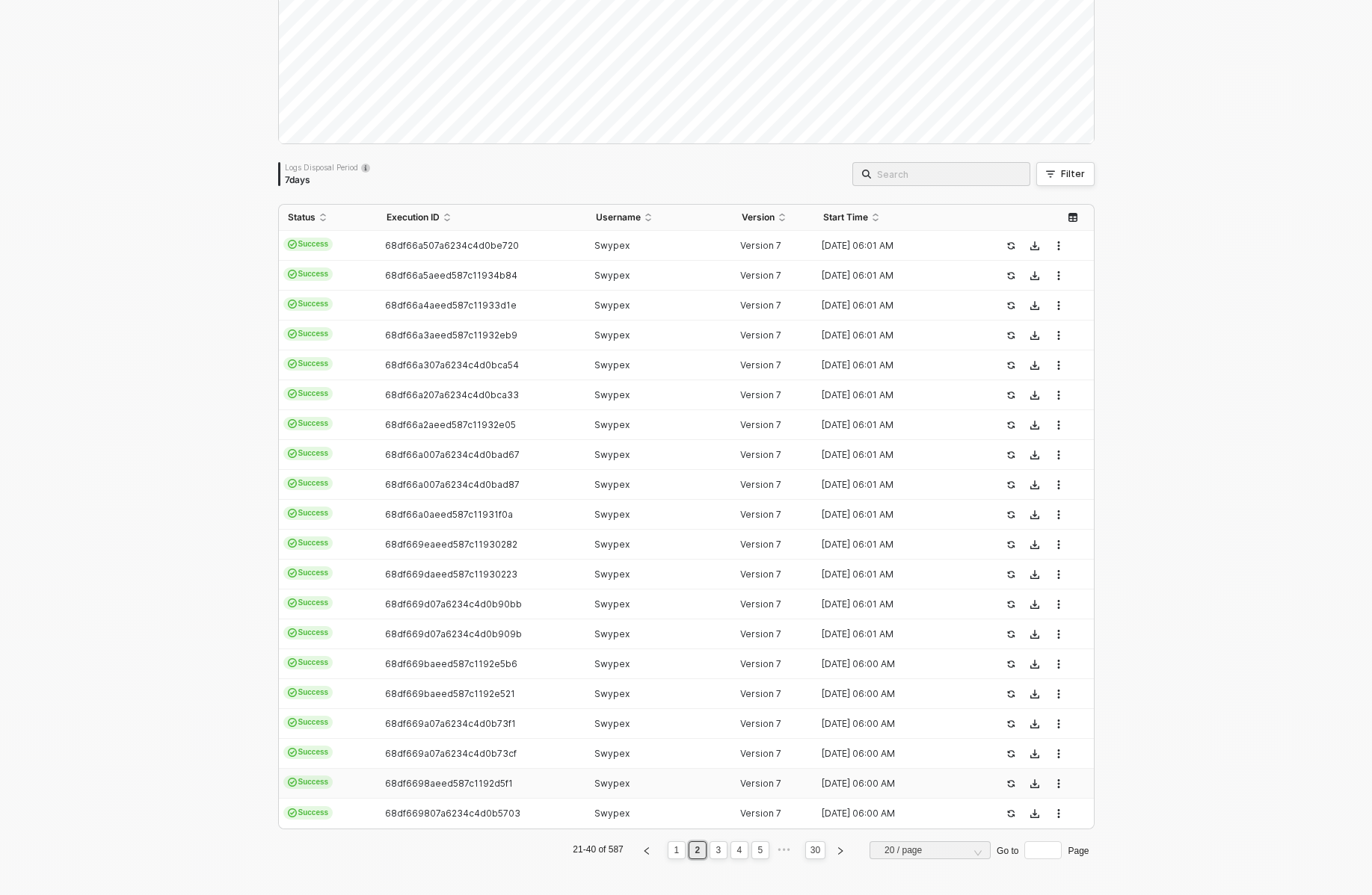
click at [484, 799] on td "68df669807a6234c4d0b5703" at bounding box center [482, 814] width 209 height 30
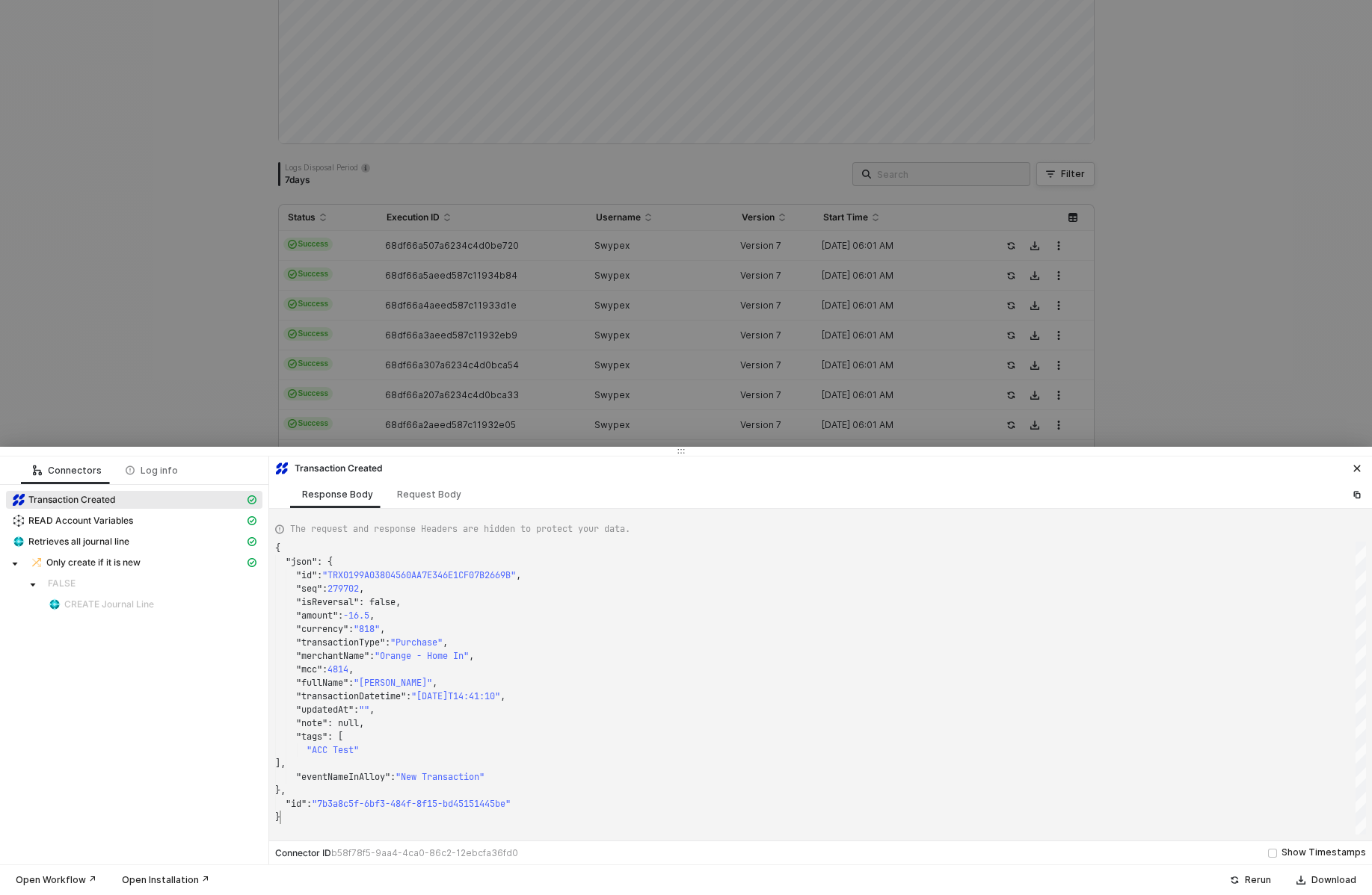
scroll to position [0, 5]
type textarea "{ "json": { "id": "TRX0199A03804560AA7E346E1CF07B2669B", "seq": 279702, "isReve…"
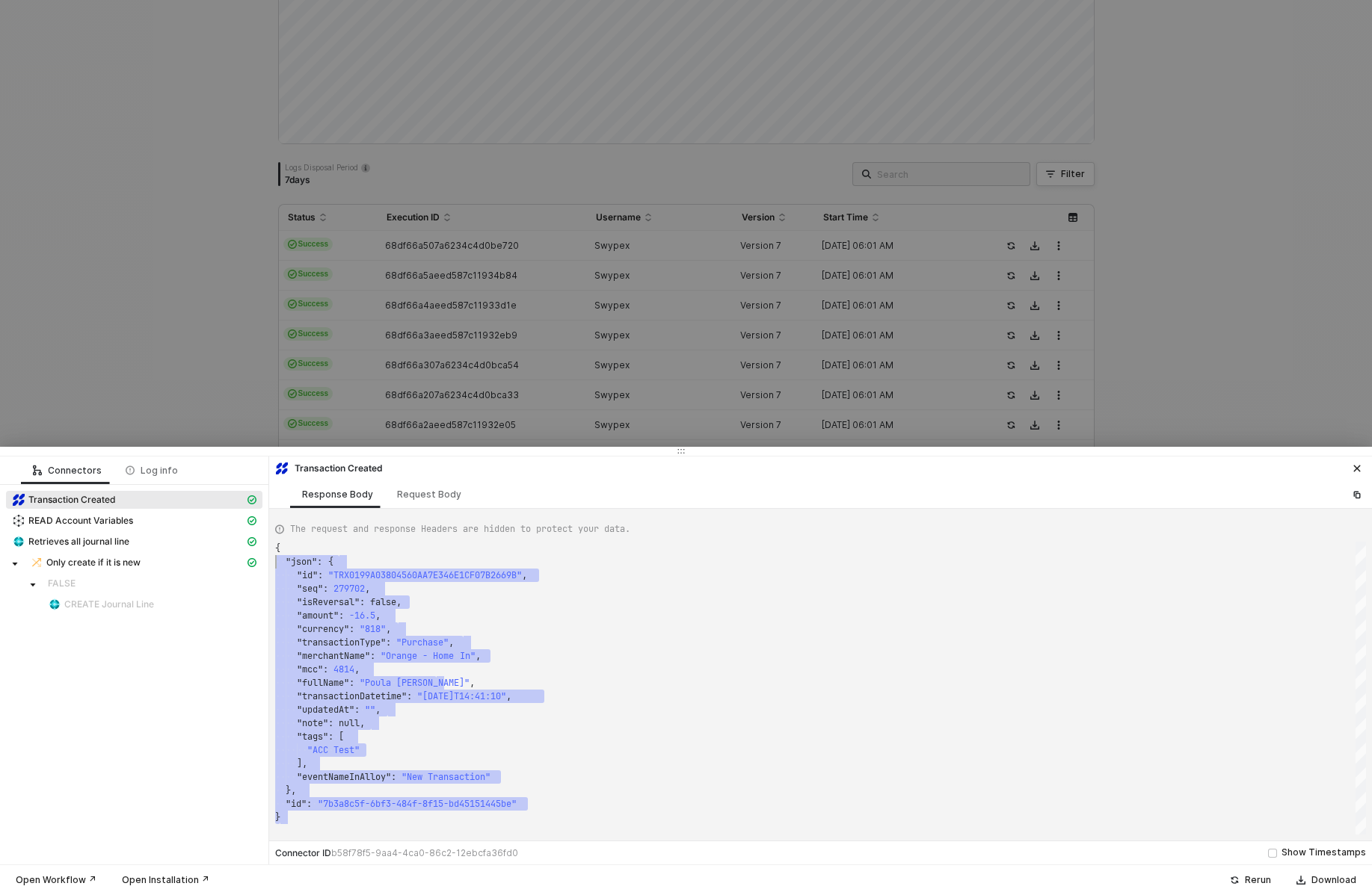
scroll to position [0, 0]
drag, startPoint x: 406, startPoint y: 822, endPoint x: 256, endPoint y: 545, distance: 315.0
click at [657, 254] on div at bounding box center [686, 448] width 1372 height 895
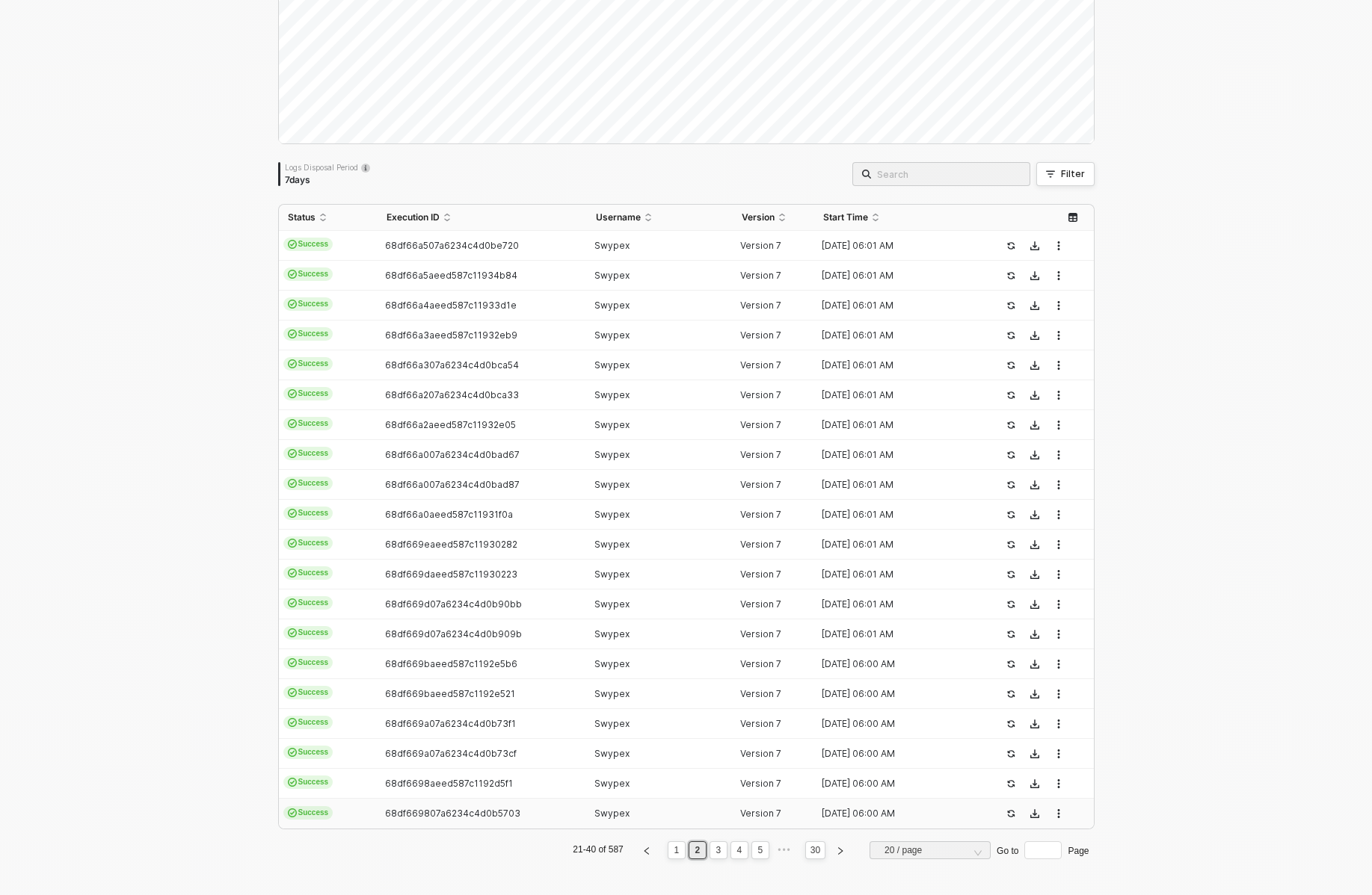
click at [501, 811] on span "68df669807a6234c4d0b5703" at bounding box center [453, 814] width 135 height 11
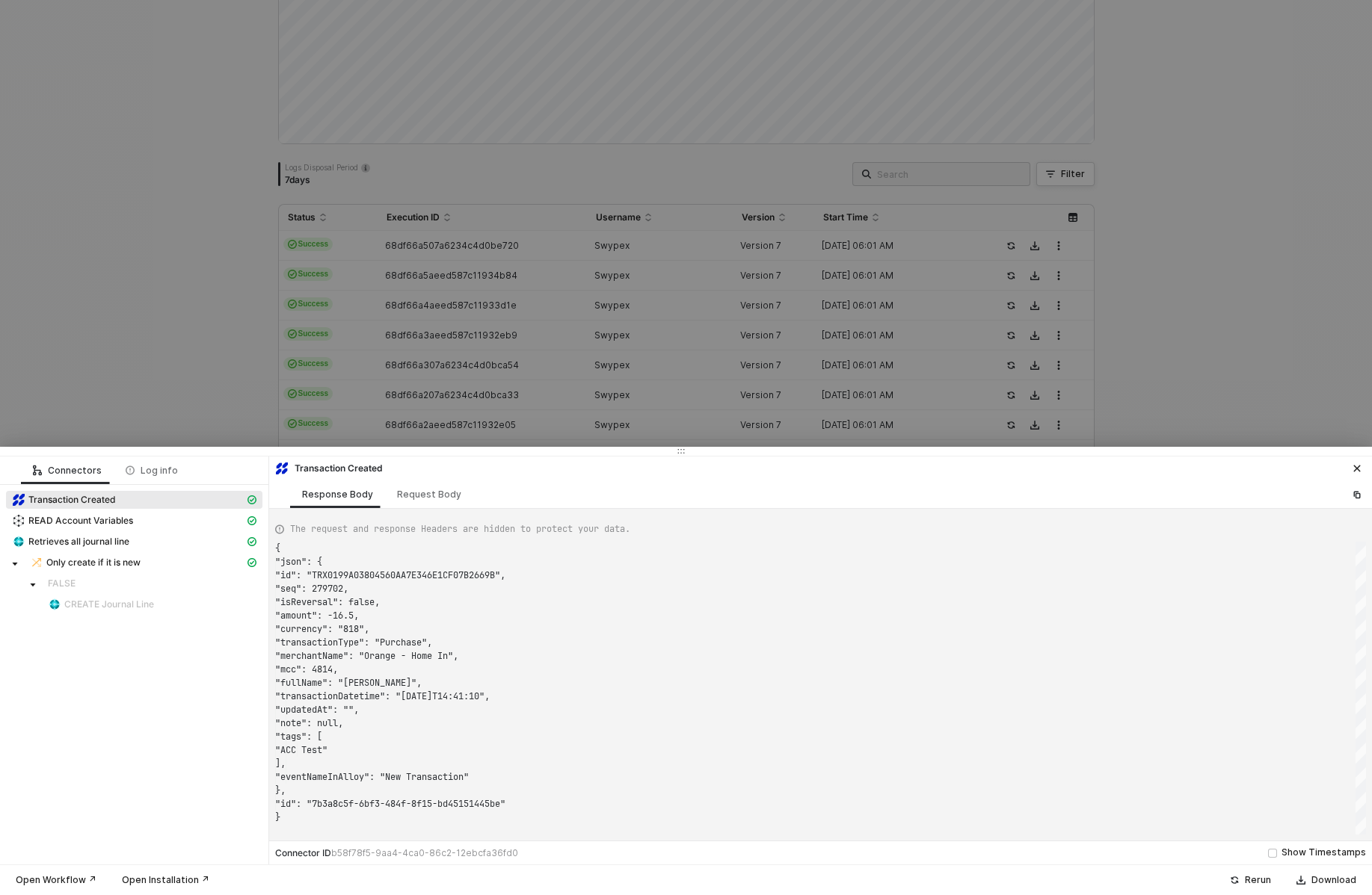
type textarea "{ "json": { "id": "TRX0199A03804560AA7E346E1CF07B2669B", "seq": 279702, "isReve…"
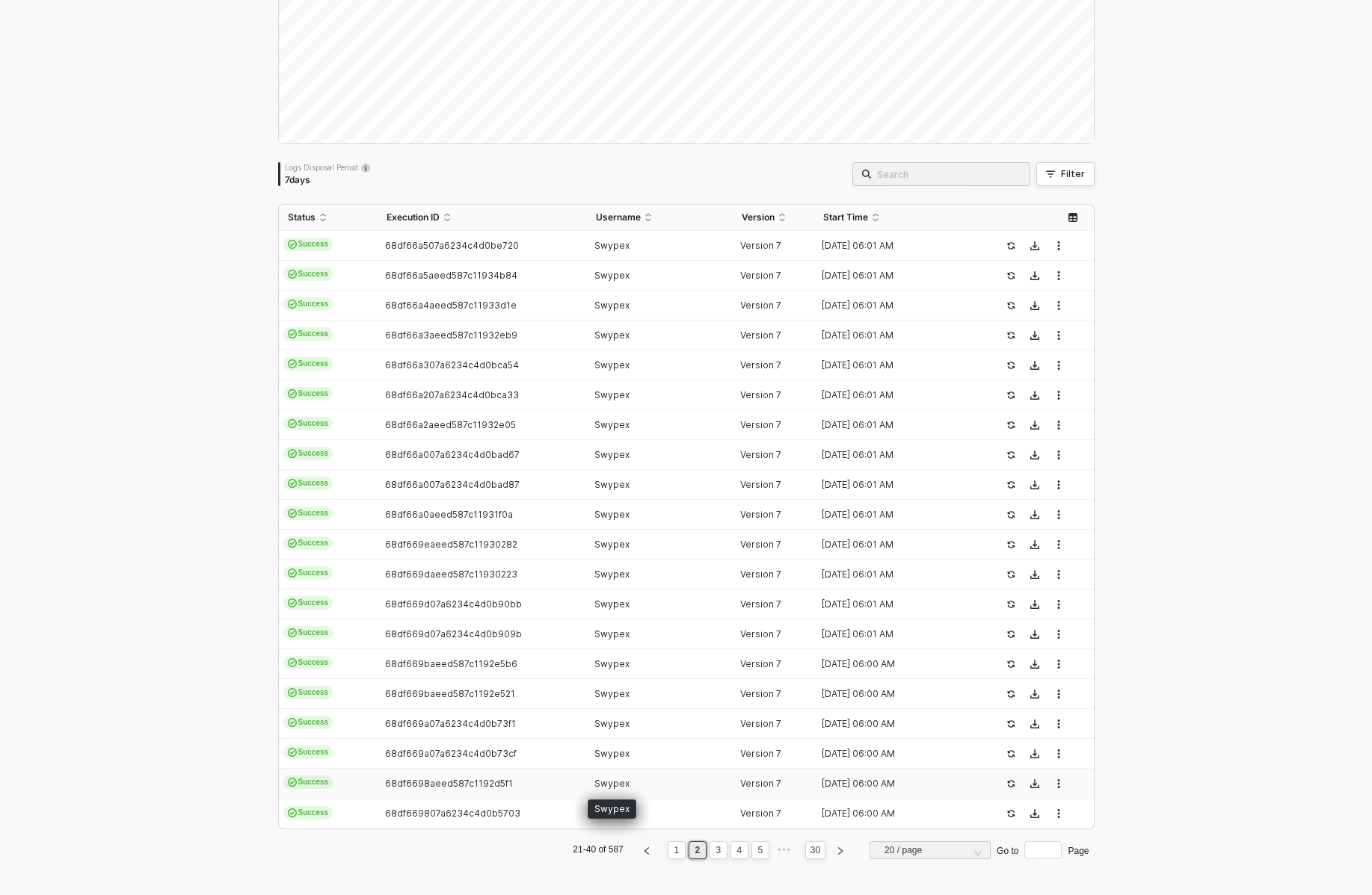
click at [620, 780] on span "Swypex" at bounding box center [612, 784] width 35 height 11
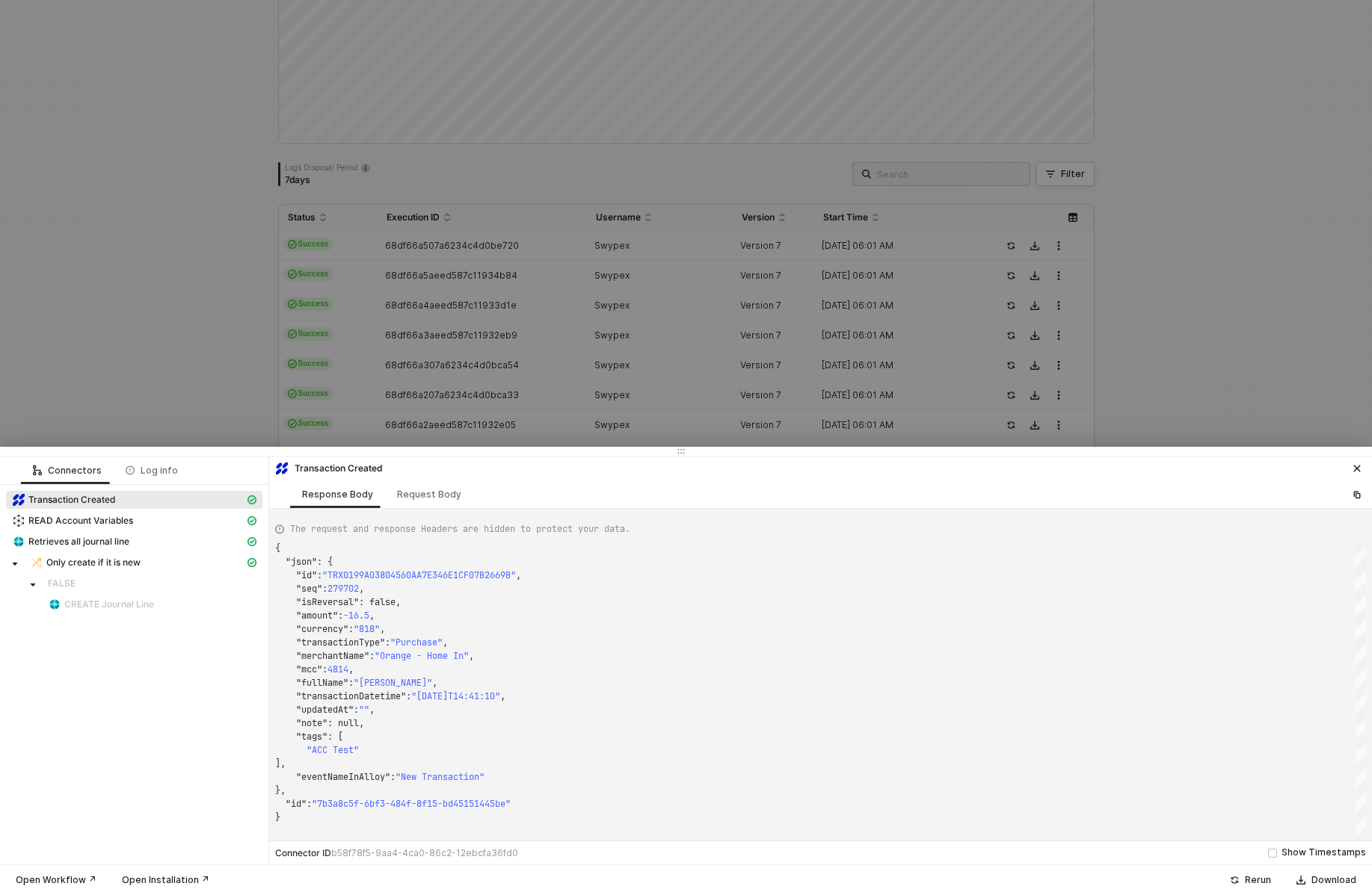
type textarea "{ "json": { "id": "TRX01997BCA23774E756AAEC2933816BA33", "seq": 270682, "isReve…"
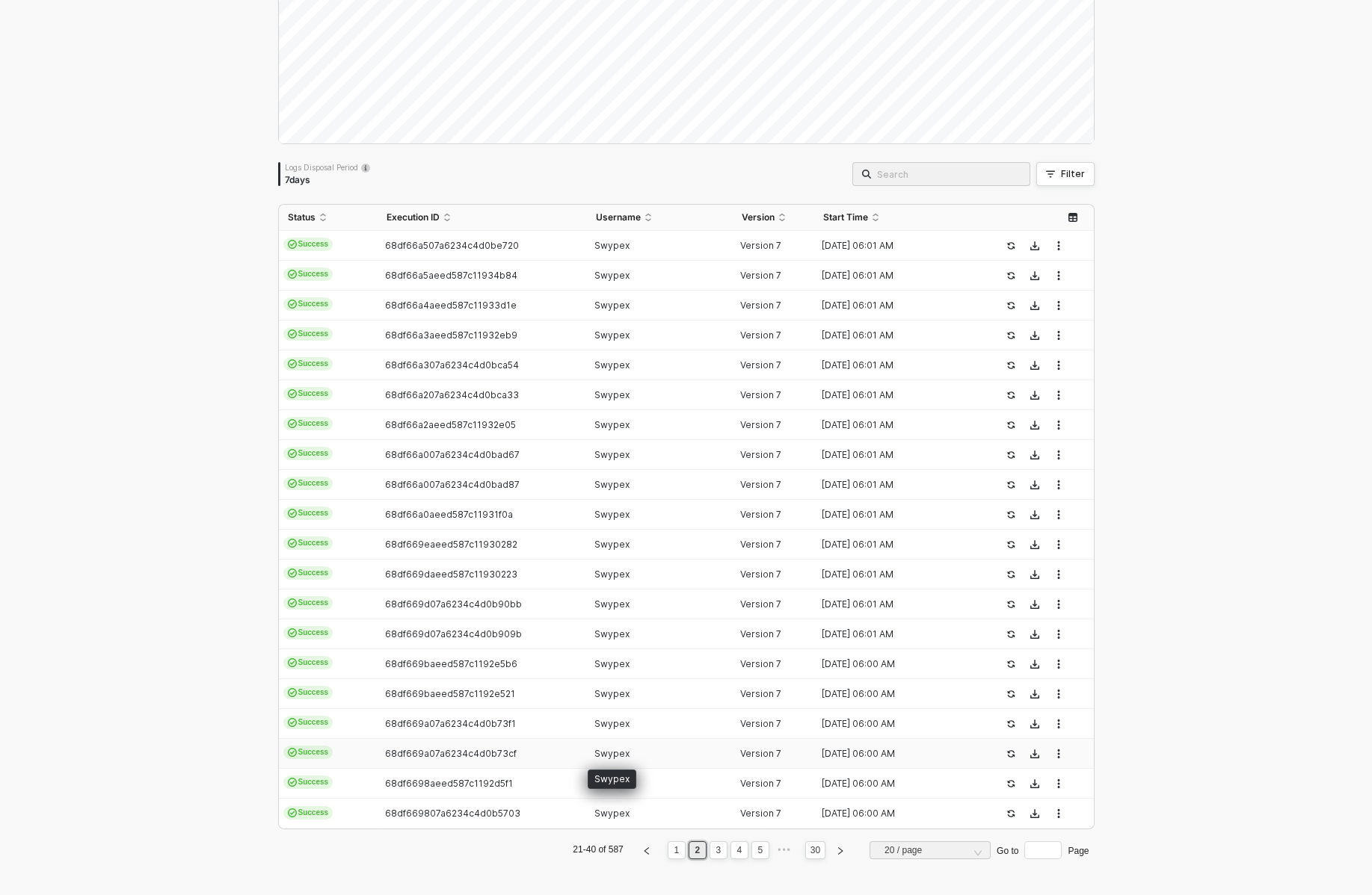
click at [620, 755] on span "Swypex" at bounding box center [612, 754] width 35 height 11
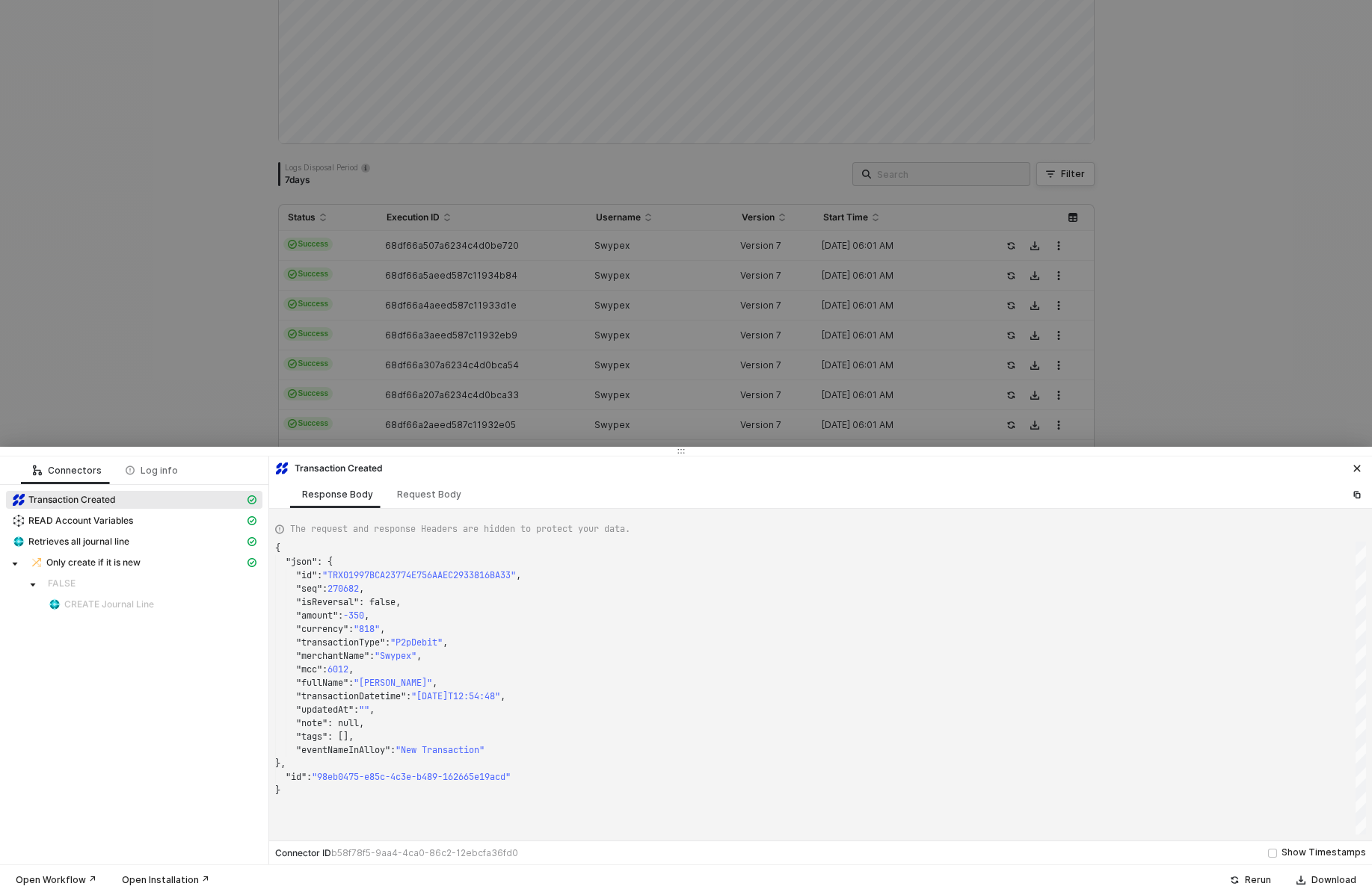
type textarea "{ "json": { "id": "TRX0199878F7DDA889E4580541AE7C1C48E", "seq": 273019, "isReve…"
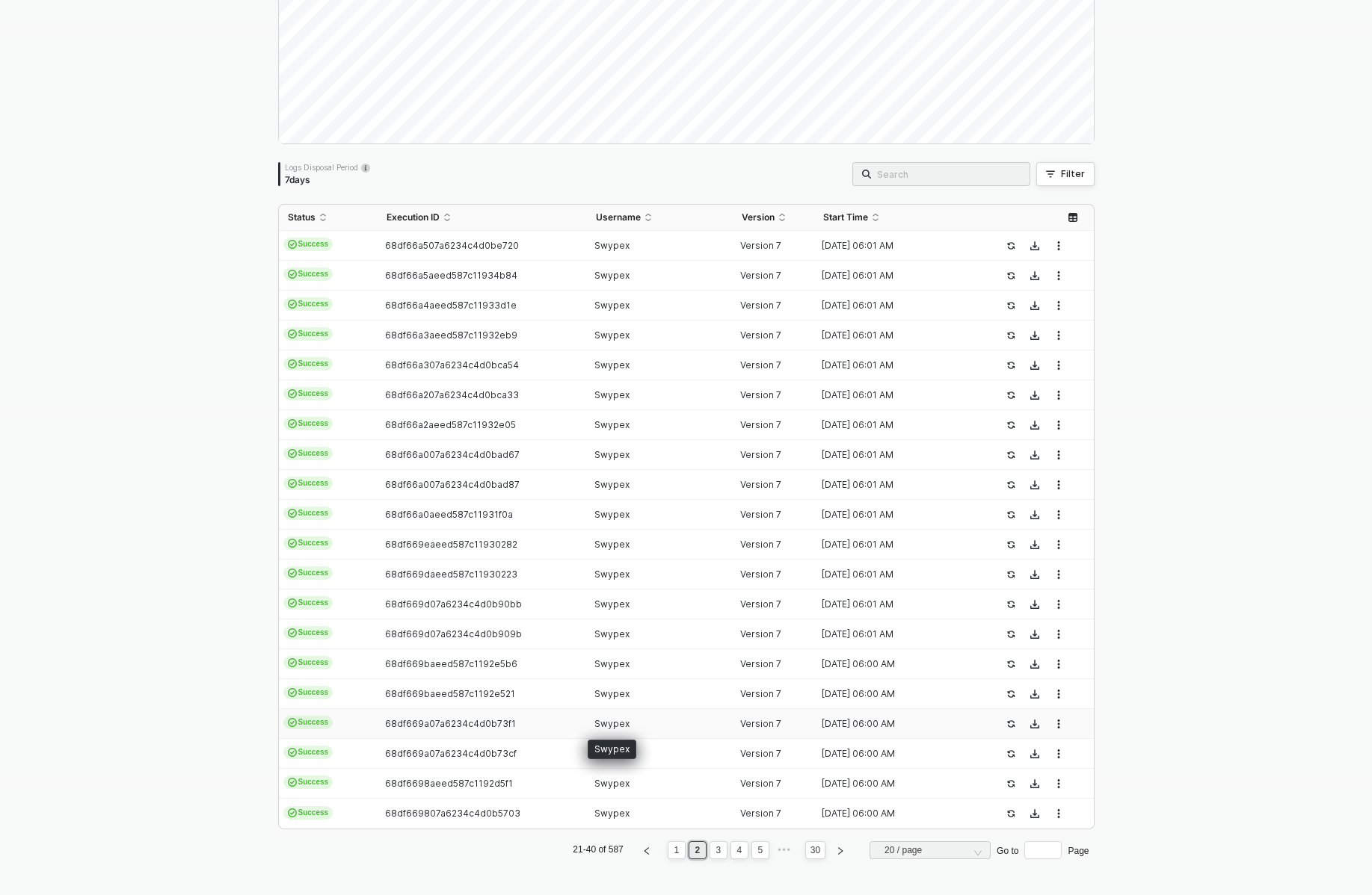
click at [620, 729] on span "Swypex" at bounding box center [612, 724] width 35 height 11
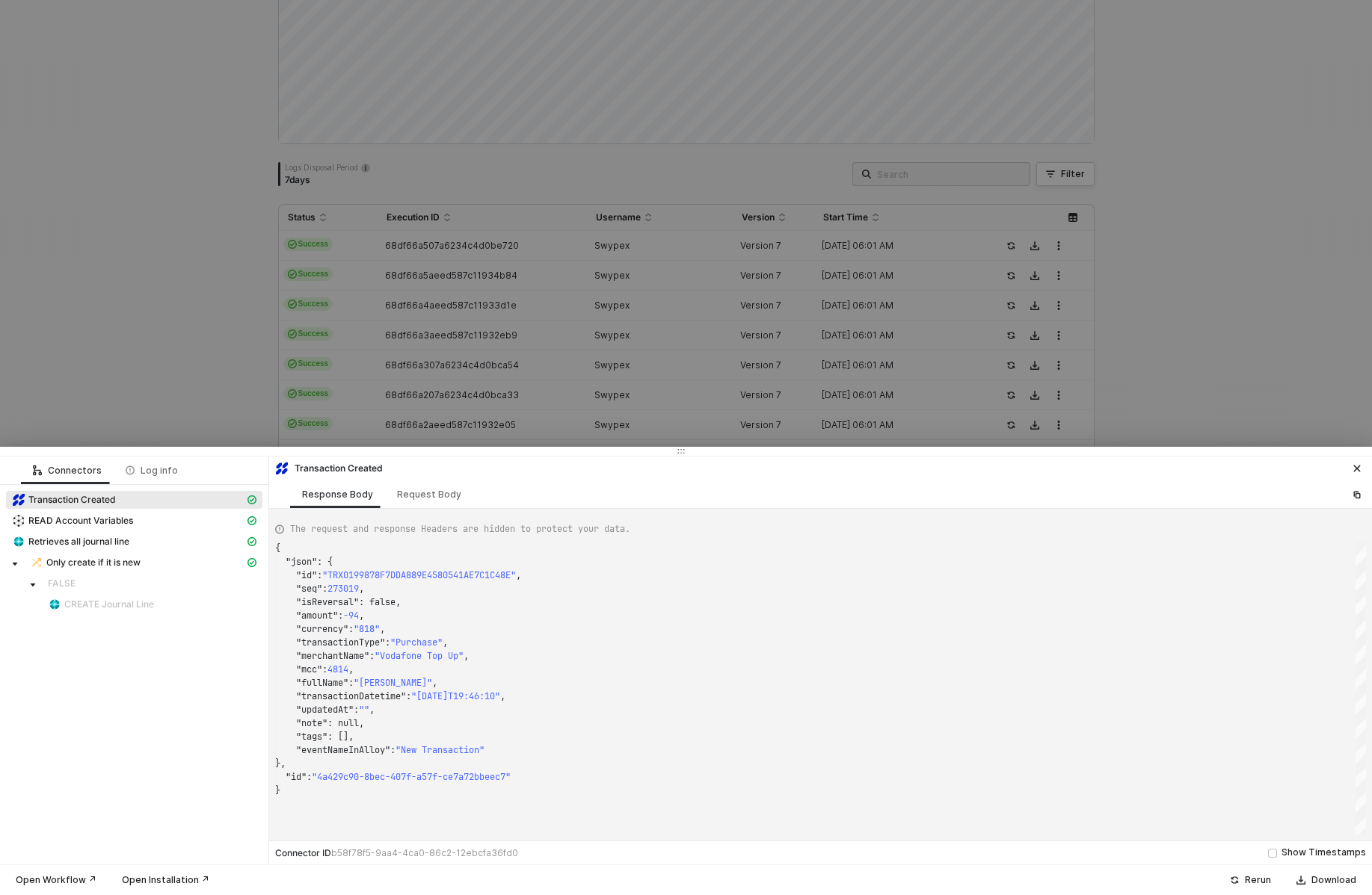
type textarea "{ "json": { "id": "TRX019999B693E61271087CAD2DF4EA1BF5", "seq": 277340, "isReve…"
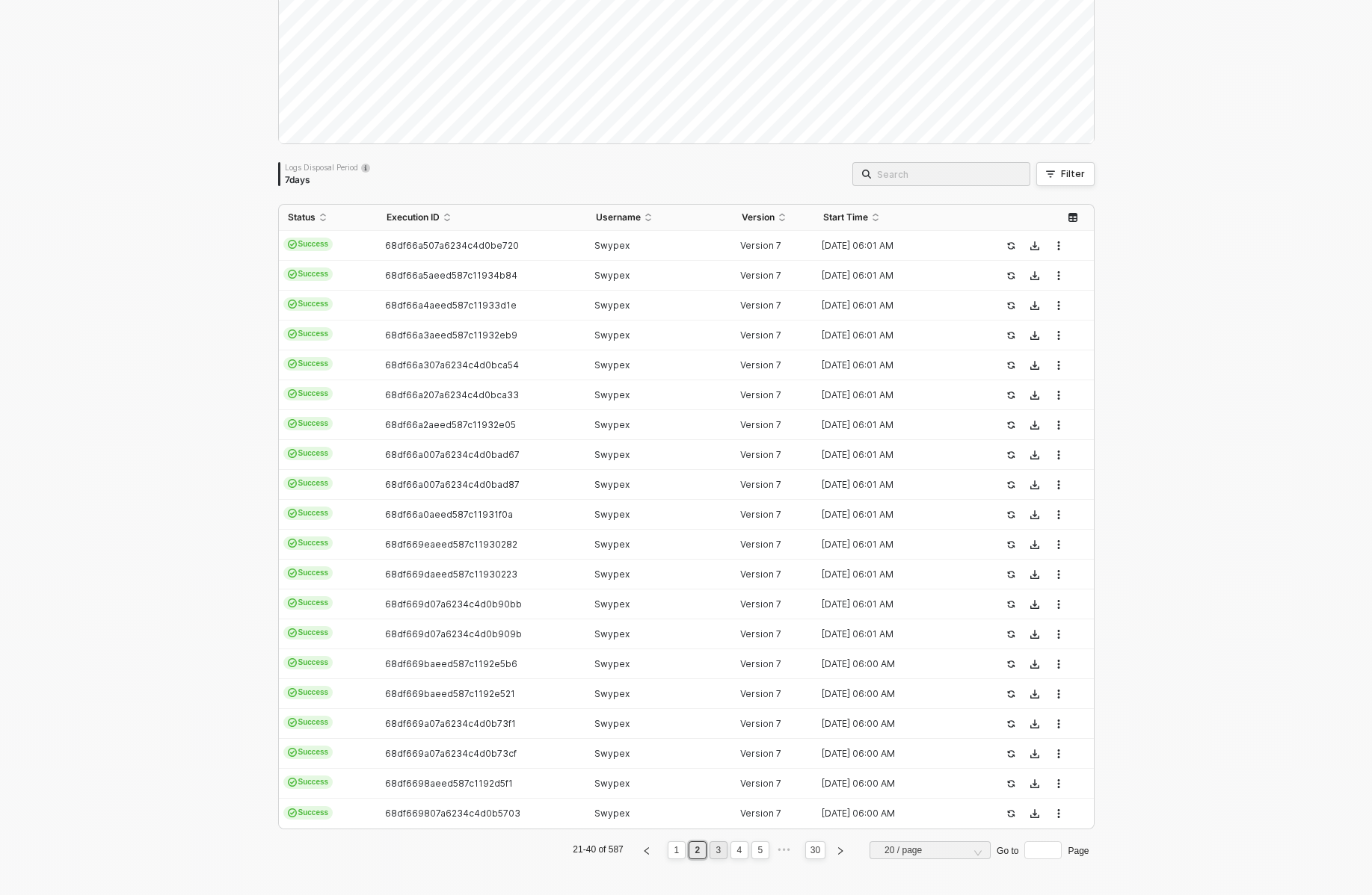
click at [716, 848] on link "3" at bounding box center [718, 850] width 14 height 16
click at [432, 243] on span "68df669807a6234c4d0b5725" at bounding box center [453, 245] width 134 height 11
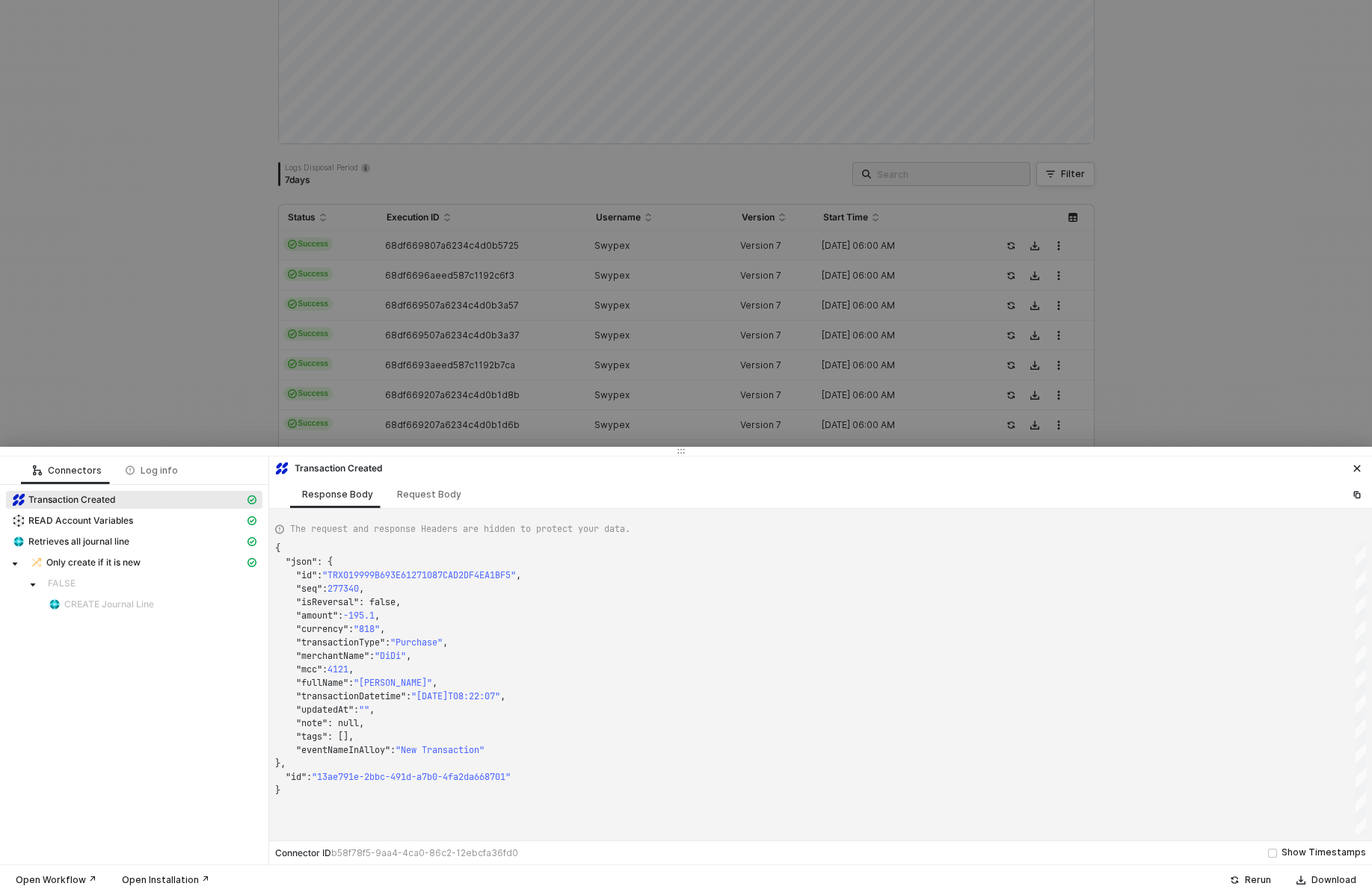
type textarea "{ "json": { "id": "TRX0199762DDFFF1AE9B4C266F2293FD6DB", "seq": 268695, "isReve…"
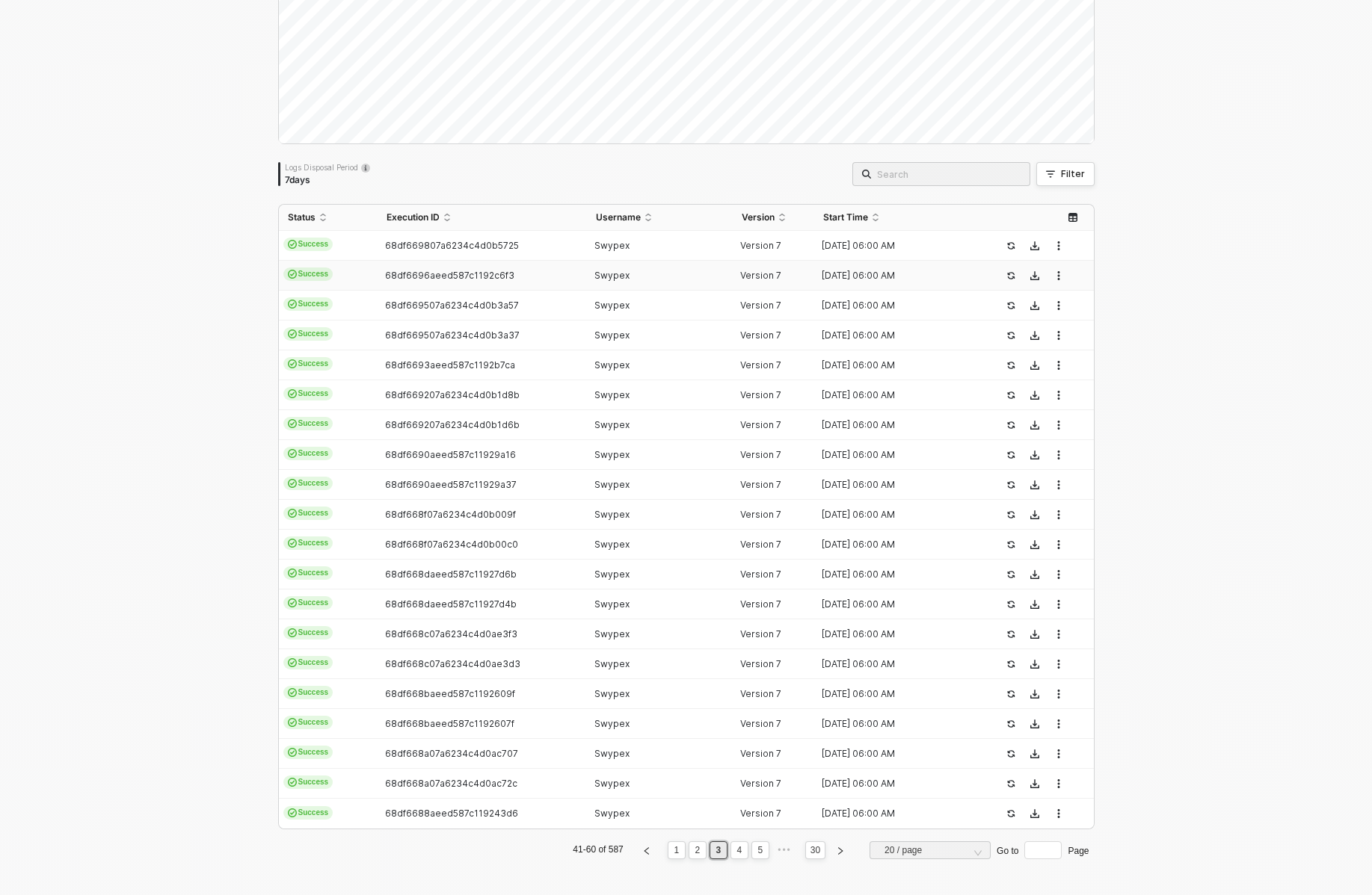
click at [432, 269] on td "68df6696aeed587c1192c6f3" at bounding box center [482, 275] width 209 height 30
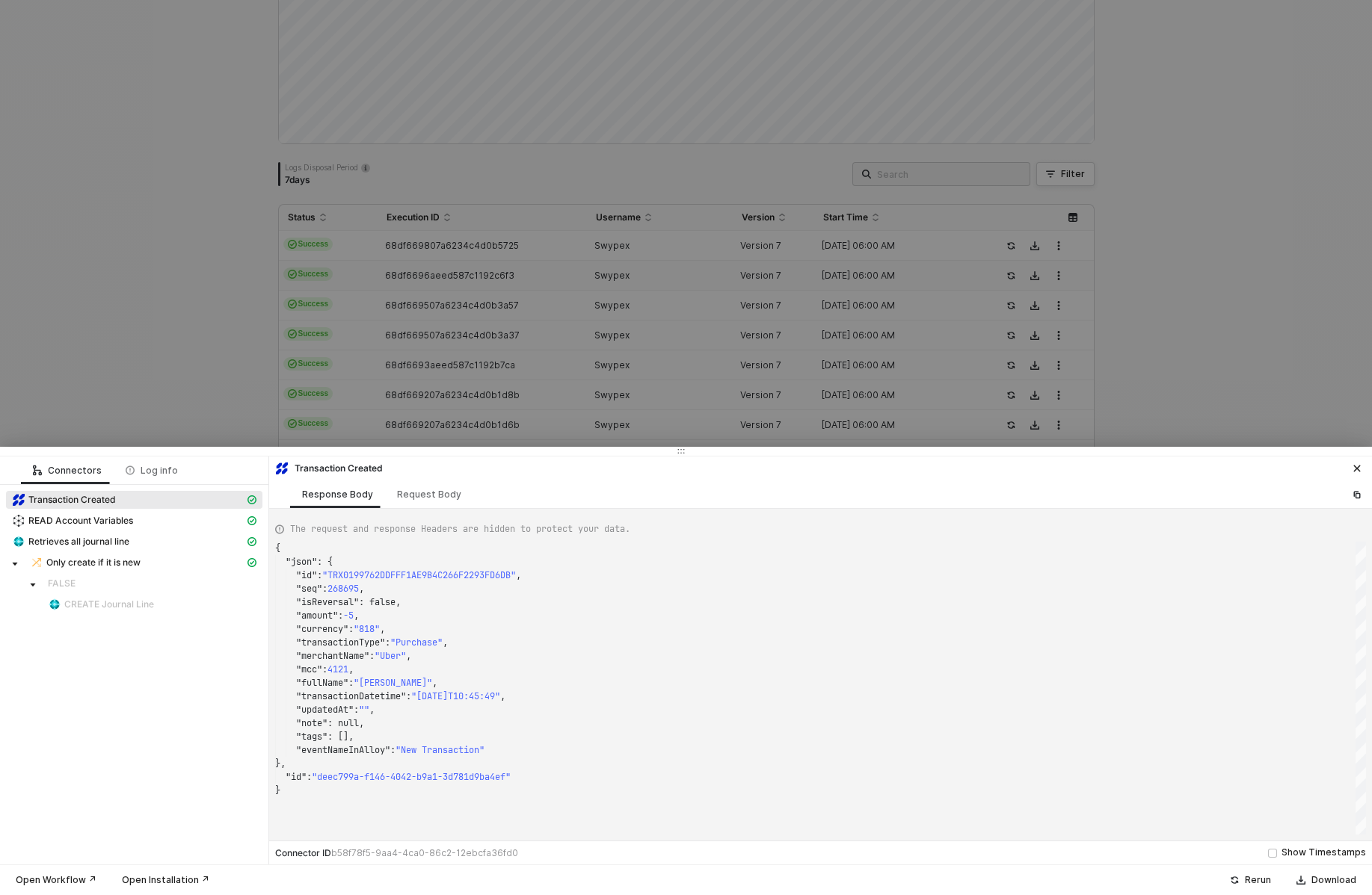
type textarea "{ "json": { "id": "TRX01997BBF4F6C50ED630DCD3C51619FF2", "seq": 270647, "isReve…"
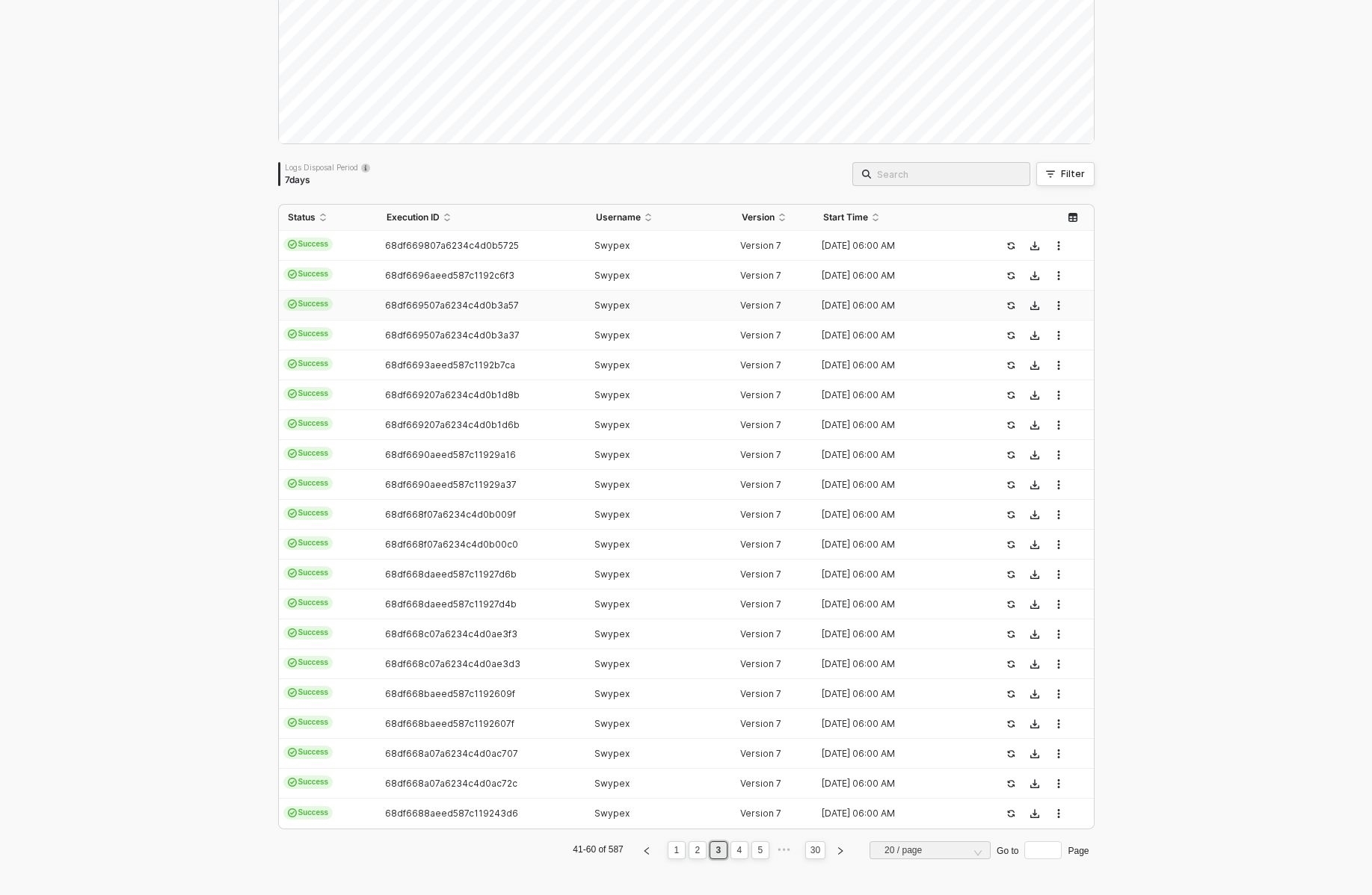
click at [432, 312] on td "68df669507a6234c4d0b3a57" at bounding box center [482, 305] width 209 height 30
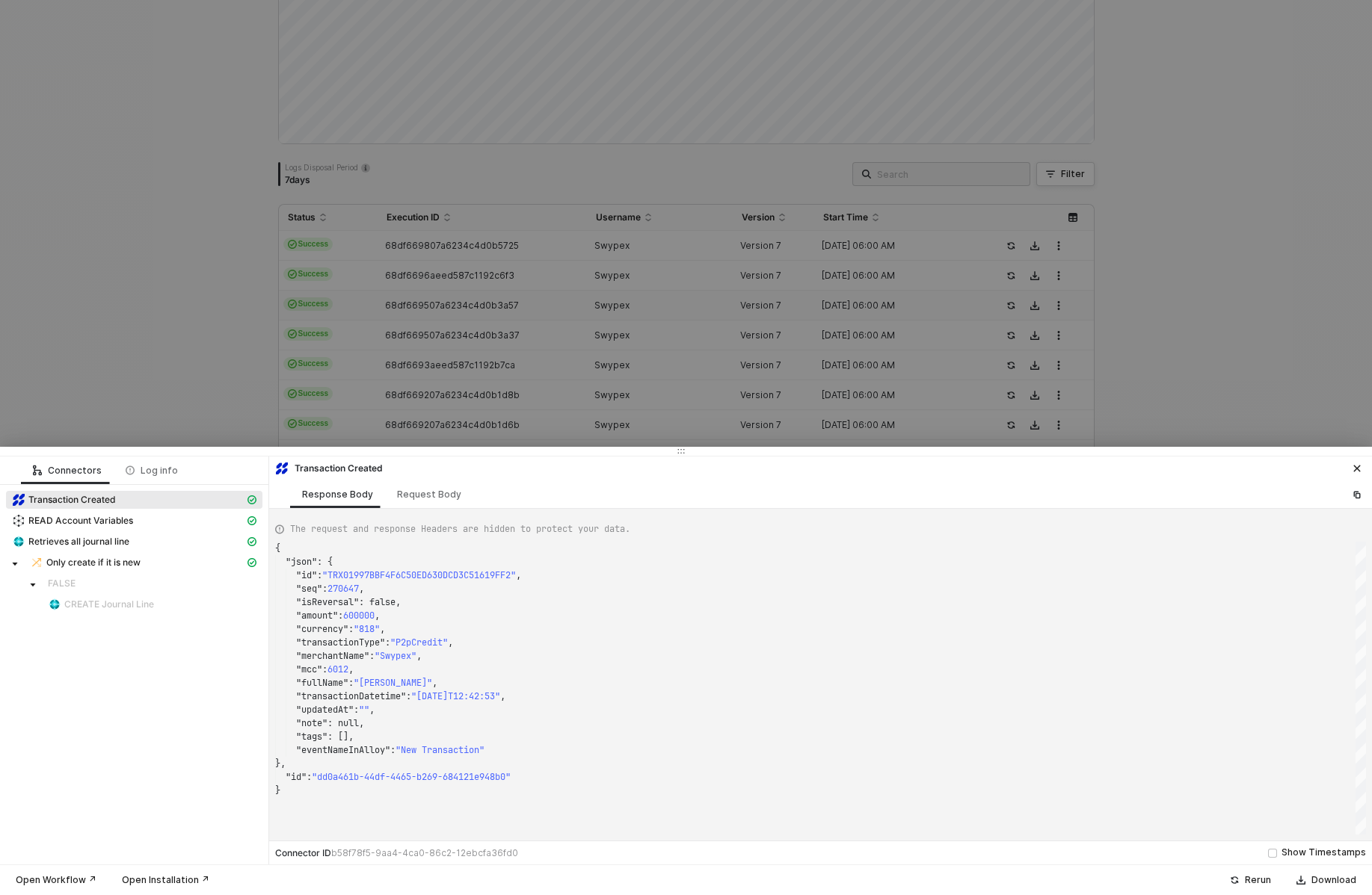
type textarea "{ "json": { "id": "TRX0199A38559C62F8AB0D84A3483002D12", "seq": 280249, "isReve…"
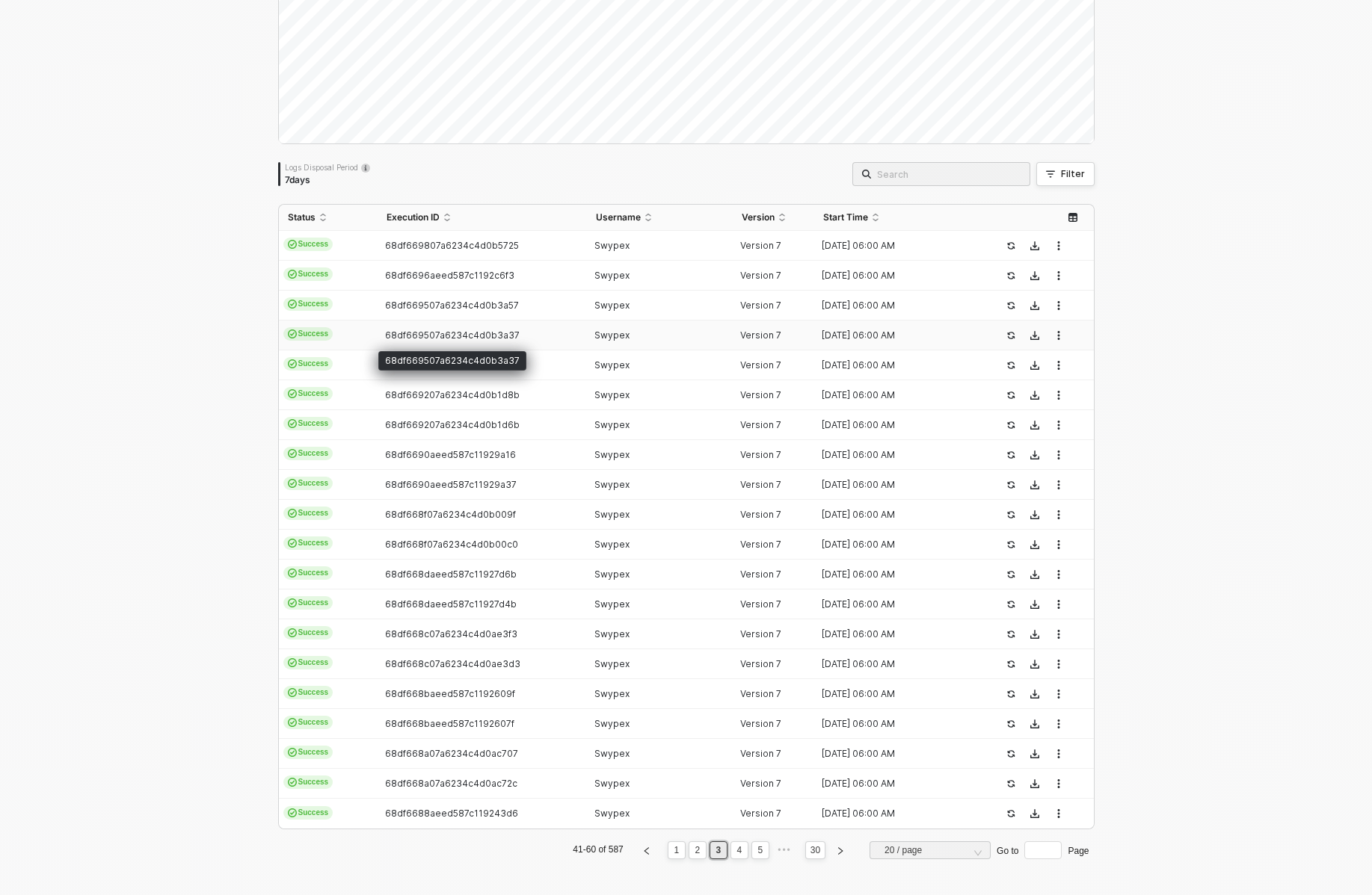
click at [433, 334] on span "68df669507a6234c4d0b3a37" at bounding box center [453, 335] width 134 height 11
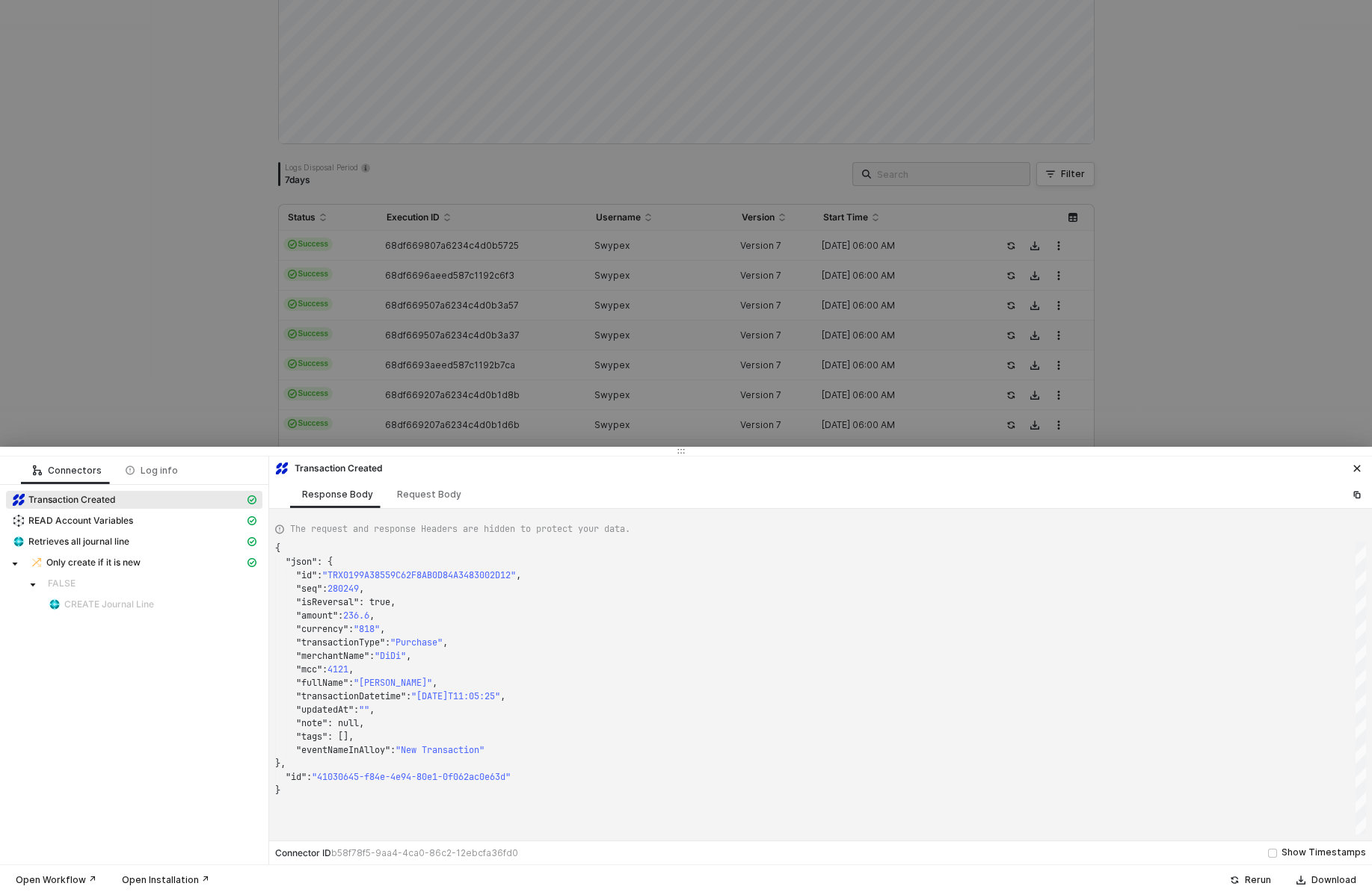
type textarea "{ "json": { "id": "TRX0199A385546CC14D6B4733FA8BFC42B0", "seq": 280230, "isReve…"
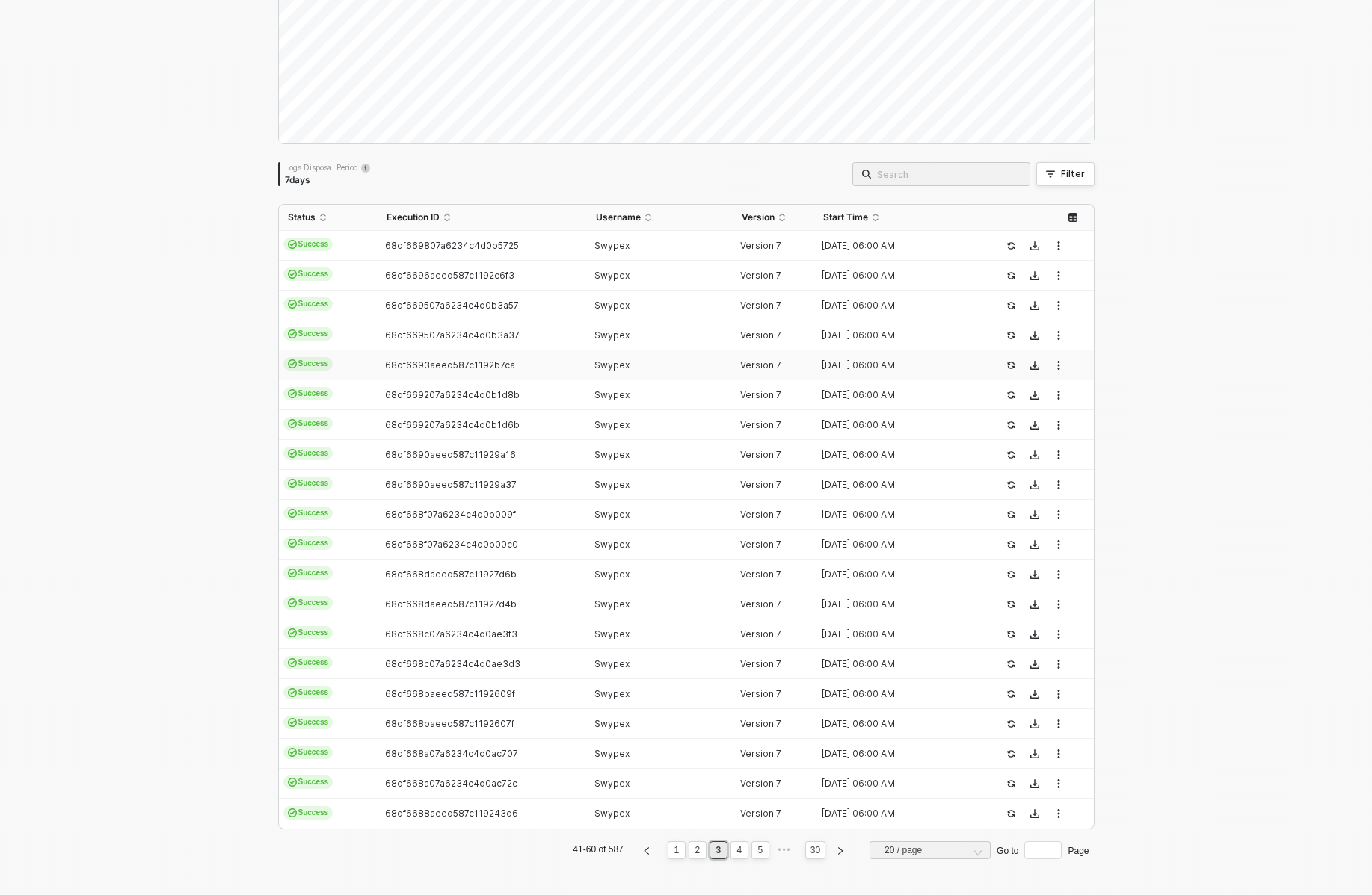
click at [435, 359] on span "68df6693aeed587c1192b7ca" at bounding box center [451, 365] width 130 height 11
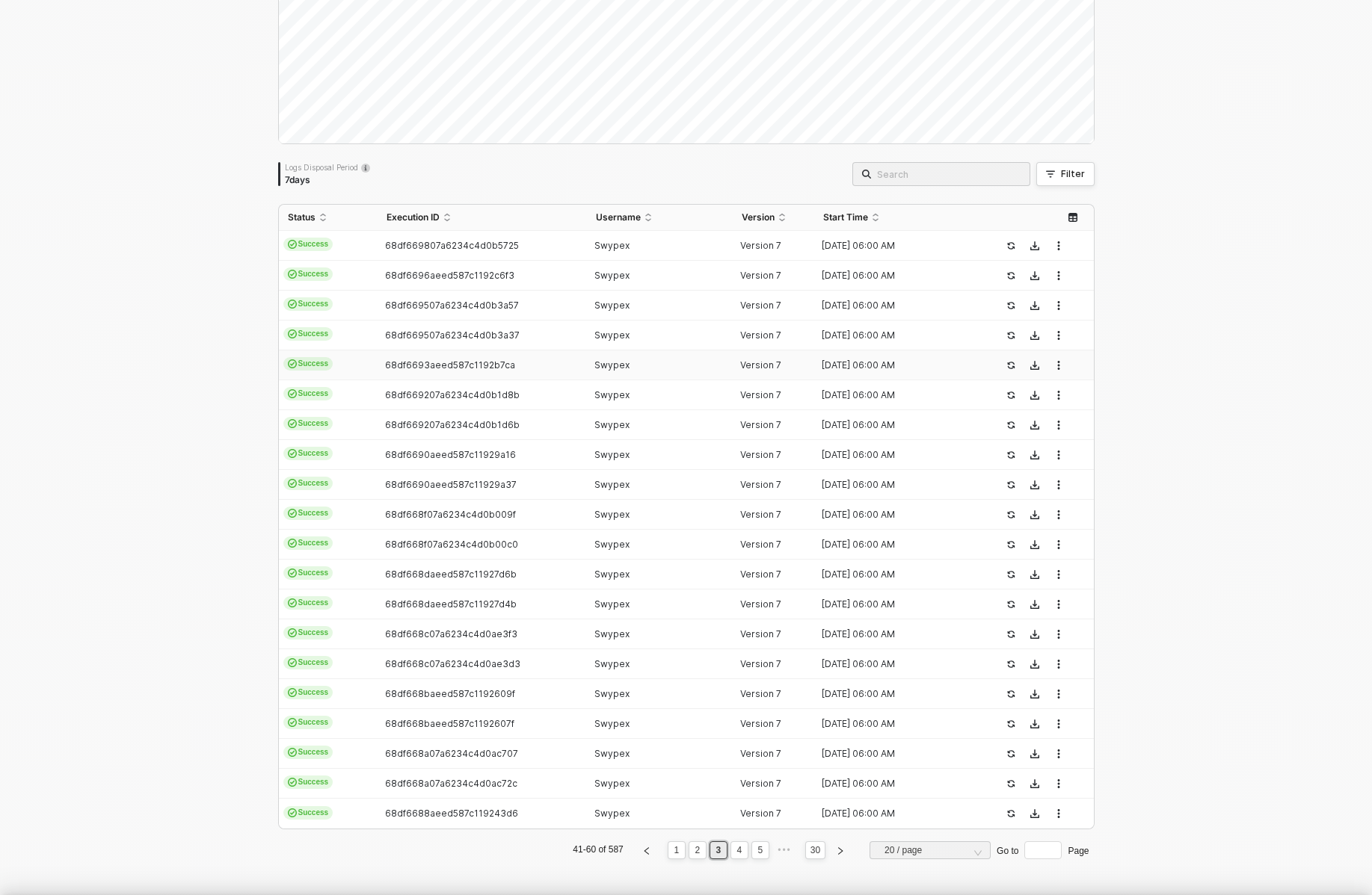
type textarea "{ "json": { "id": "TRX0199A385546CC14D6B4733FA8BFC42B0", "seq": 280230, "isReve…"
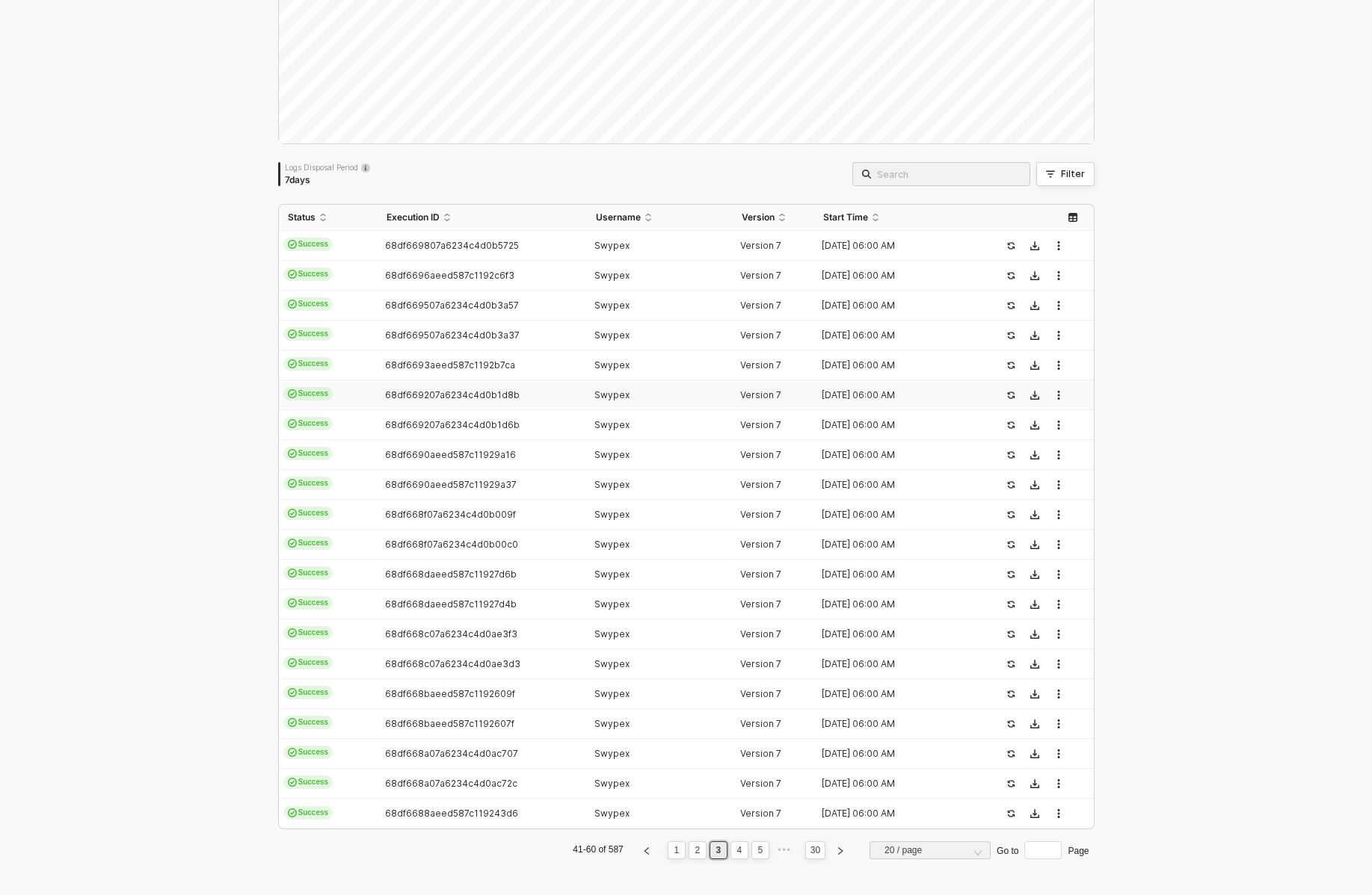
click at [436, 401] on td "68df669207a6234c4d0b1d8b" at bounding box center [482, 395] width 209 height 30
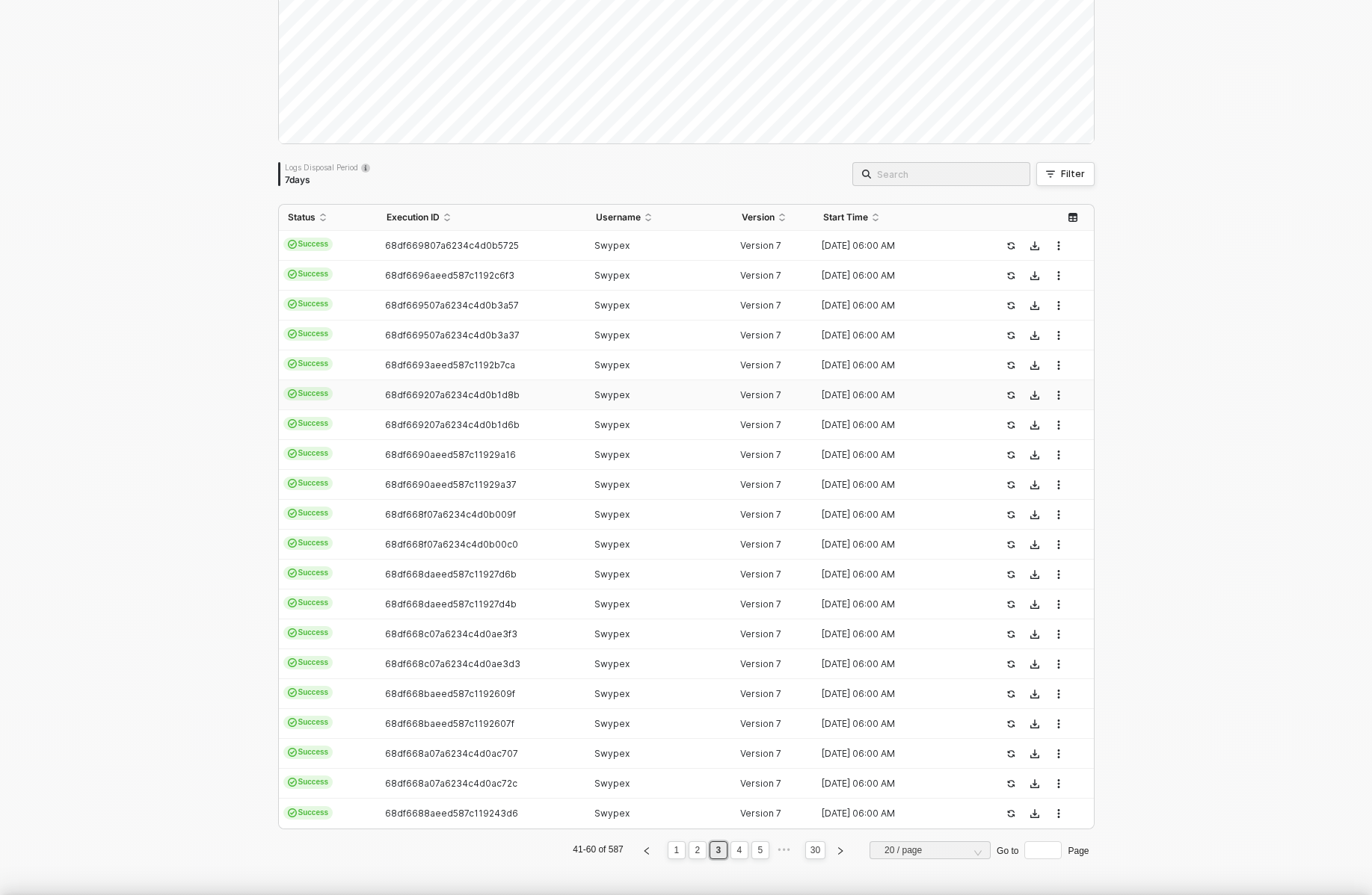
type textarea "{ "json": { "id": "TRX019975D82FABA882079C38CD8EA42AC1", "seq": 268401, "isReve…"
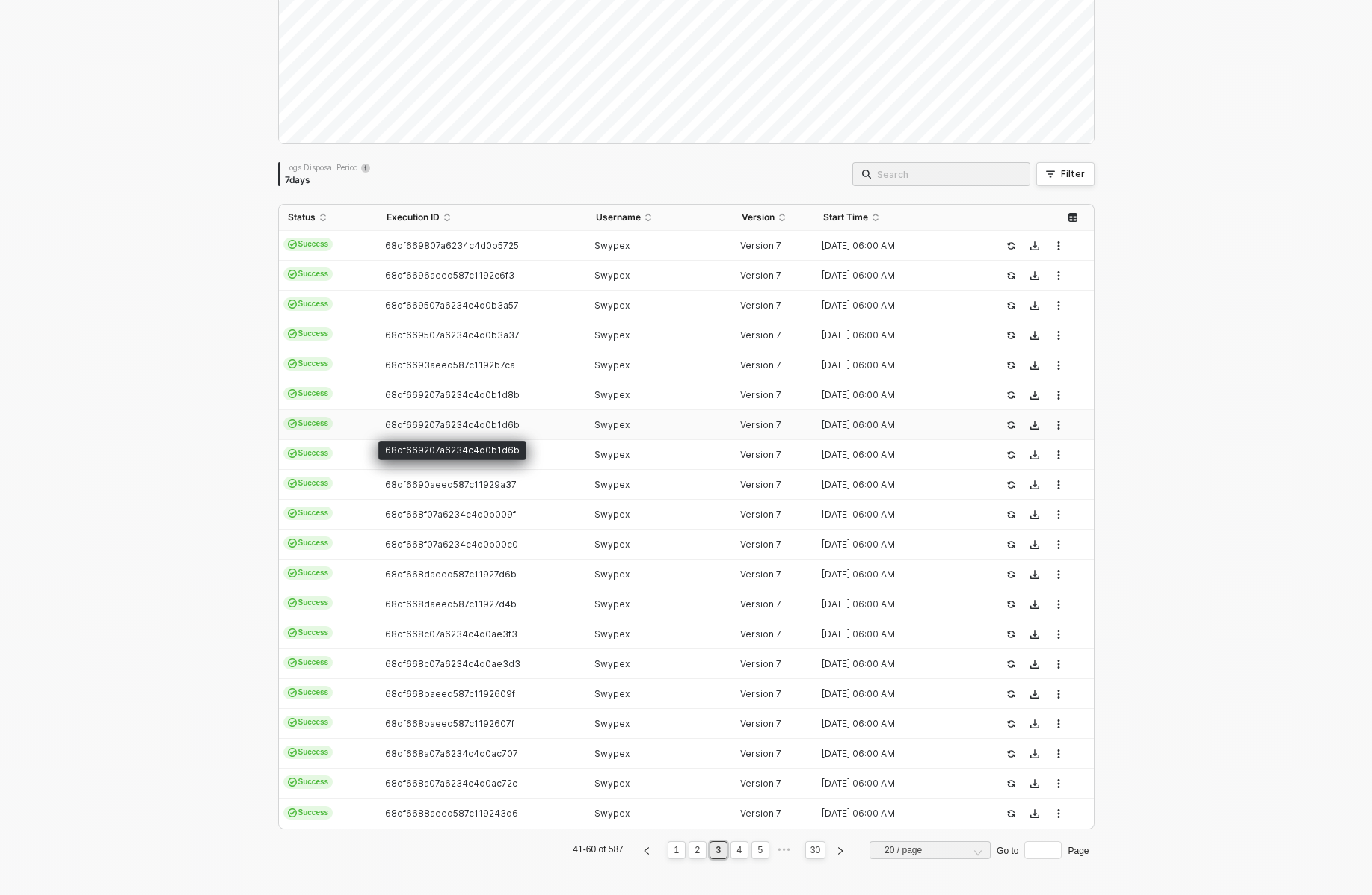
click at [436, 428] on span "68df669207a6234c4d0b1d6b" at bounding box center [453, 425] width 134 height 11
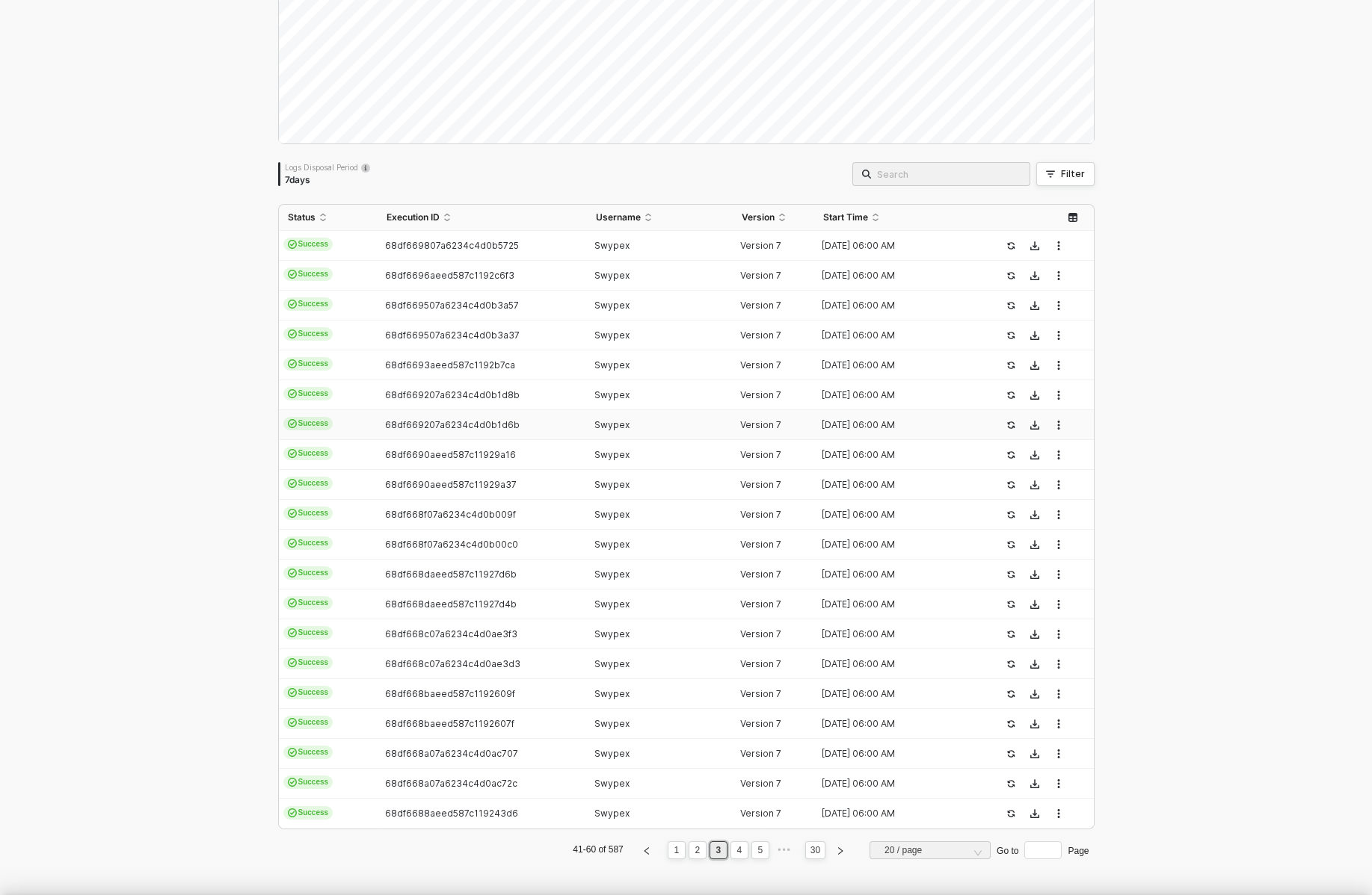
type textarea "{ "json": { "id": "TRX01999AC4358FD6725C97C4569C0E071D", "seq": 278037, "isReve…"
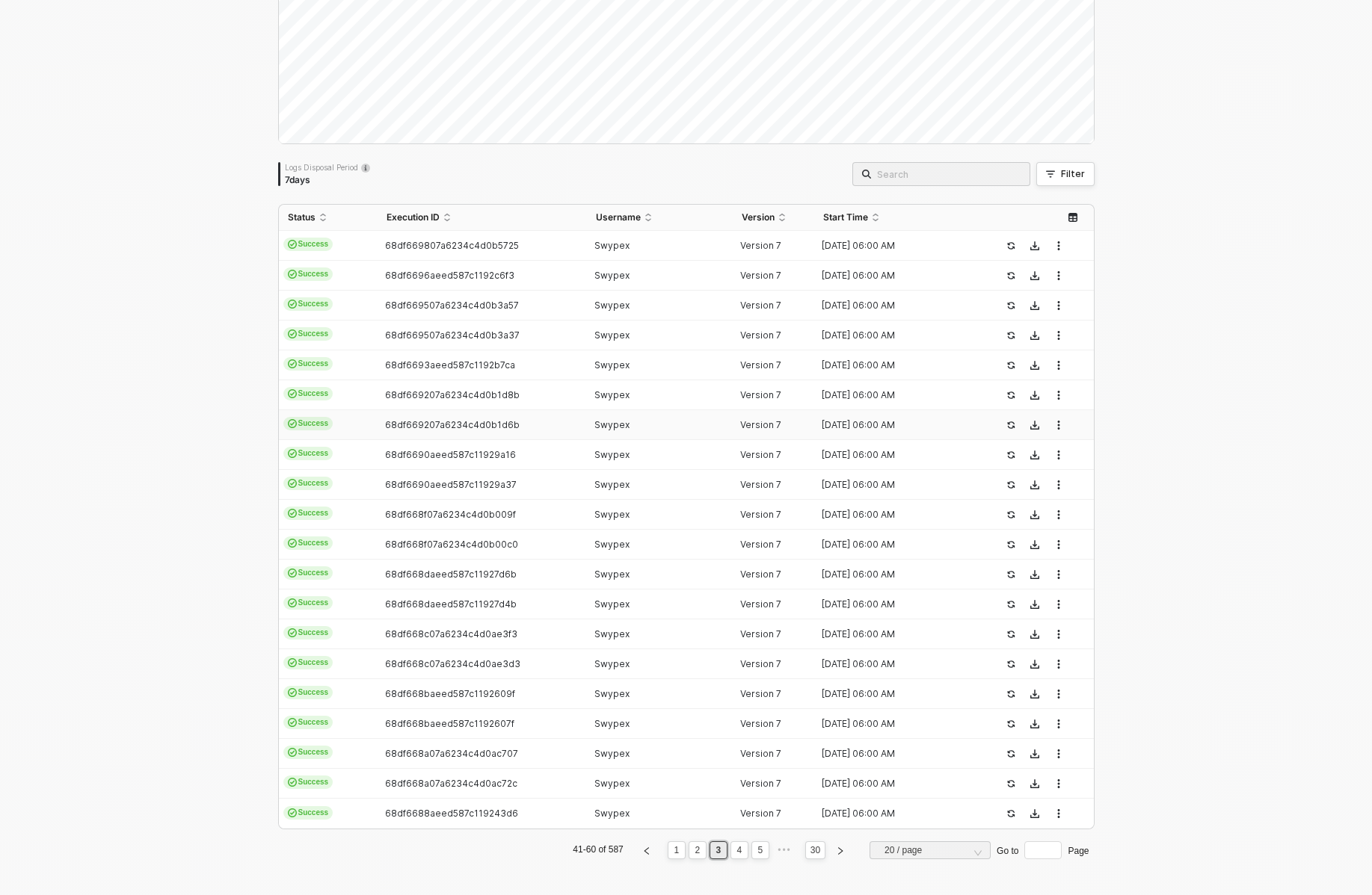
click at [433, 424] on span "68df669207a6234c4d0b1d6b" at bounding box center [453, 425] width 134 height 11
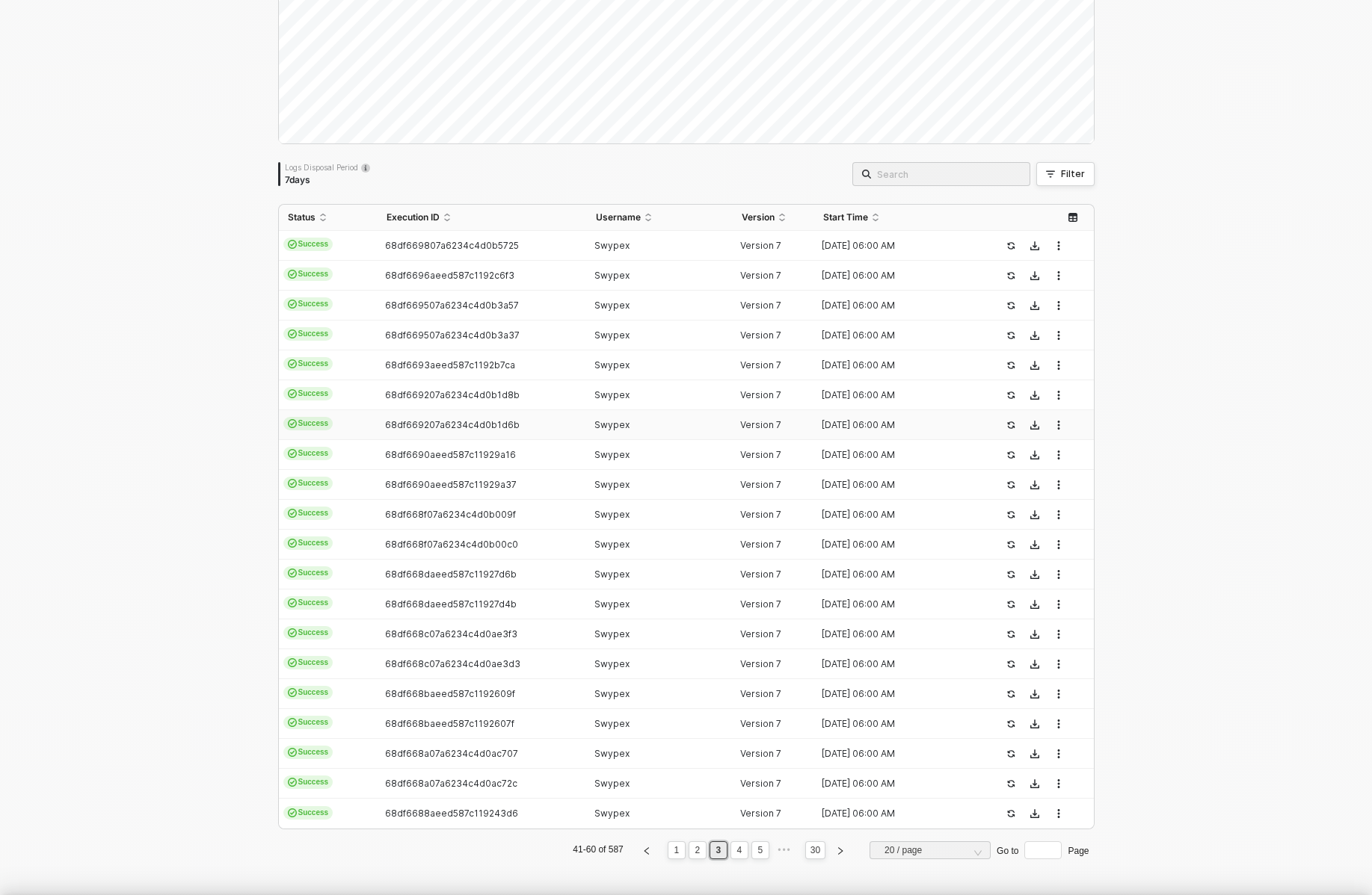
type textarea "{ "json": { "id": "TRX019999CE416DB6BC67358CC1947C66C3", "seq": 277384, "isReve…"
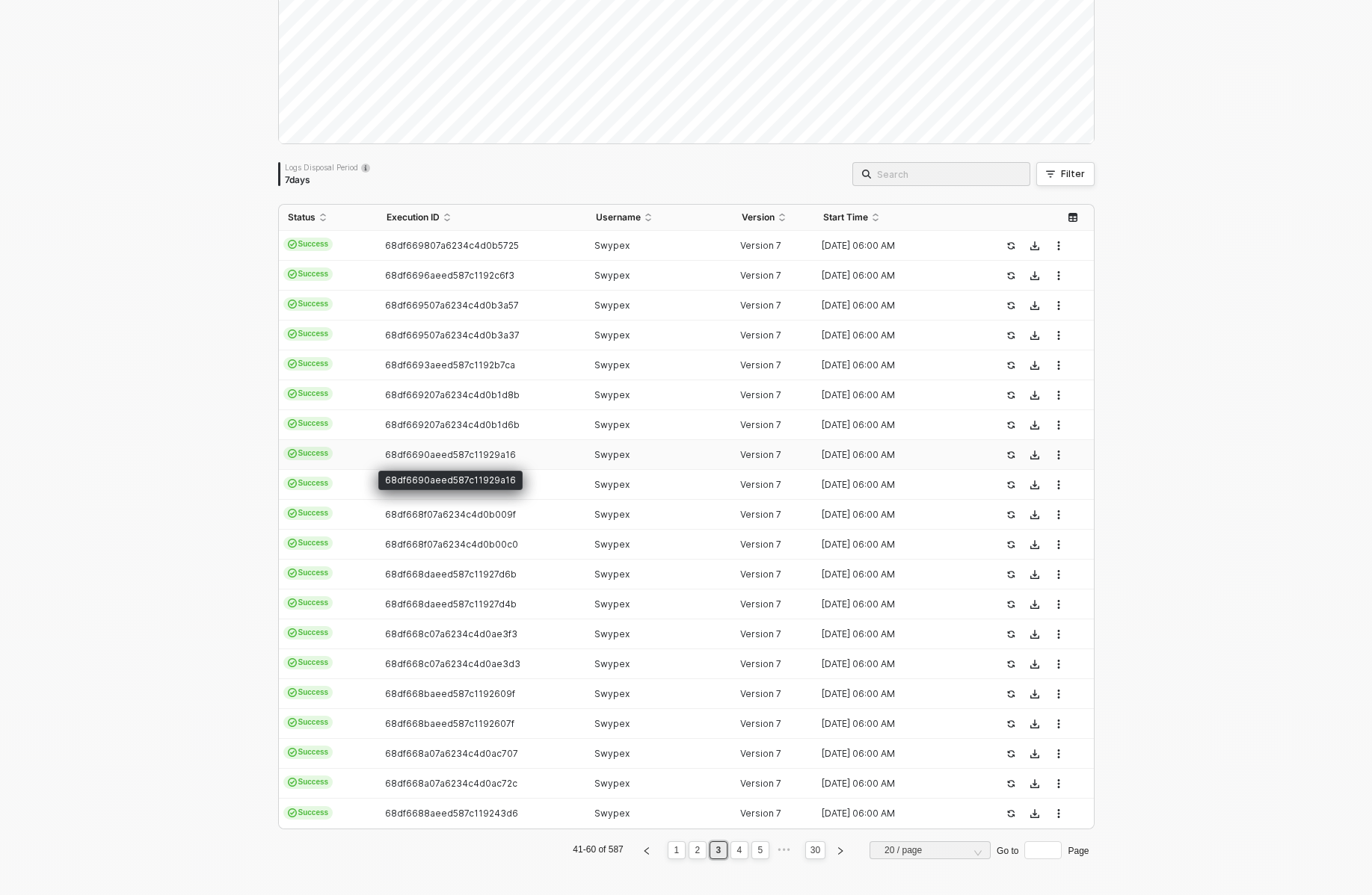
click at [434, 453] on span "68df6690aeed587c11929a16" at bounding box center [451, 455] width 131 height 11
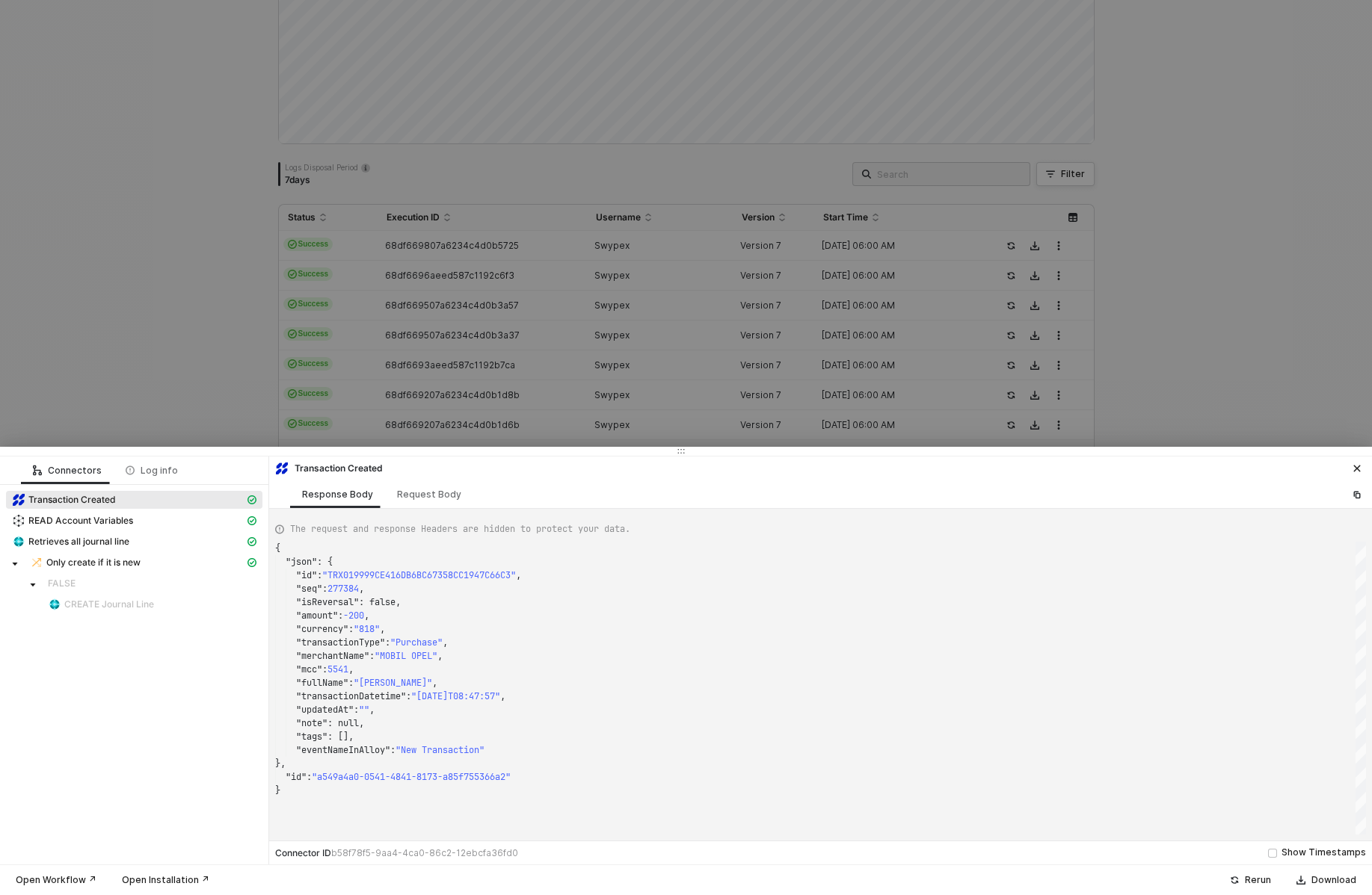
type textarea "{ "json": { "id": "TRX019996408DD076274CB80A4340F84651", "seq": 276798, "isReve…"
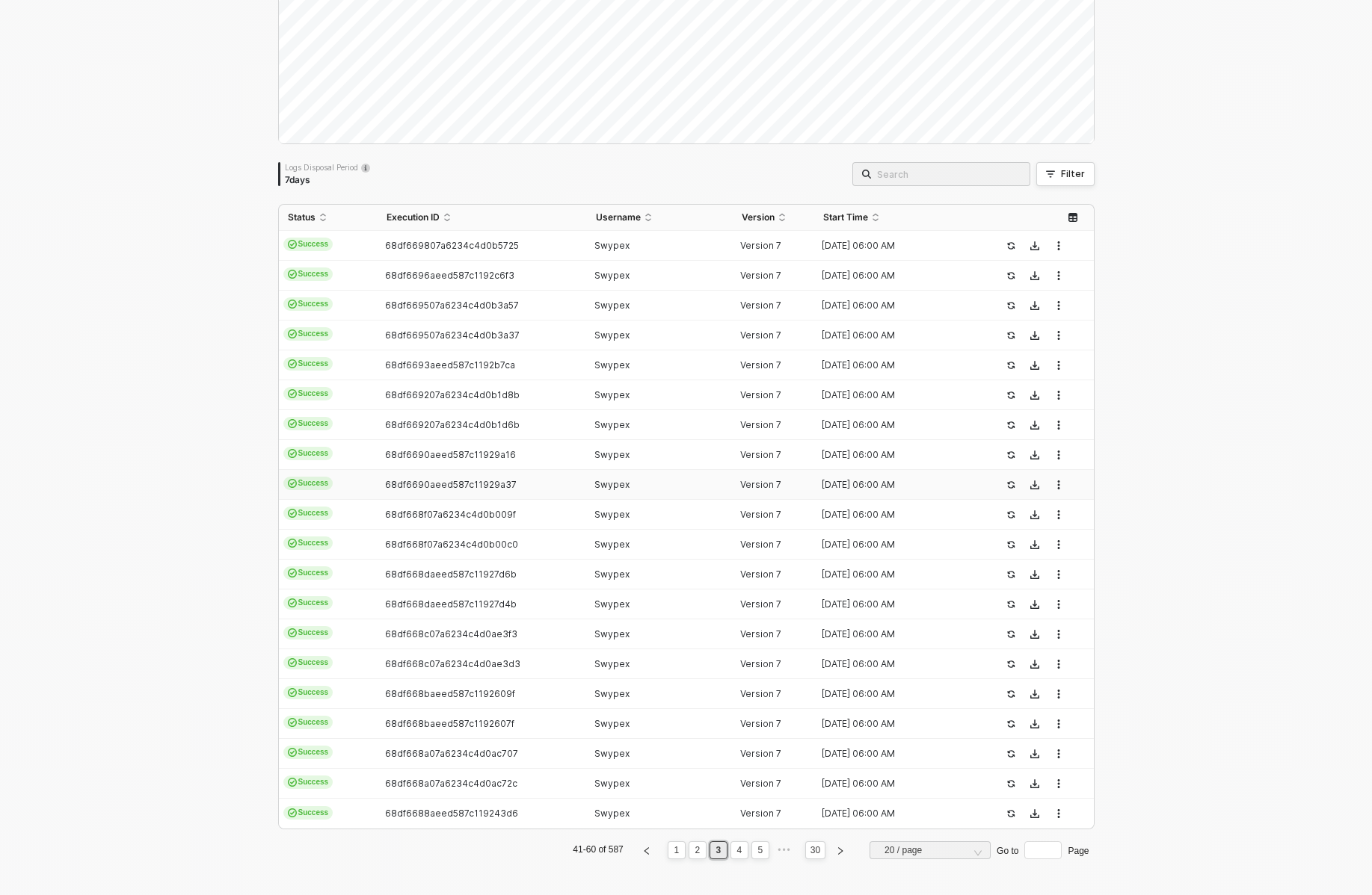
click at [438, 494] on td "68df6690aeed587c11929a37" at bounding box center [482, 485] width 209 height 30
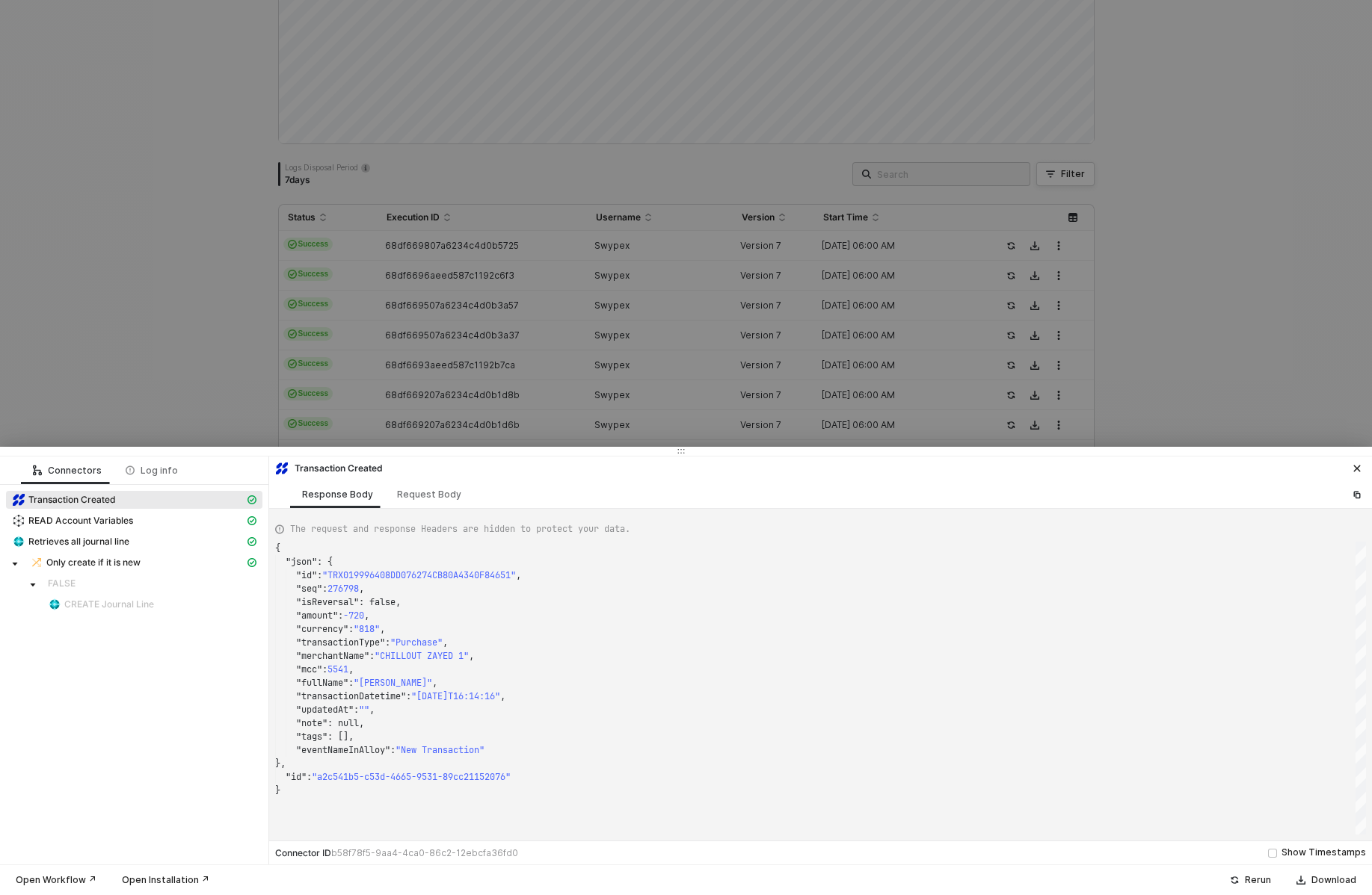
type textarea "{ "json": { "id": "TRX0199A2258A4D91BD985030AF3C4C9D27", "seq": 280071, "isReve…"
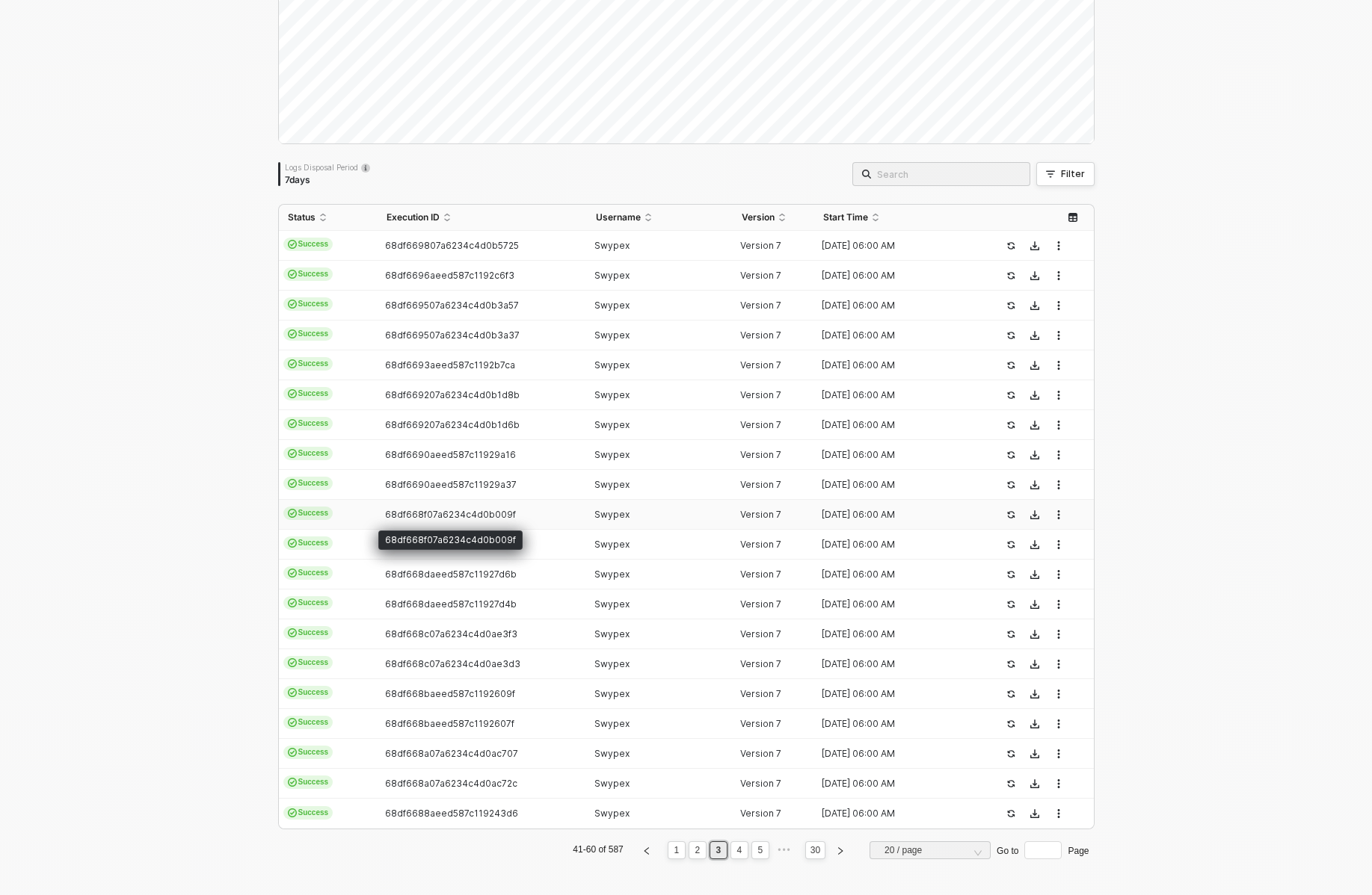
click at [438, 518] on span "68df668f07a6234c4d0b009f" at bounding box center [451, 515] width 131 height 11
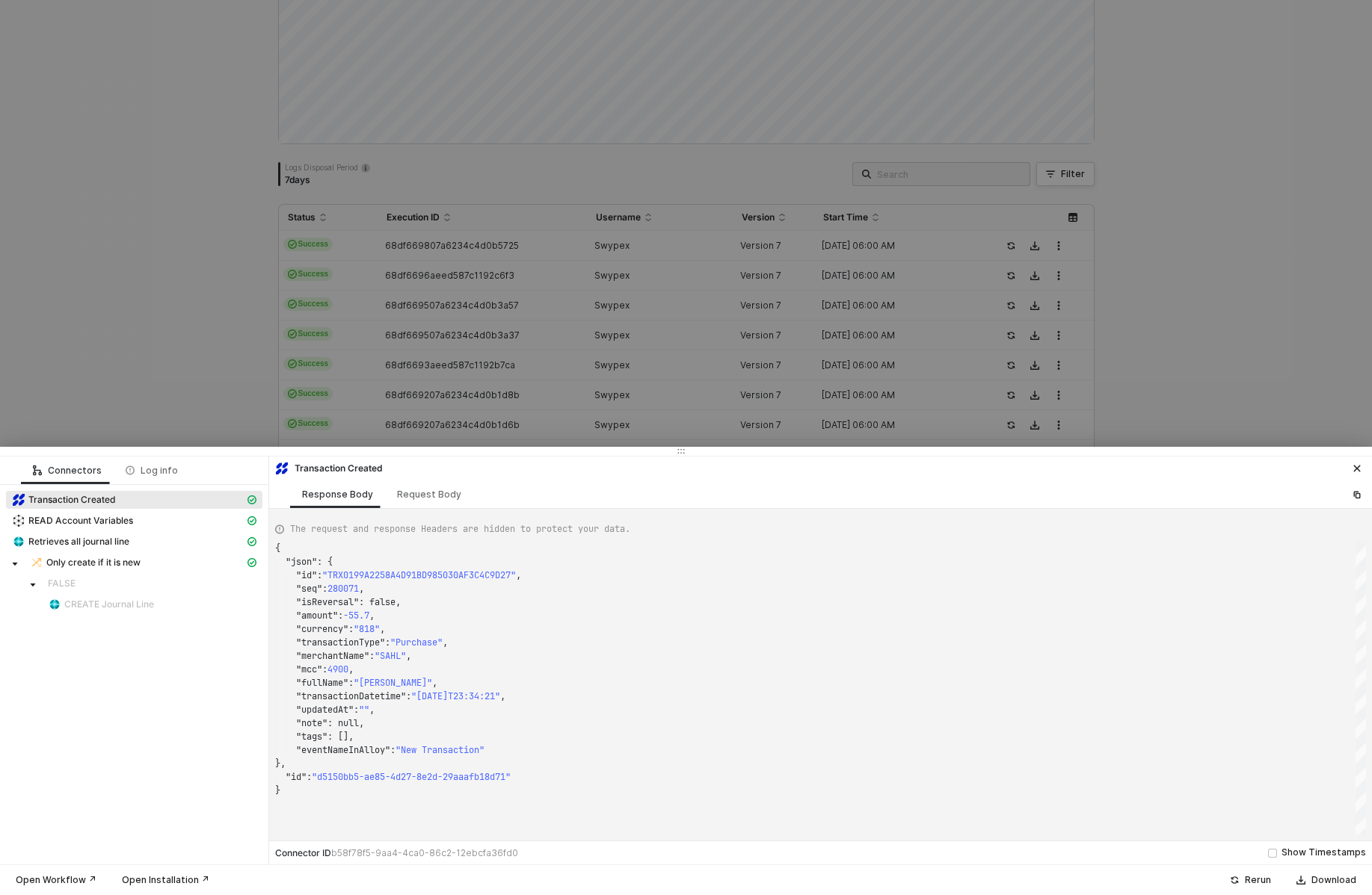
type textarea "{ "json": { "id": "TRX019994354F9AB19F88FBAB8781C34F08", "seq": 275407, "isReve…"
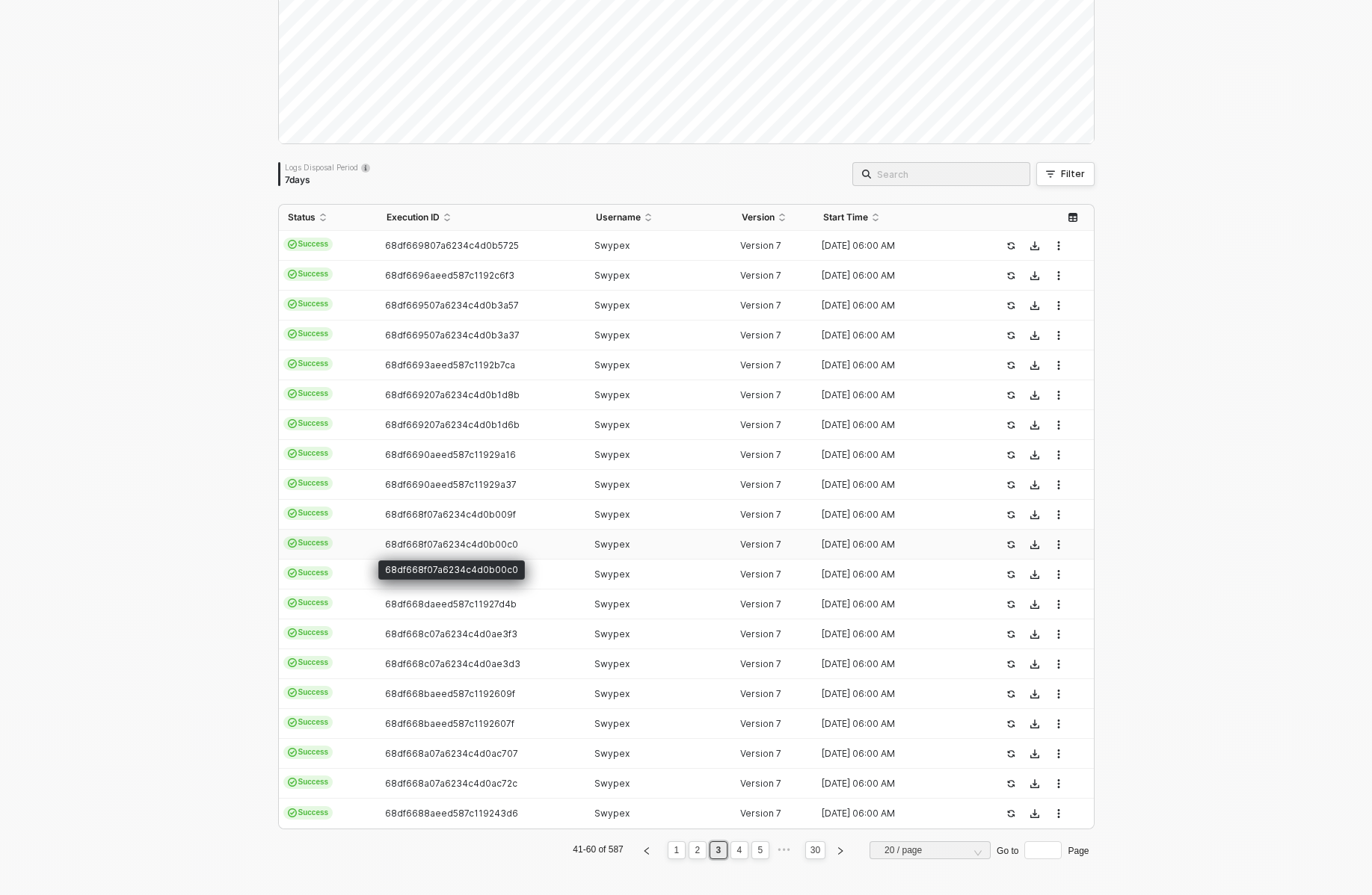
click at [440, 548] on span "68df668f07a6234c4d0b00c0" at bounding box center [452, 544] width 133 height 11
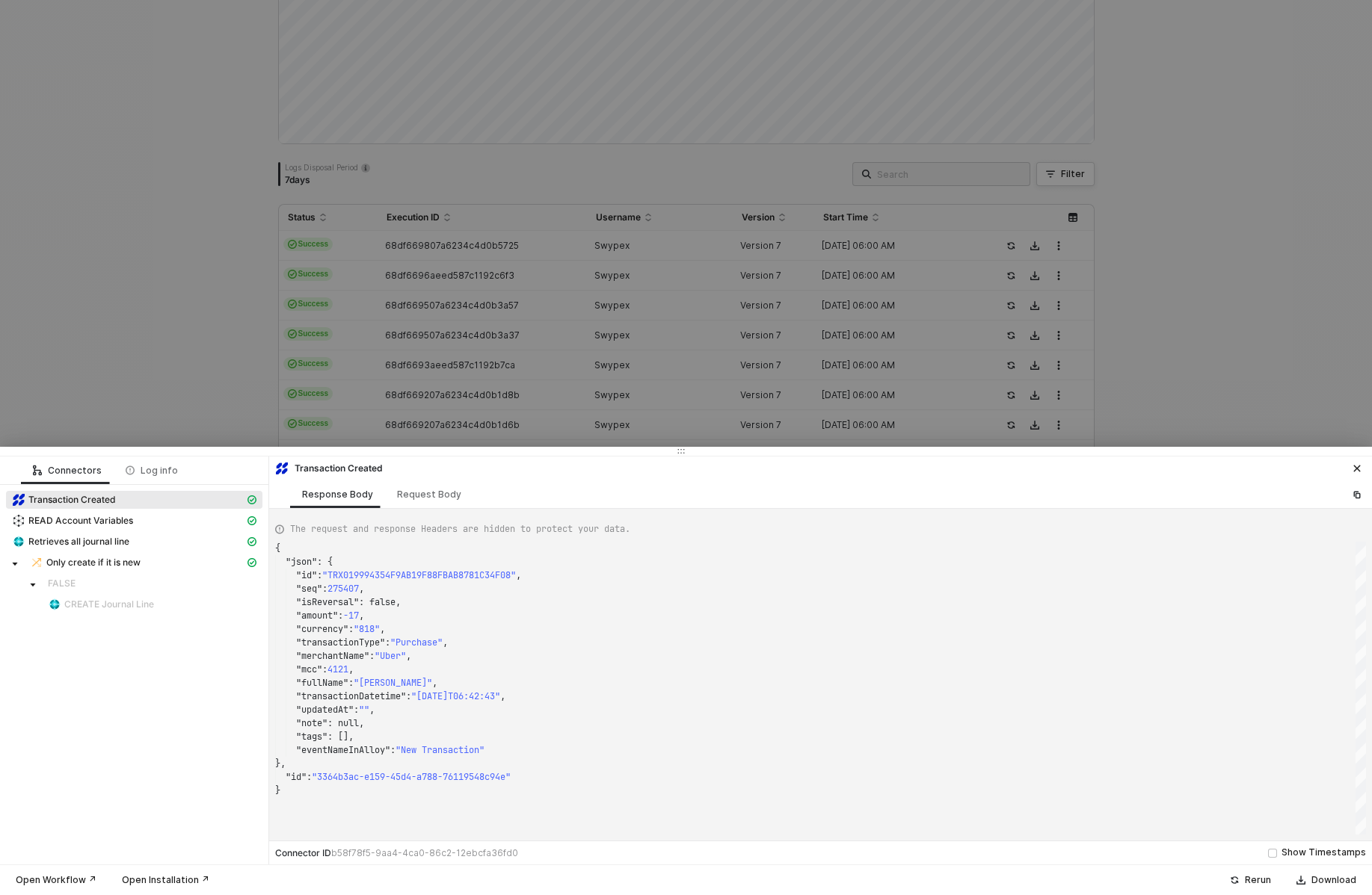
type textarea "{ "json": { "id": "TRX0199960A5BADA55B7BB38D499BD06AAC", "seq": 276747, "isReve…"
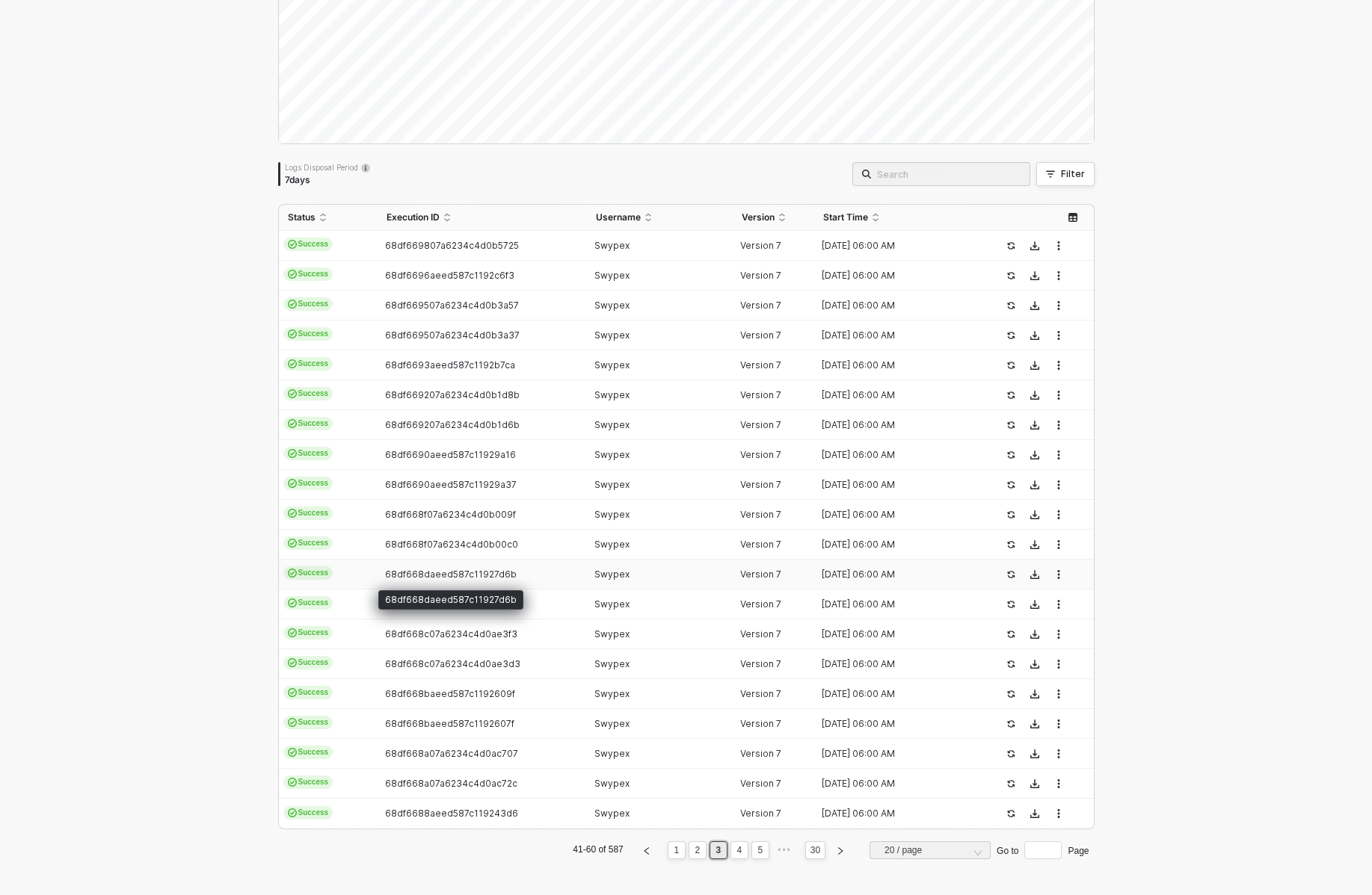
click at [442, 573] on span "68df668daeed587c11927d6b" at bounding box center [451, 575] width 131 height 11
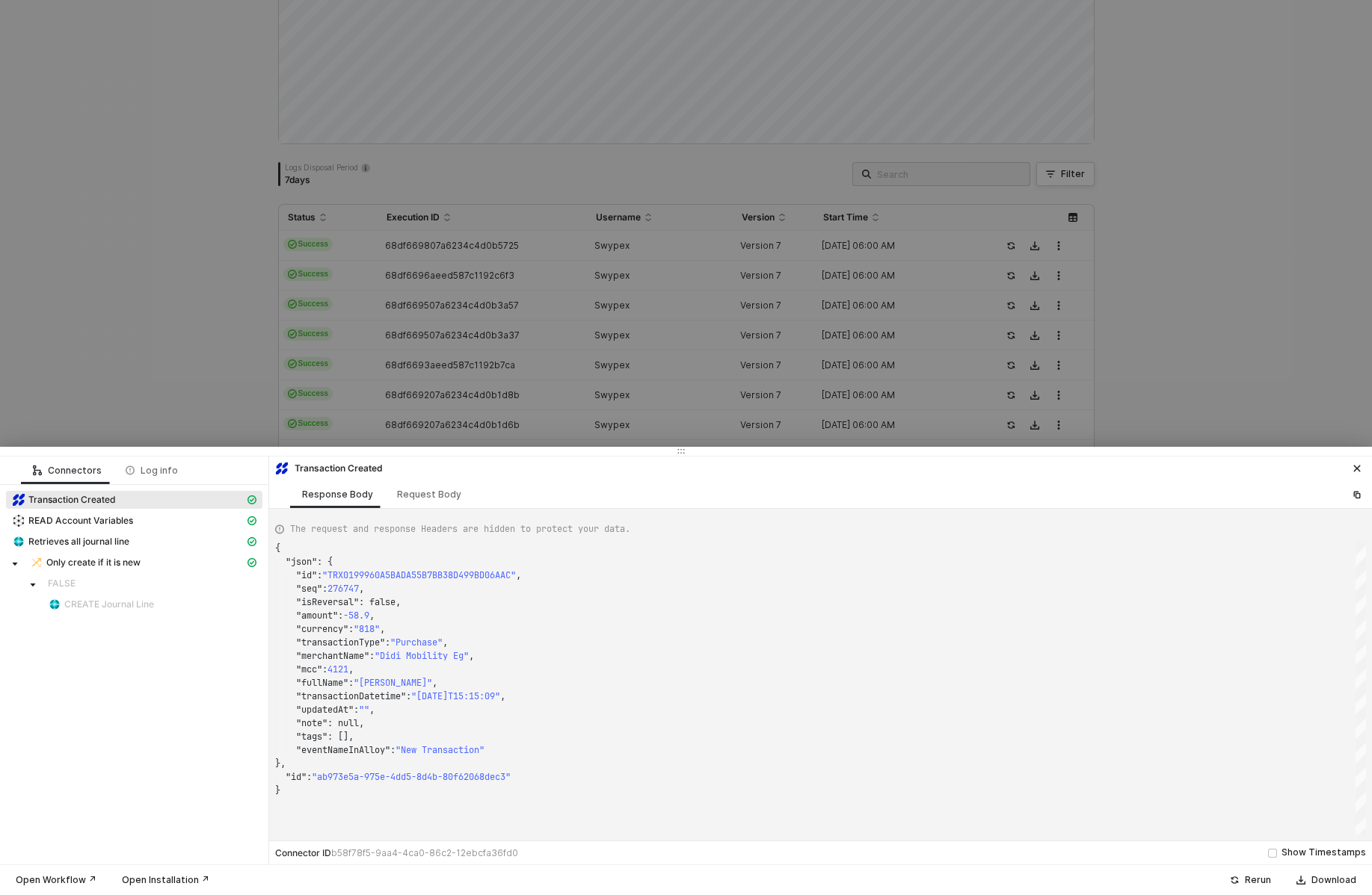
type textarea "{ "json": { "id": "TRX01999525B64DADAA53B5EA6BF52CD1D9", "seq": 276134, "isReve…"
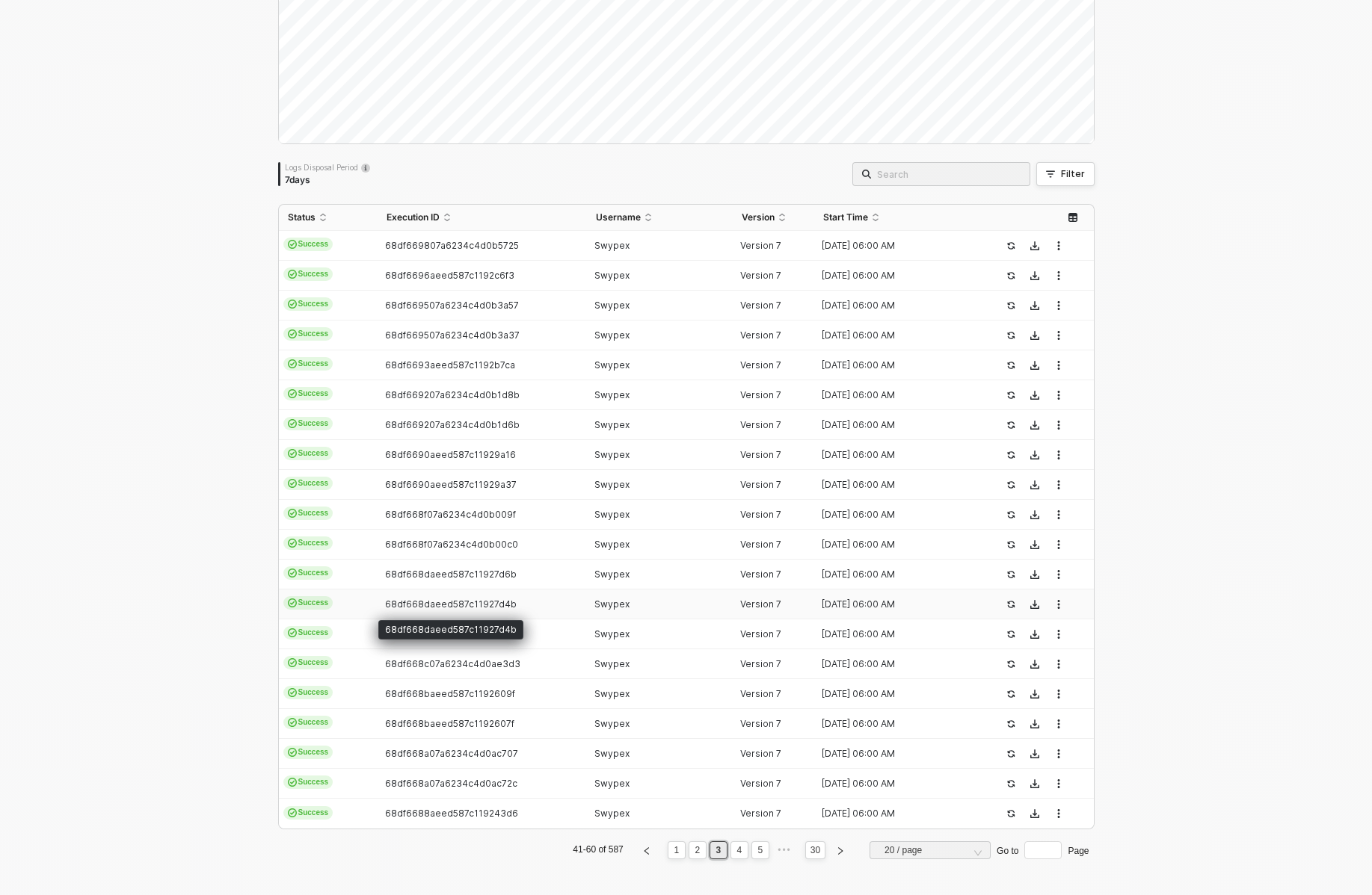
click at [445, 602] on span "68df668daeed587c11927d4b" at bounding box center [451, 605] width 131 height 11
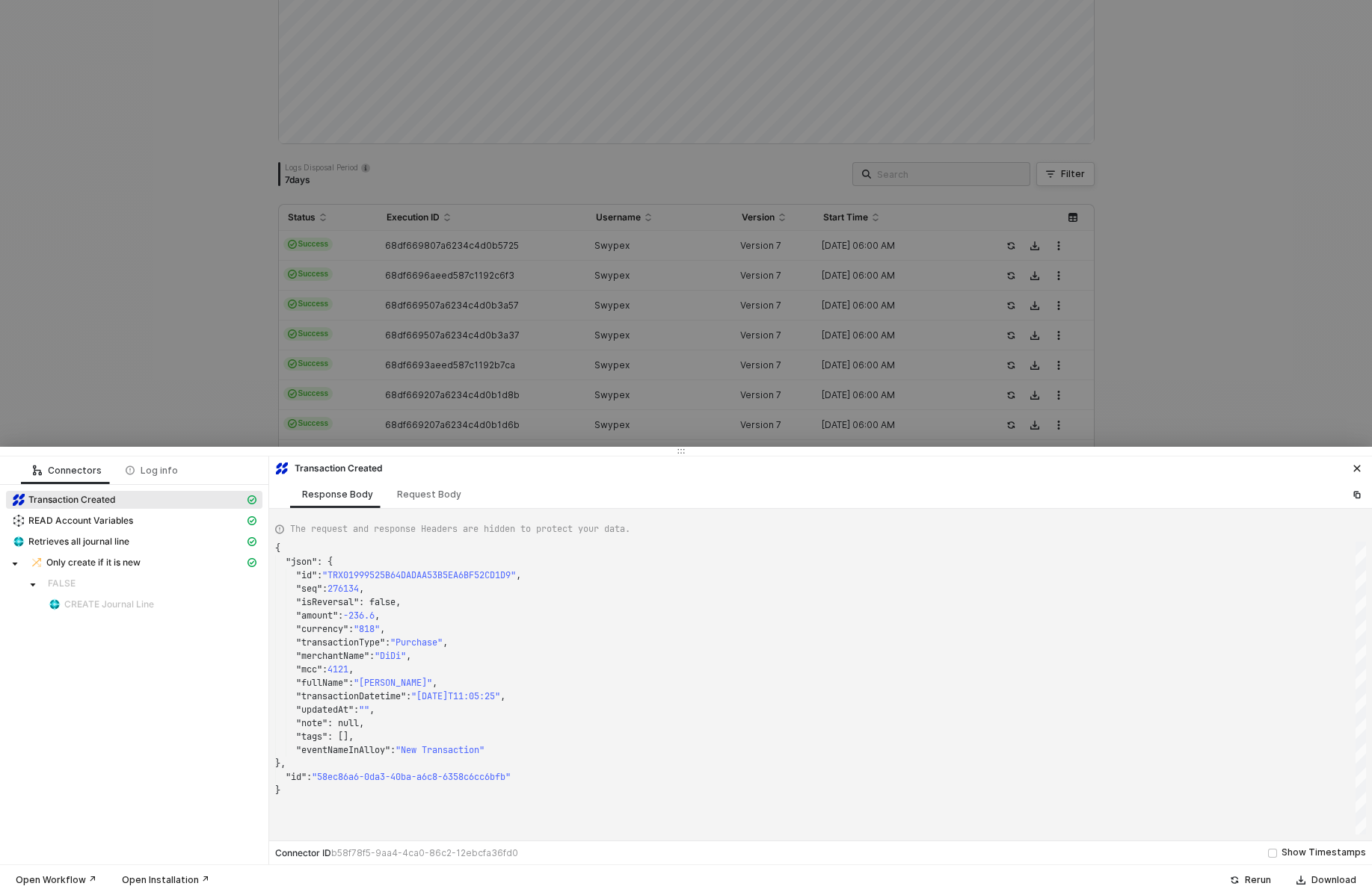
type textarea "{ "json": { "id": "TRX0199948A4DD4526CC430F7A2A5FE8B15", "seq": 275602, "isReve…"
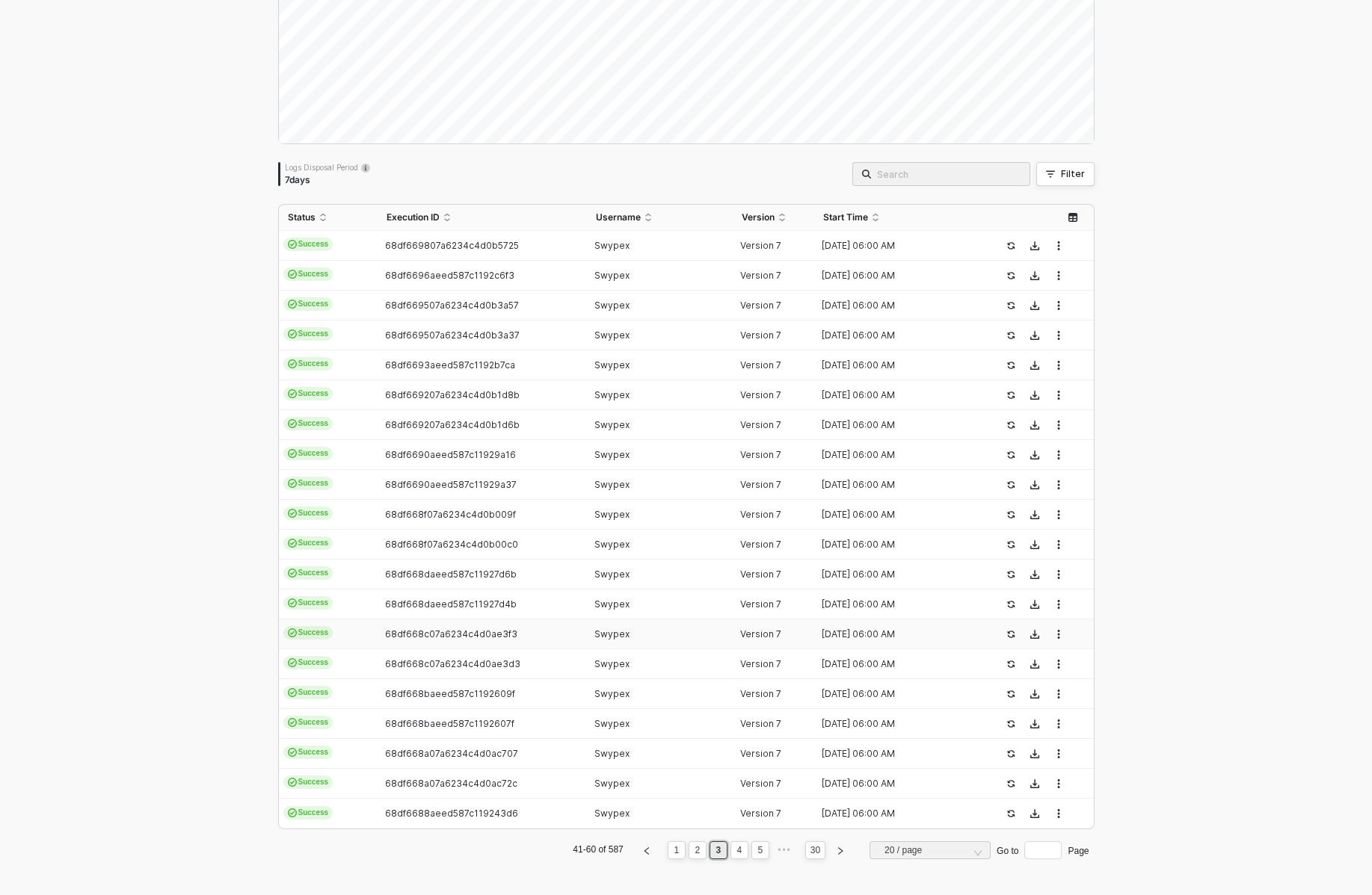
click at [447, 630] on span "68df668c07a6234c4d0ae3f3" at bounding box center [452, 634] width 132 height 11
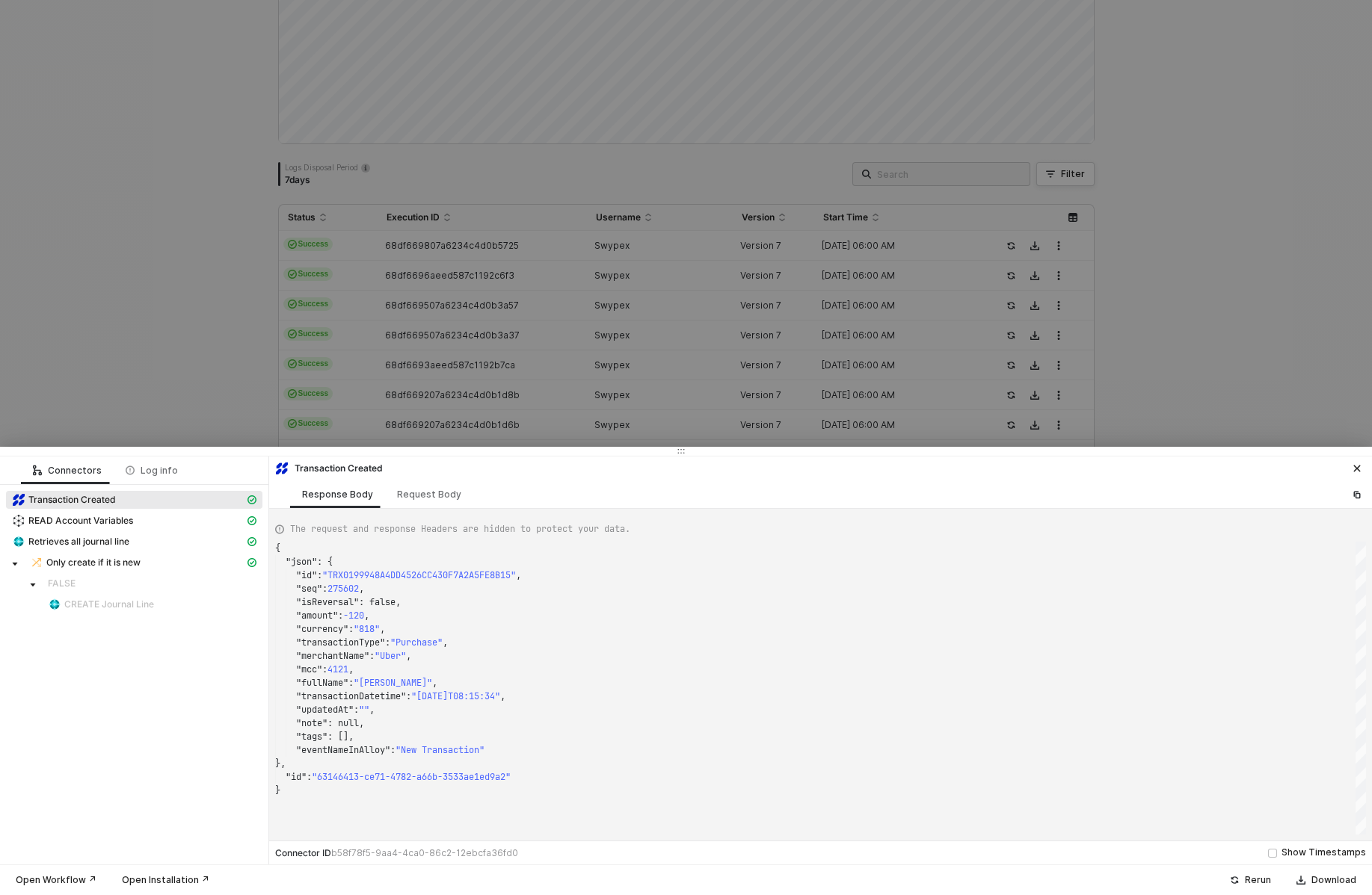
type textarea "{ "json": { "id": "TRX0199900724DC2997E89F8B0FE03B9260", "seq": 274513, "isReve…"
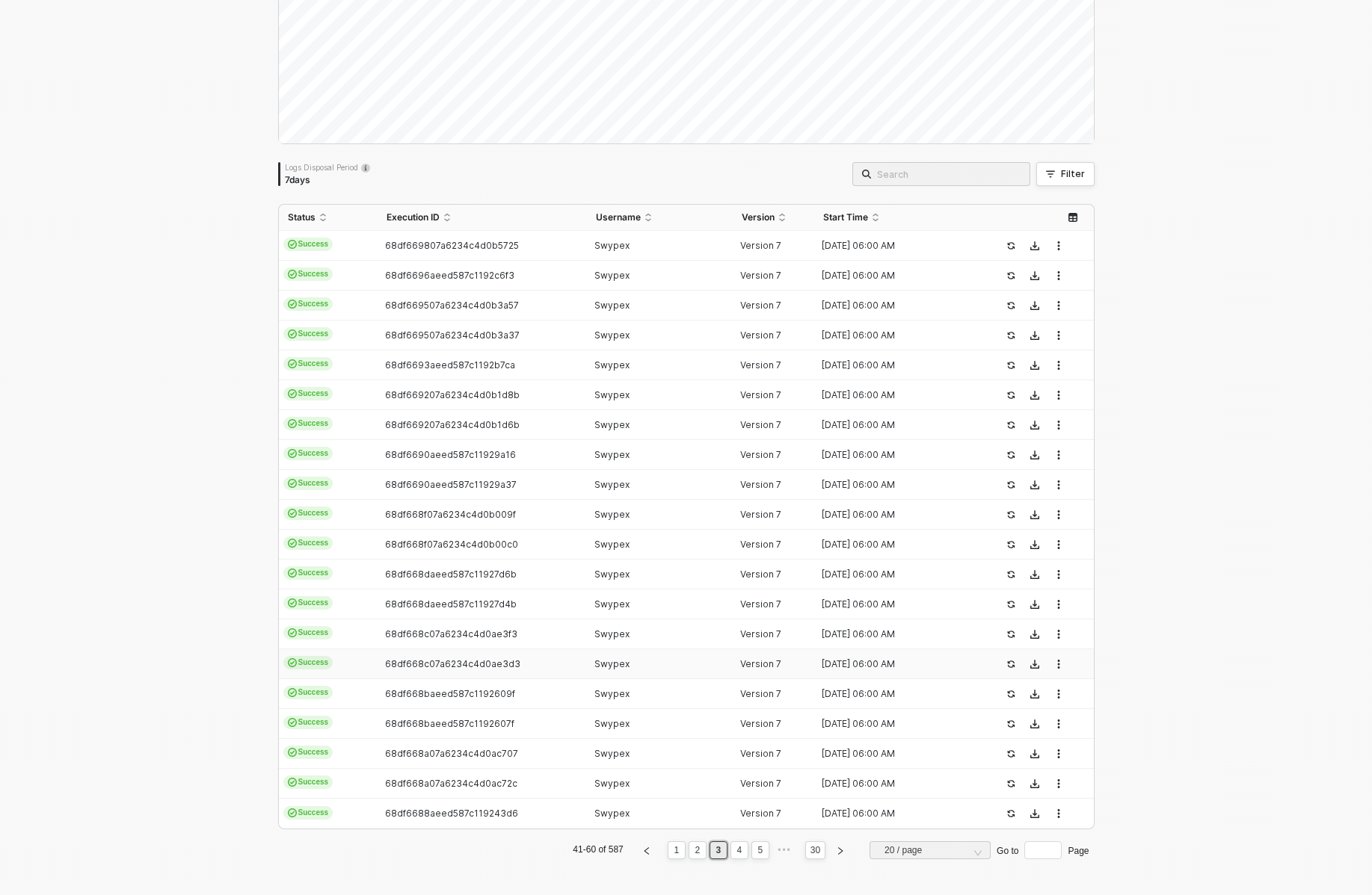
click at [451, 671] on td "68df668c07a6234c4d0ae3d3" at bounding box center [482, 664] width 209 height 30
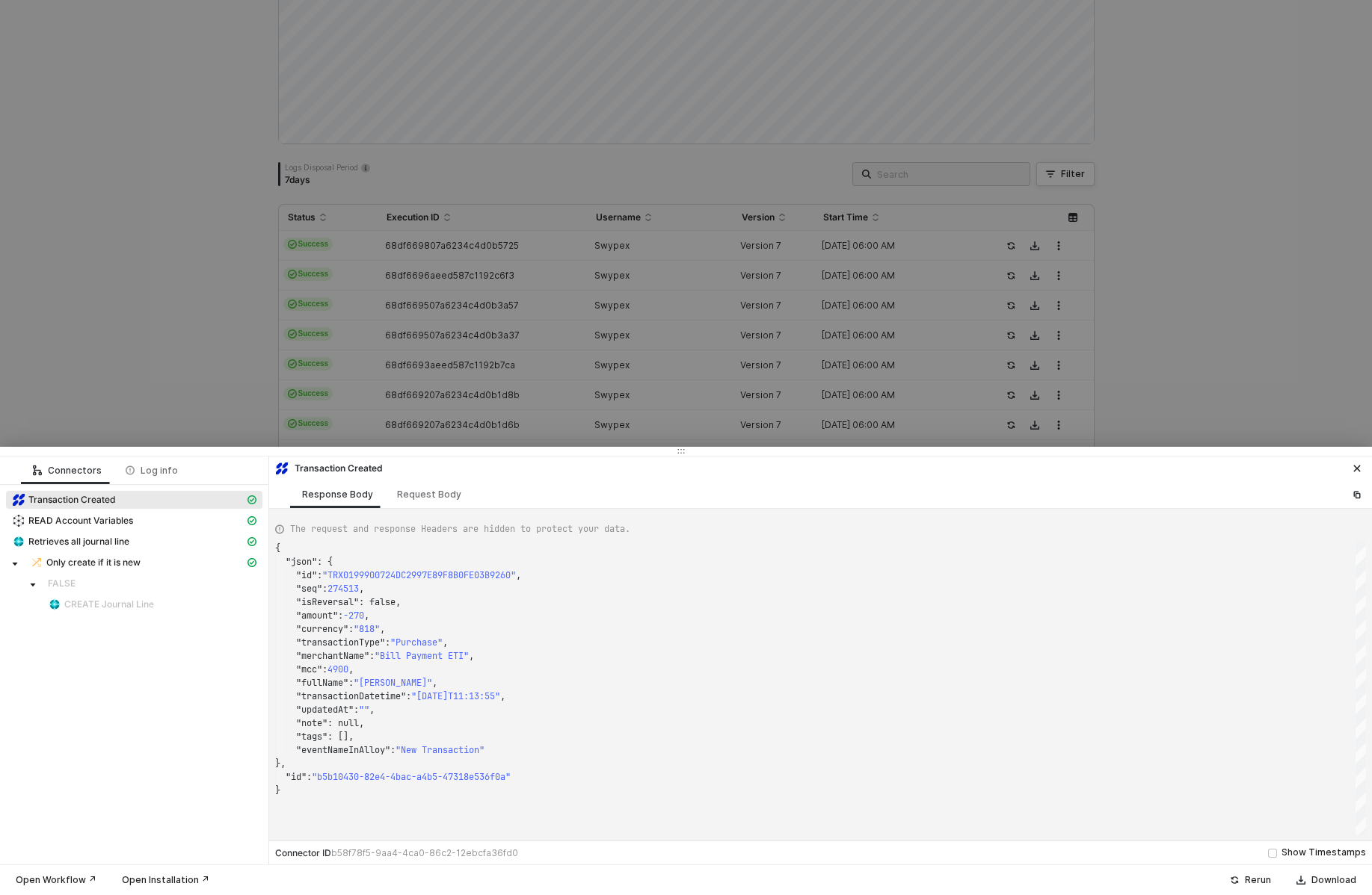
type textarea "{ "json": { "id": "TRX01998F915A24EFA09B5F6F7454EA38EE", "seq": 274238, "isReve…"
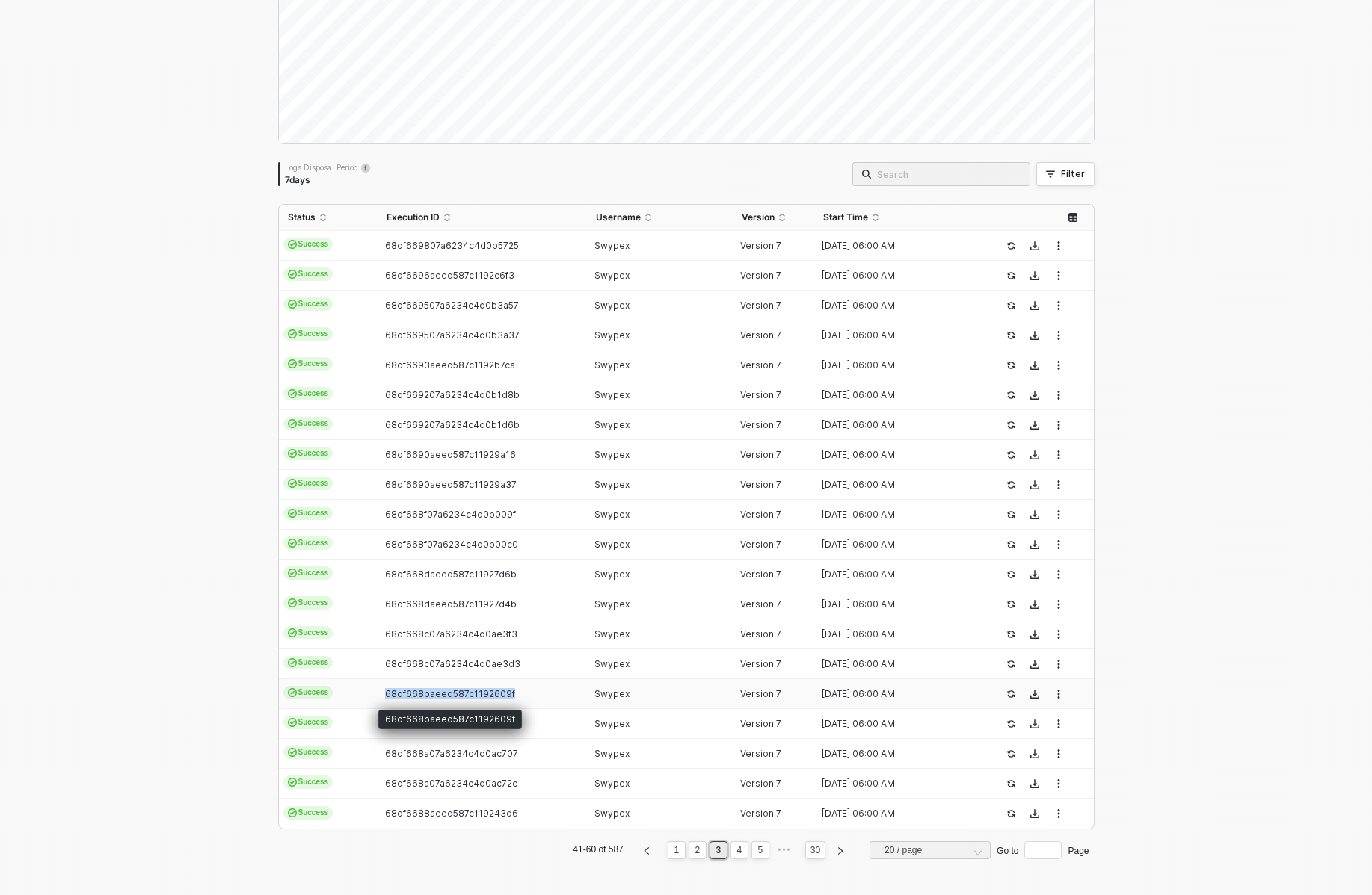
click at [452, 690] on span "68df668baeed587c1192609f" at bounding box center [451, 694] width 130 height 11
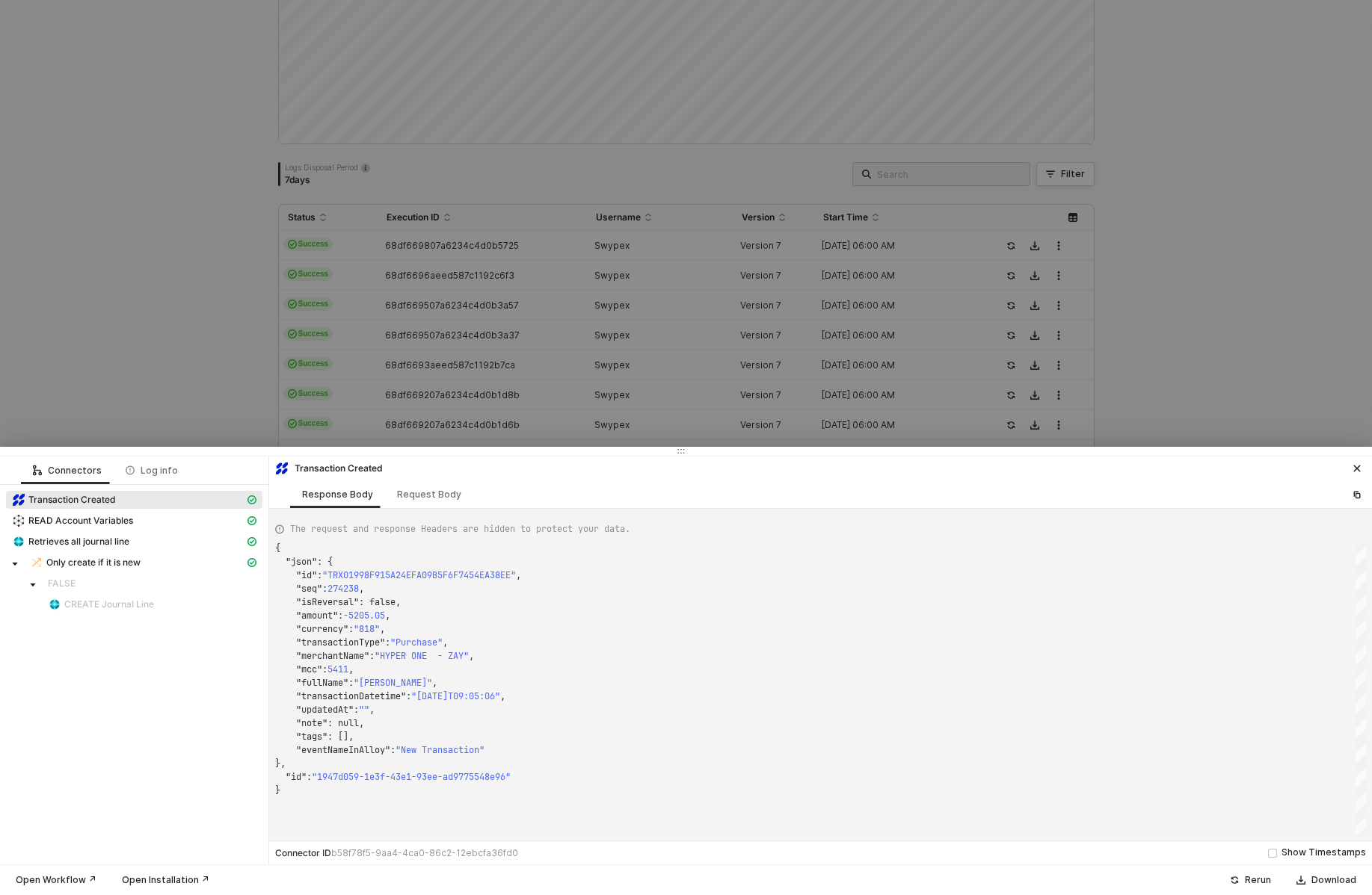
type textarea "{ "json": { "id": "TRX01998FD4F5A7732B9B1D6048403221A0", "seq": 274355, "isReve…"
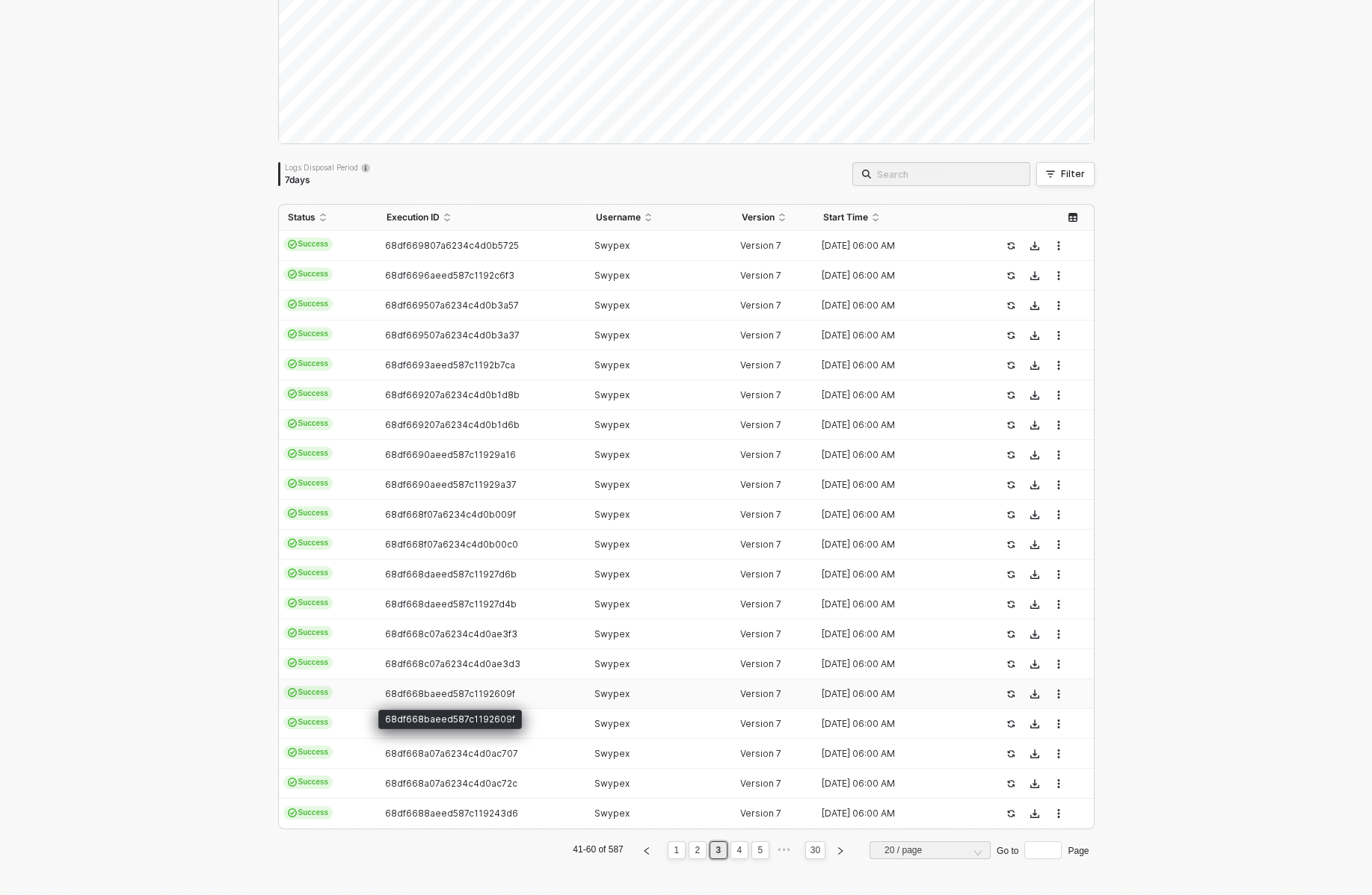
click at [453, 692] on span "68df668baeed587c1192609f" at bounding box center [451, 694] width 130 height 11
click at [533, 773] on td "68df668a07a6234c4d0ac72c" at bounding box center [482, 784] width 209 height 30
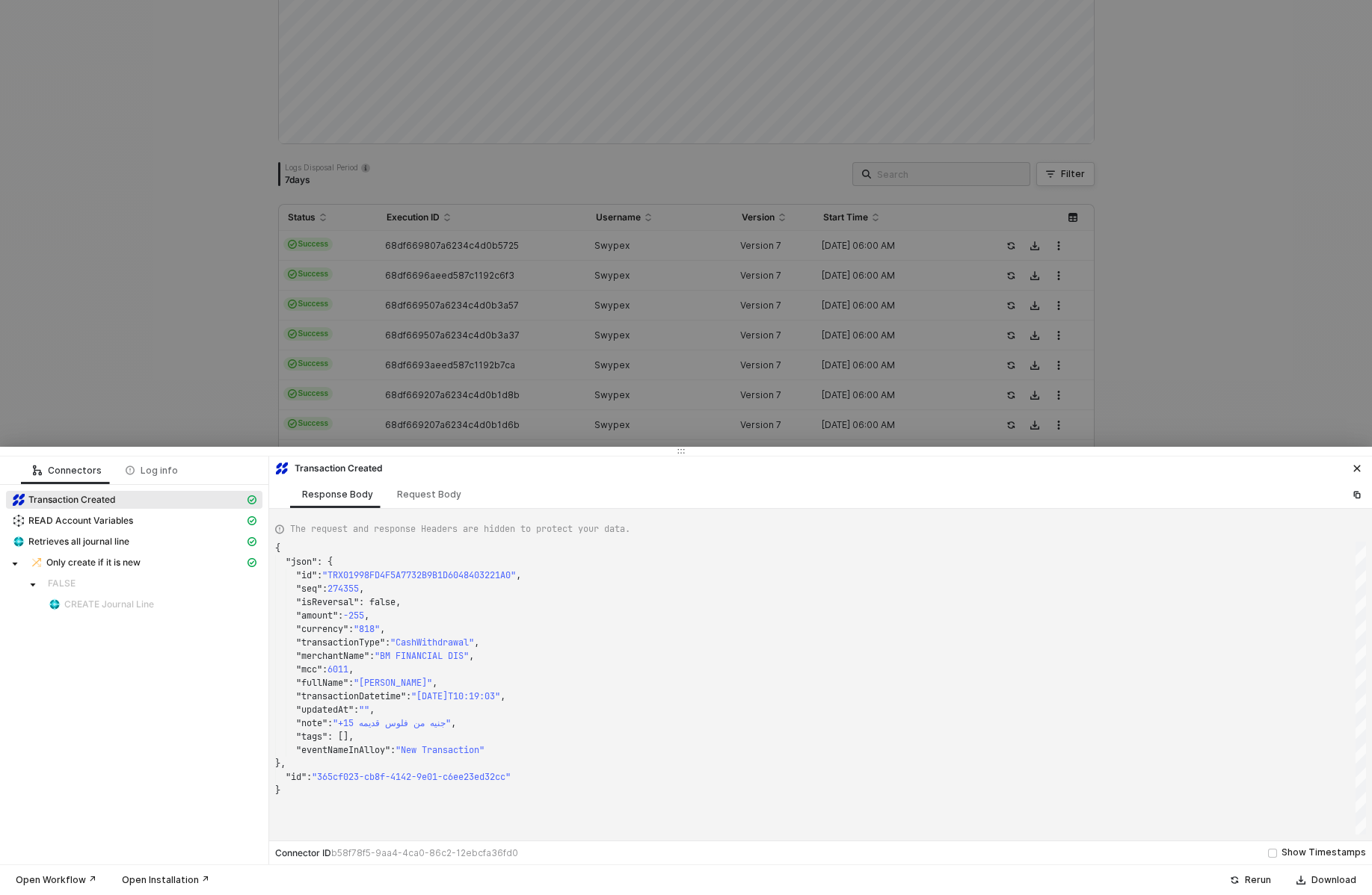
type textarea "{ "json": { "id": "TRX0199771A0070A12DBF83D2B116540F5D", "seq": 269296, "isReve…"
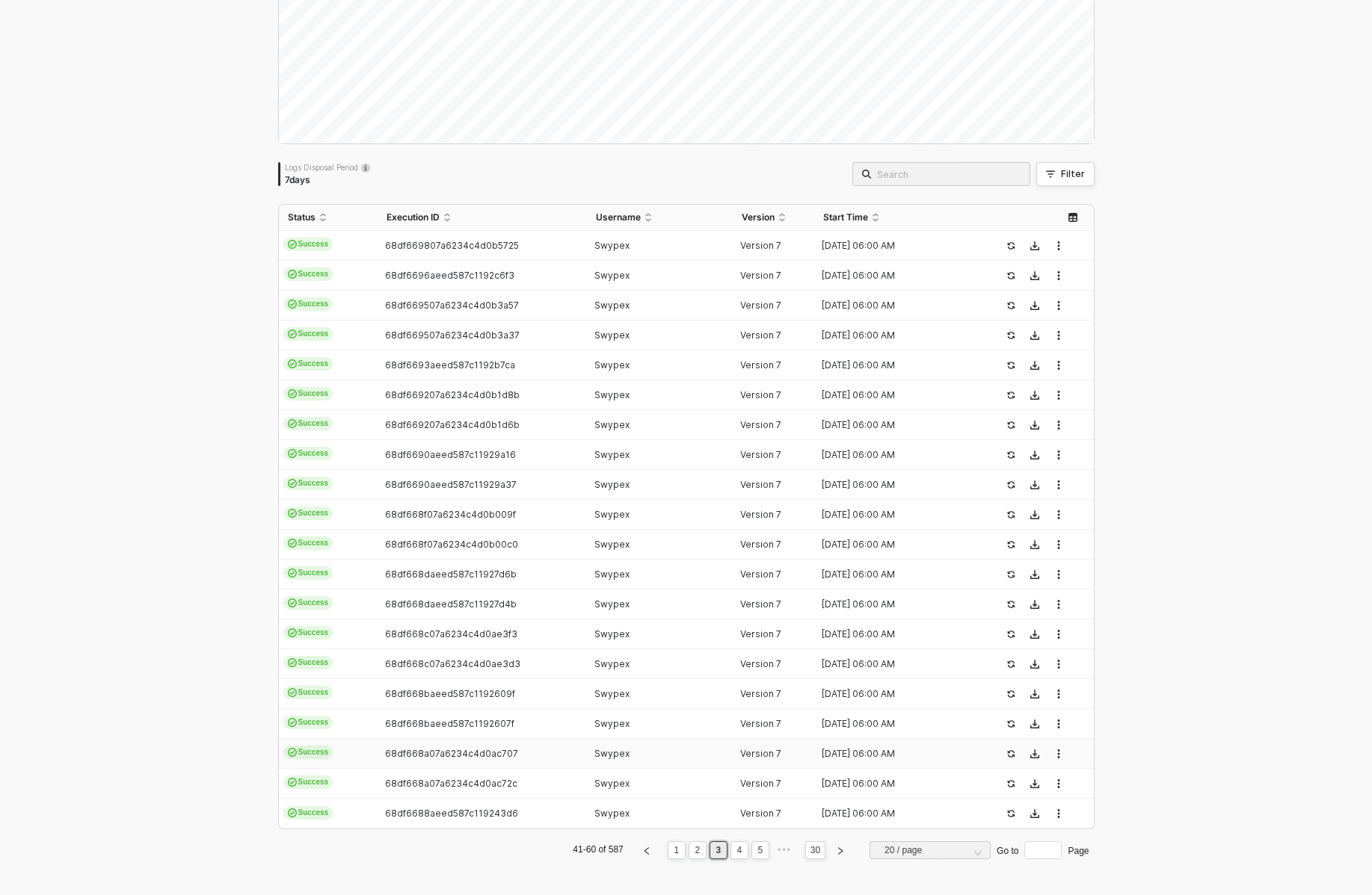
click at [521, 751] on div "68df668a07a6234c4d0ac707" at bounding box center [477, 754] width 198 height 11
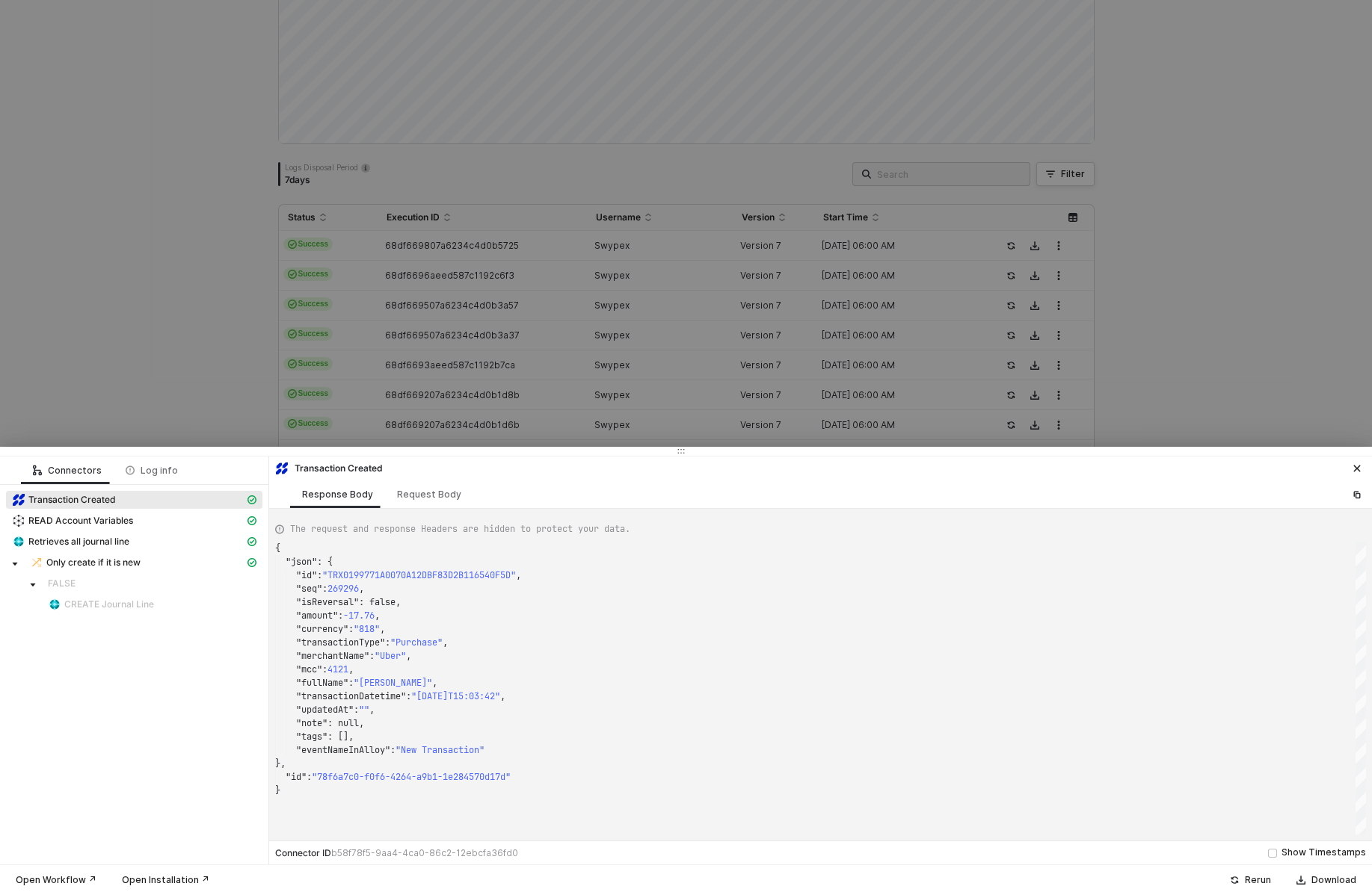
type textarea "{ "json": { "id": "TRX019975C7605055158E3B669098C8BD17", "seq": 268347, "isReve…"
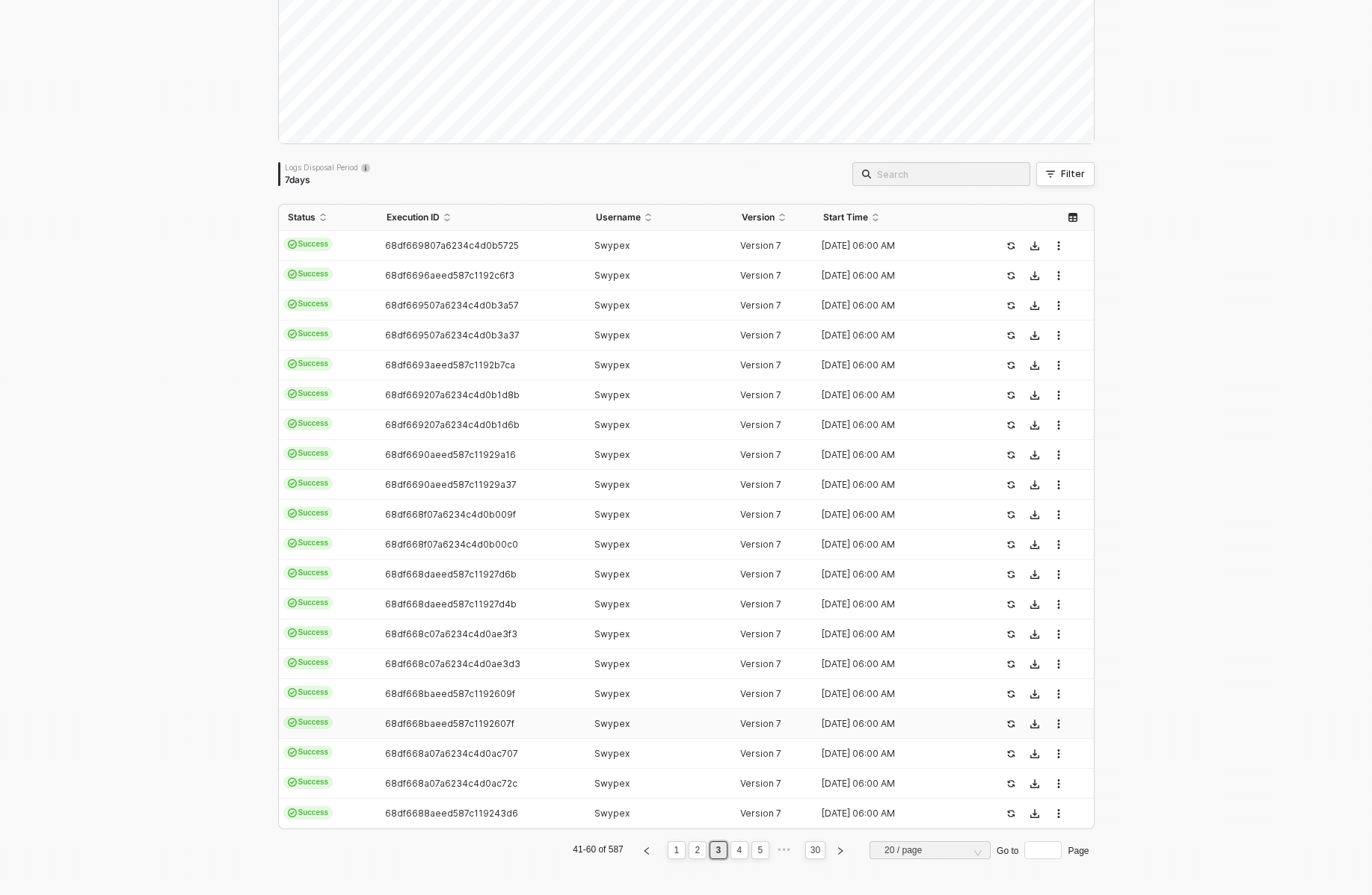
click at [519, 722] on div "68df668baeed587c1192607f" at bounding box center [477, 724] width 198 height 11
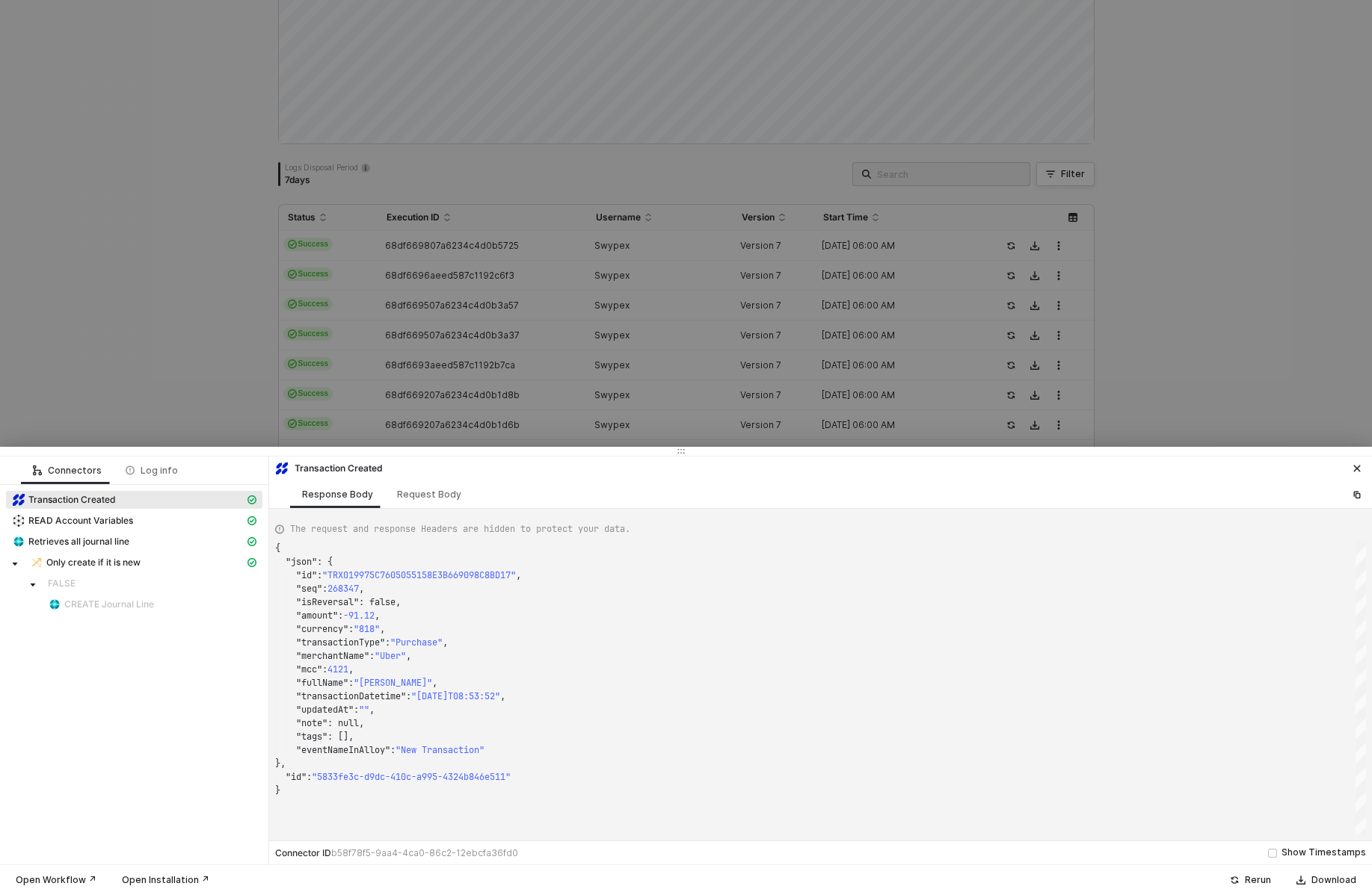
type textarea "{ "json": { "id": "TRX01998C19A7D91D9F82B6001FDF8FDDC9", "seq": 273696, "isReve…"
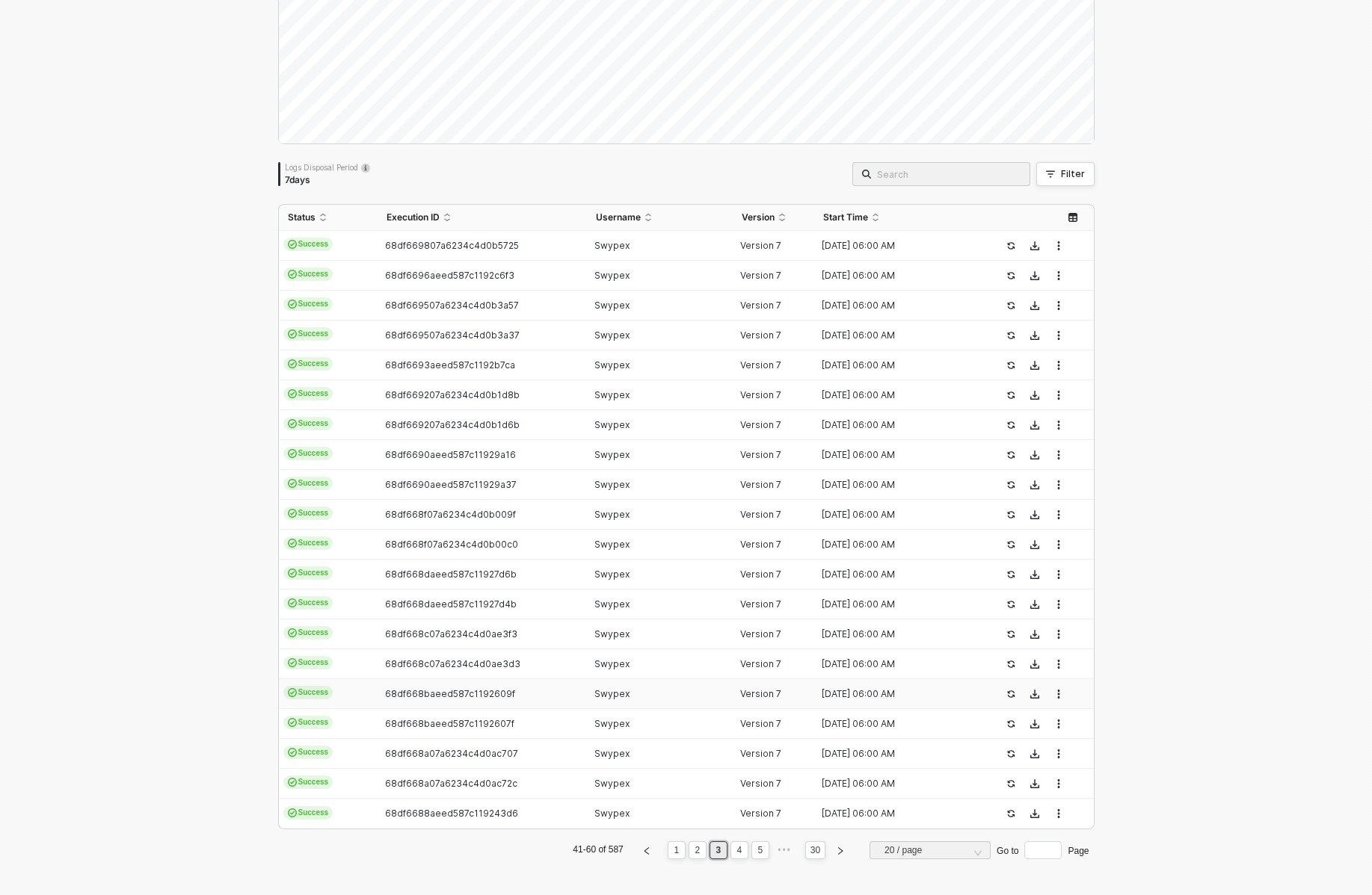
click at [518, 701] on td "68df668baeed587c1192609f" at bounding box center [482, 694] width 209 height 30
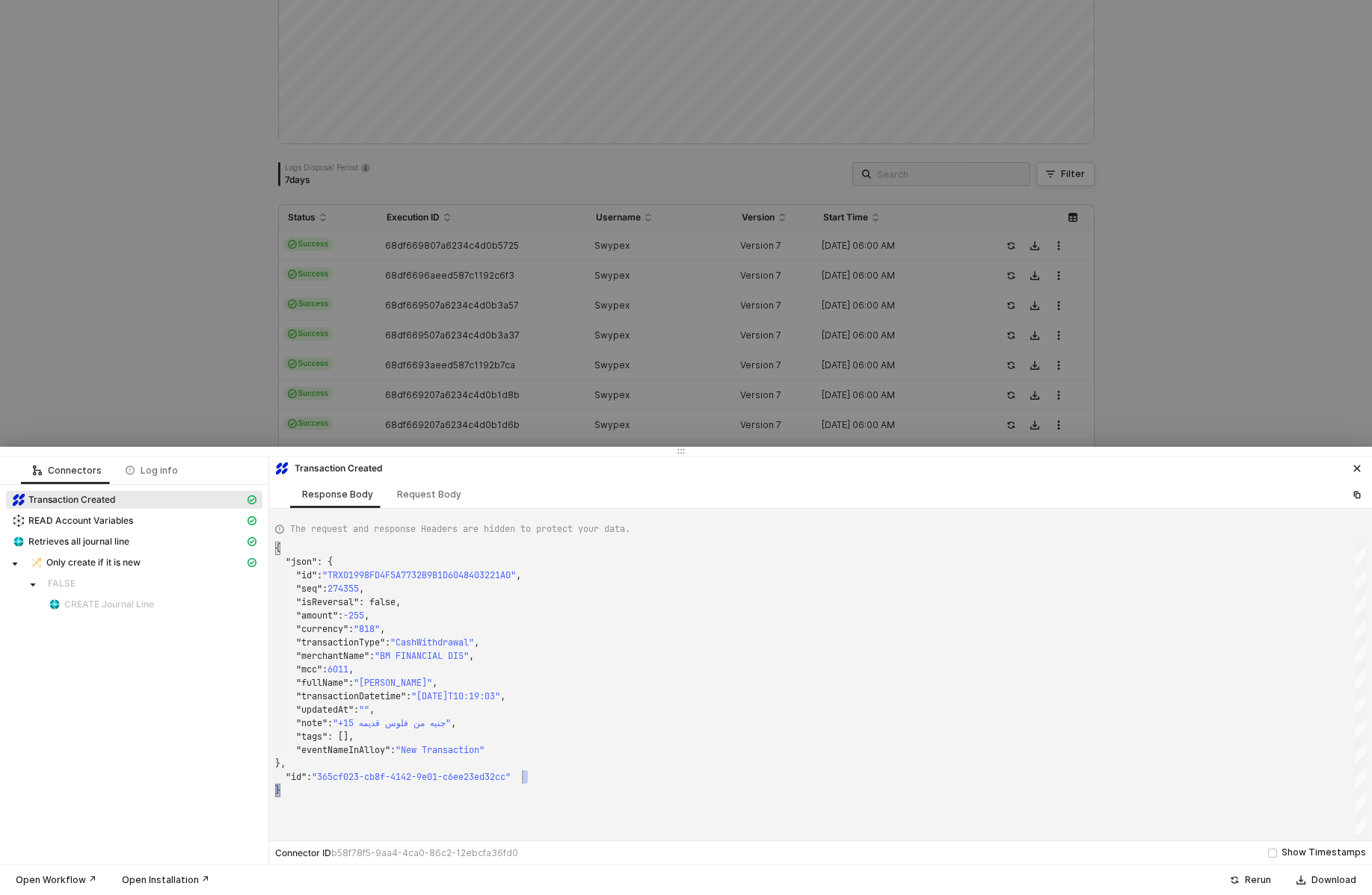
type textarea "{ "json": { "id": "TRX01998FD4F5A7732B9B1D6048403221A0", "seq": 274355, "isReve…"
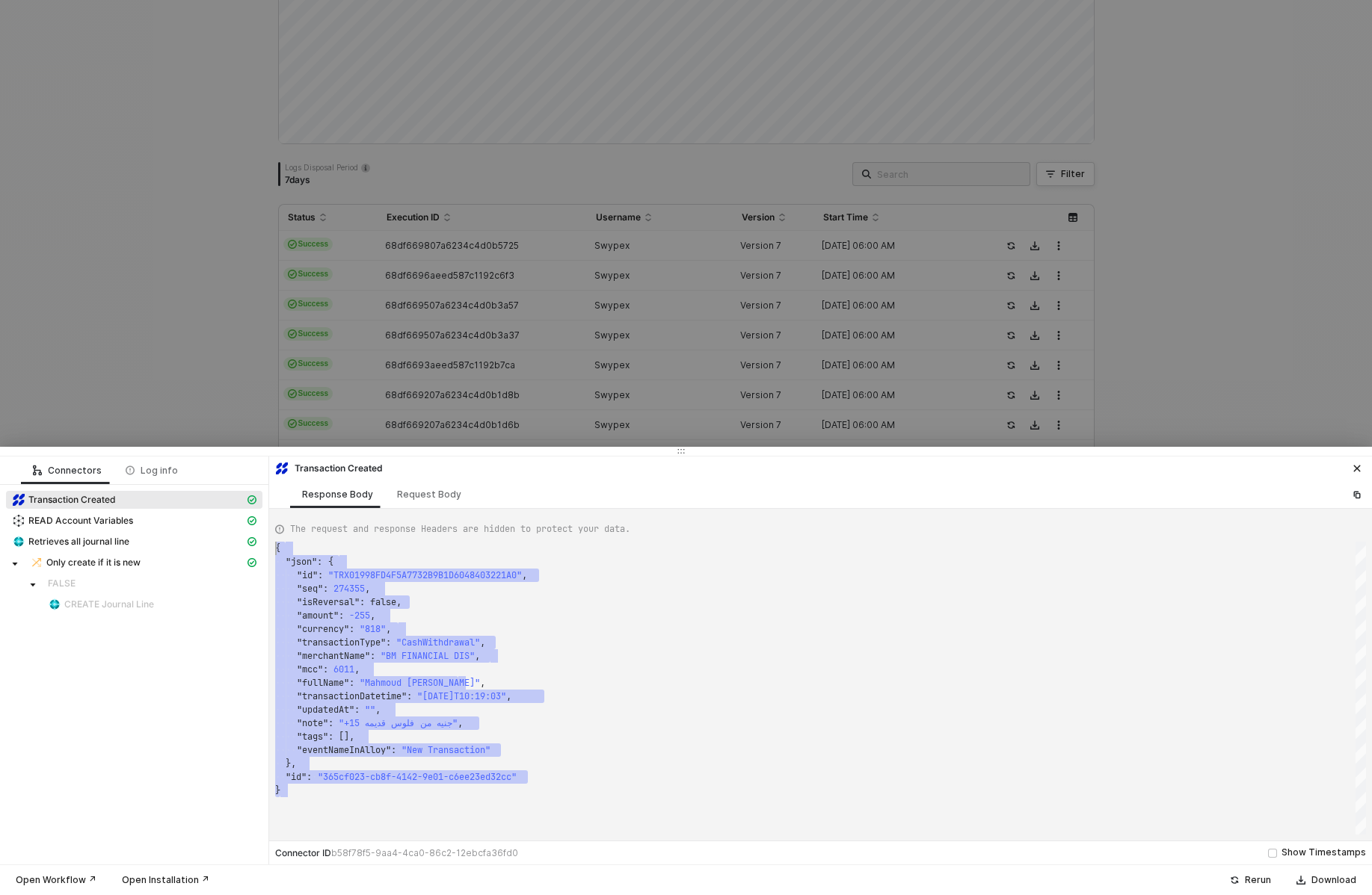
drag, startPoint x: 573, startPoint y: 795, endPoint x: 286, endPoint y: 427, distance: 466.7
click at [236, 166] on div at bounding box center [686, 448] width 1372 height 895
